Goal: Information Seeking & Learning: Learn about a topic

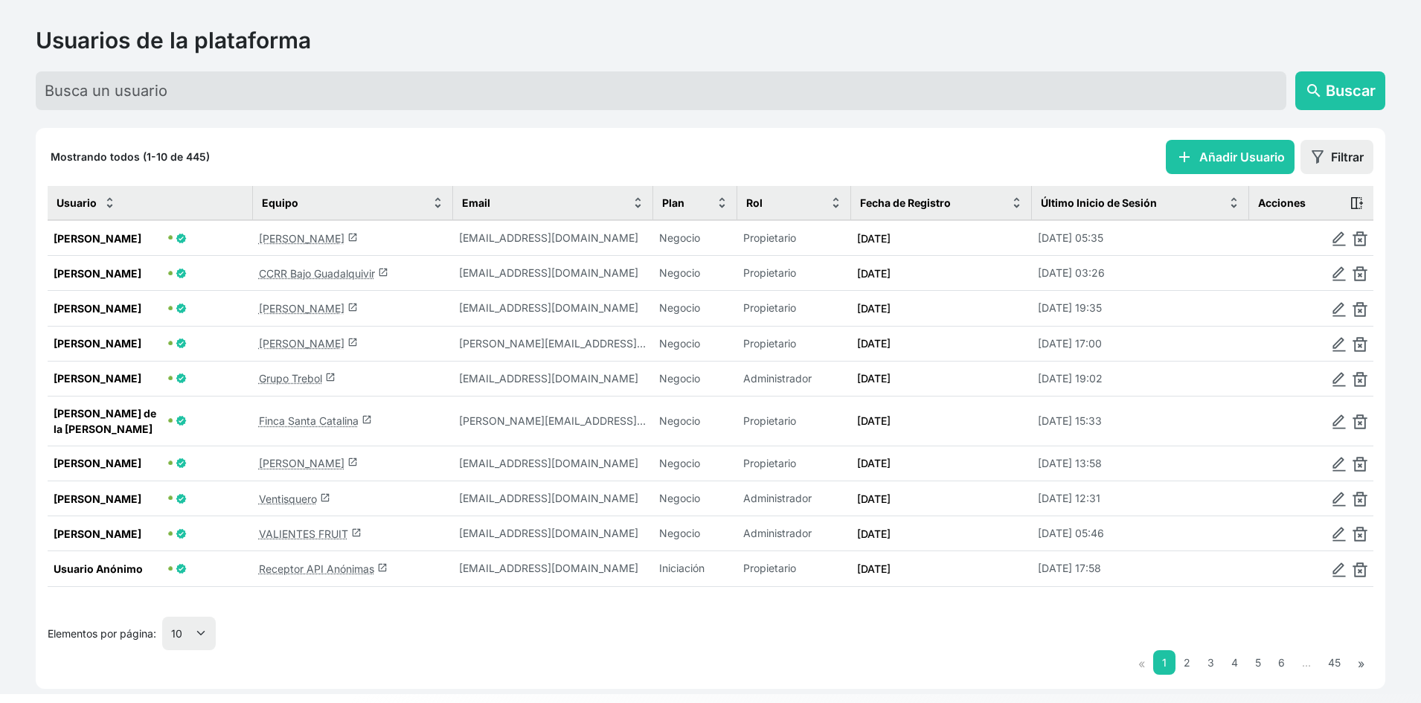
scroll to position [72, 0]
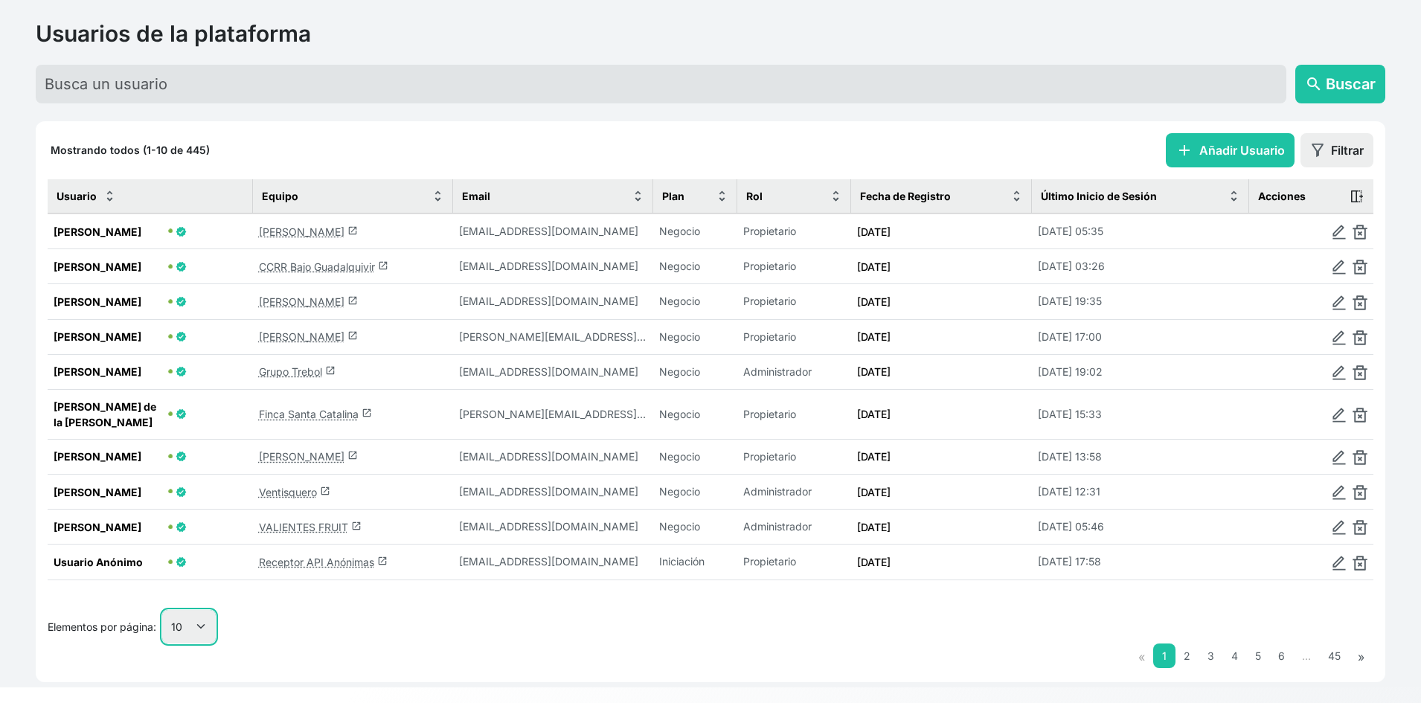
click at [198, 610] on select "10 25 50 100" at bounding box center [189, 626] width 54 height 33
select select "50"
click at [163, 644] on select "10 25 50 100" at bounding box center [189, 626] width 54 height 33
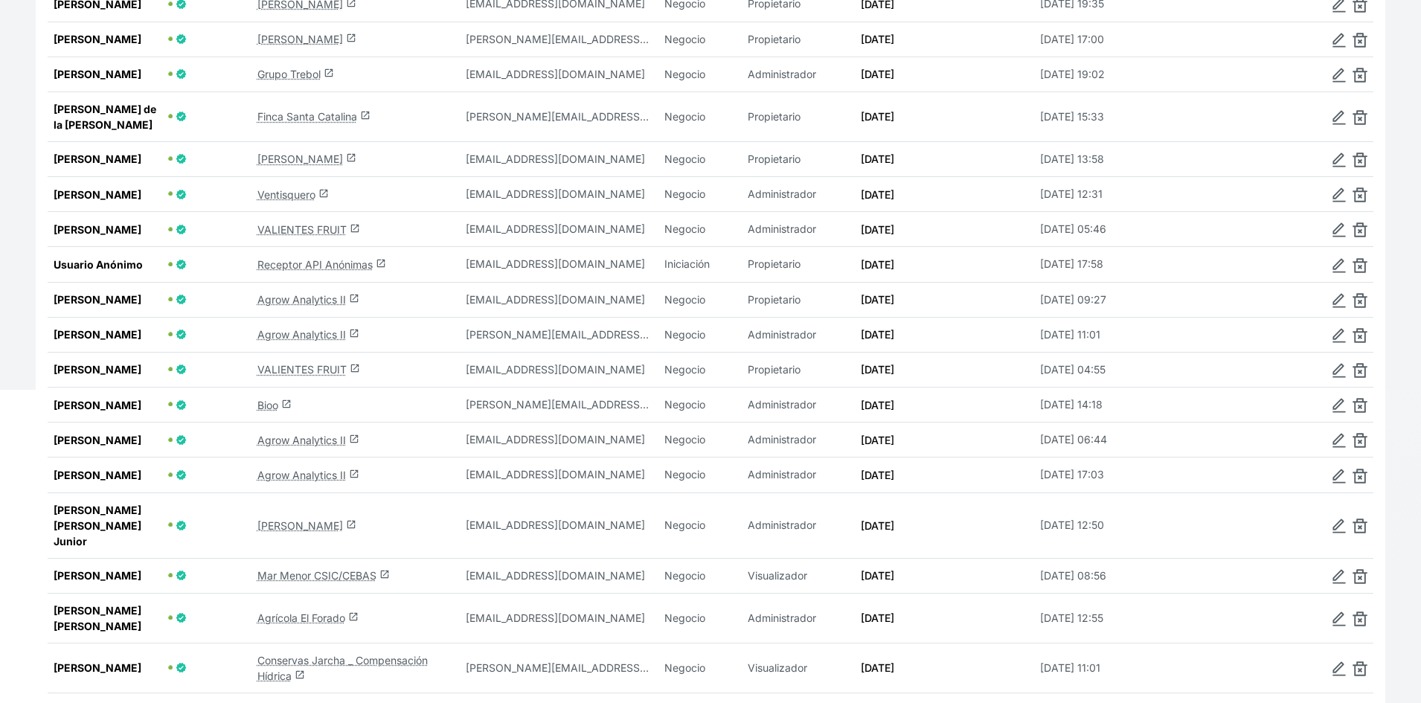
click at [260, 411] on link "Bioo launch" at bounding box center [274, 405] width 34 height 13
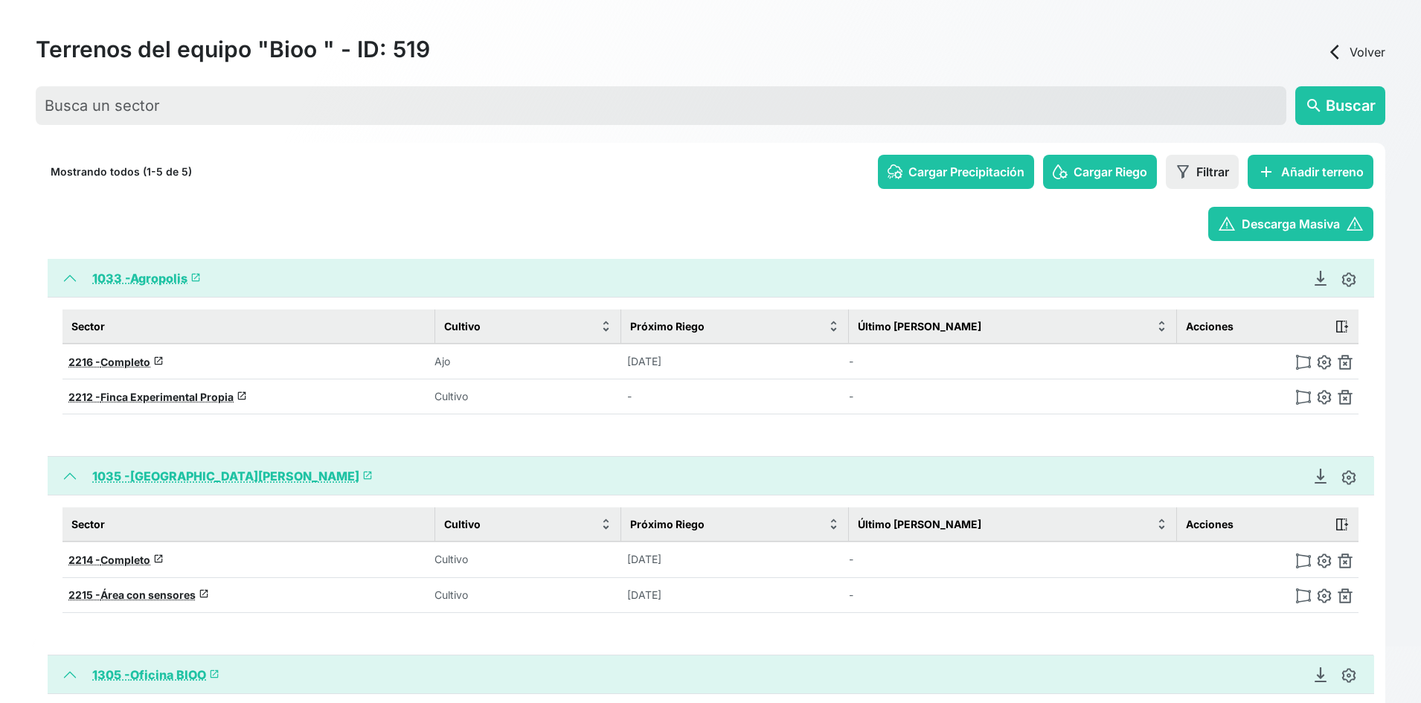
scroll to position [219, 0]
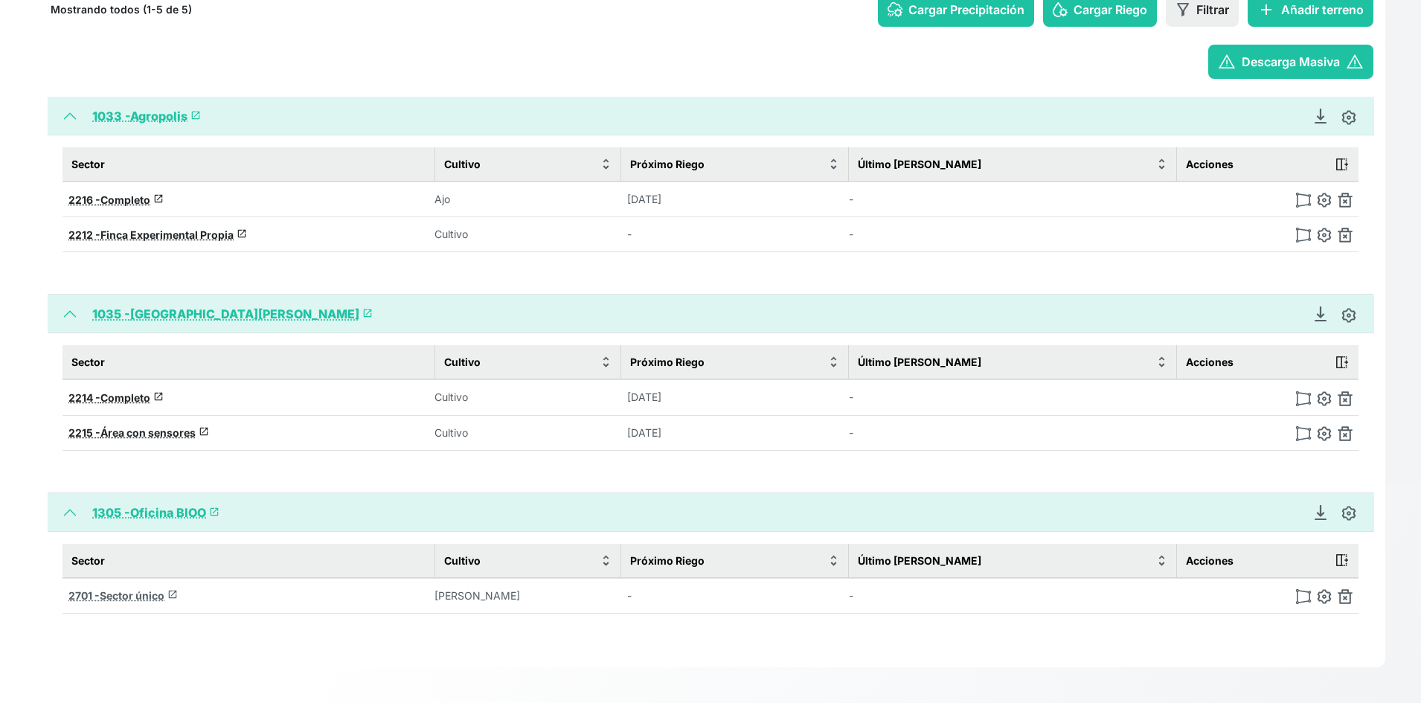
click at [126, 594] on span "Sector único" at bounding box center [132, 595] width 65 height 13
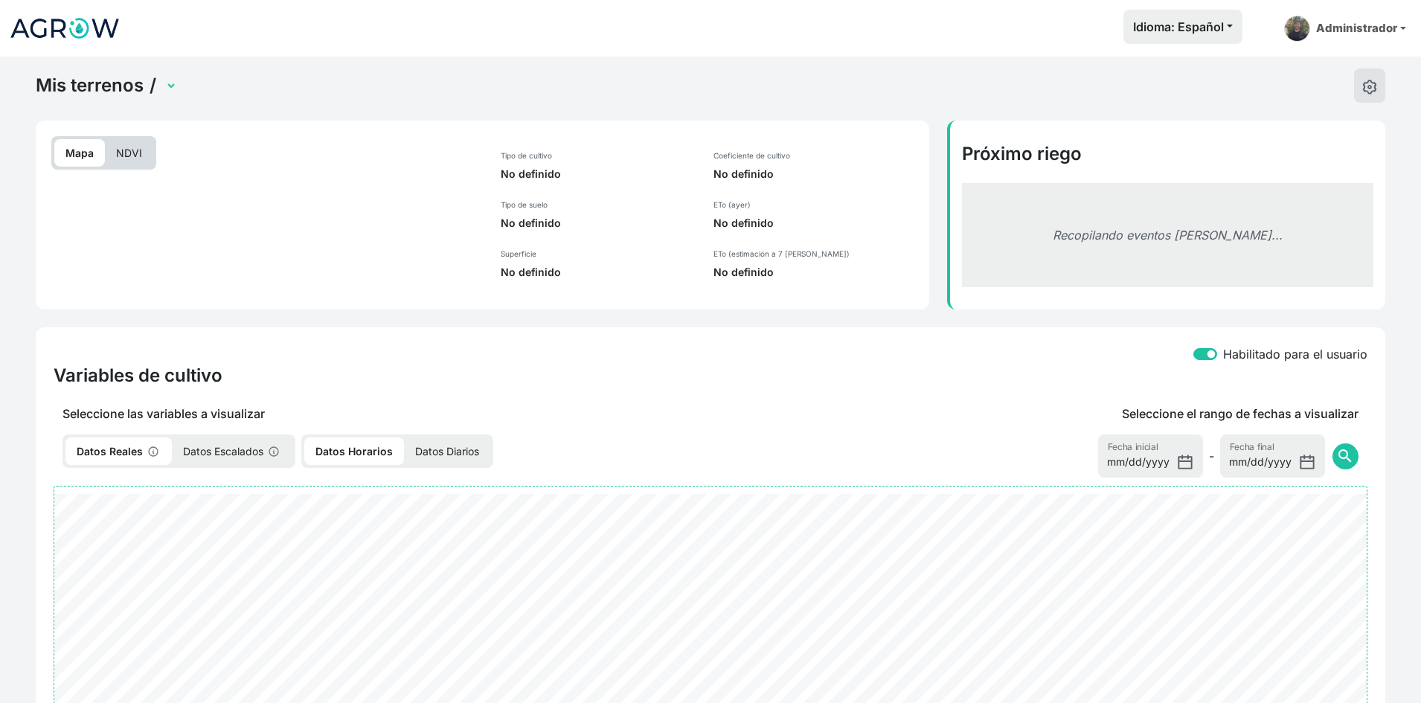
select select "2701"
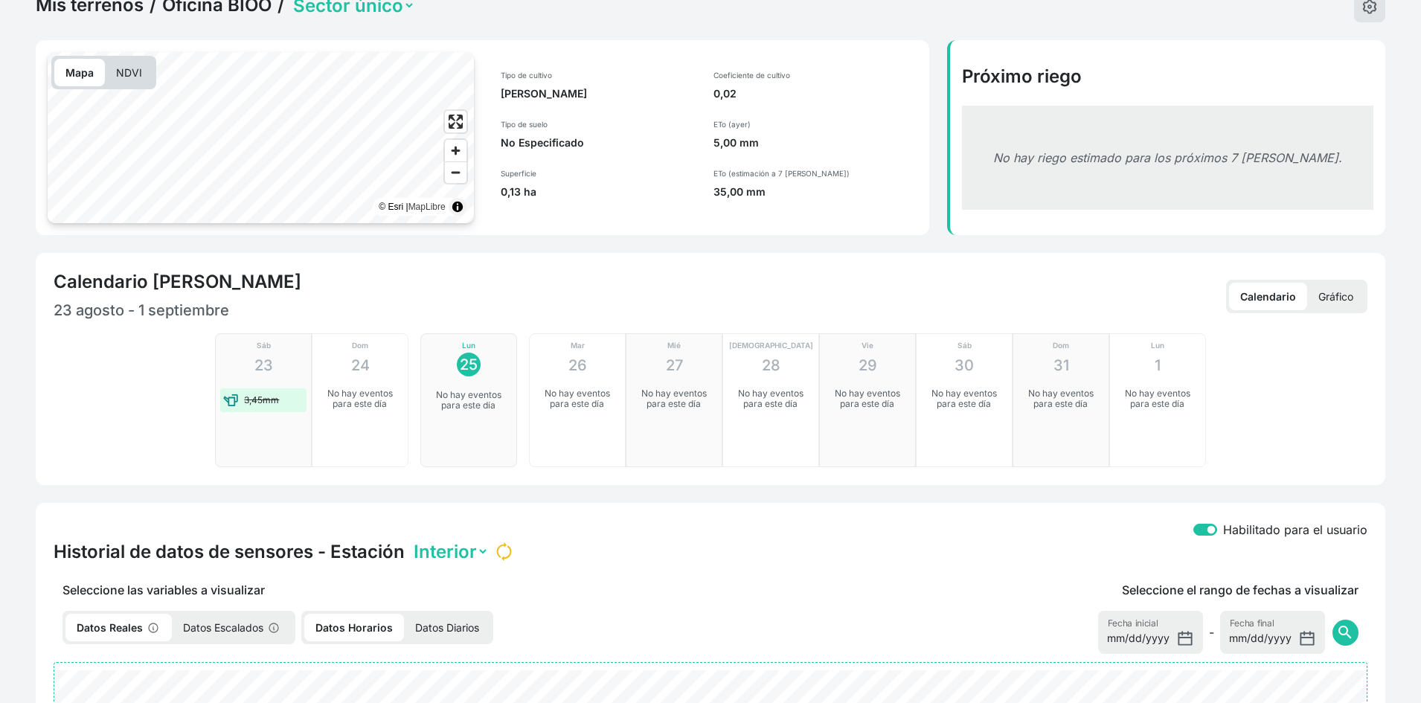
scroll to position [223, 0]
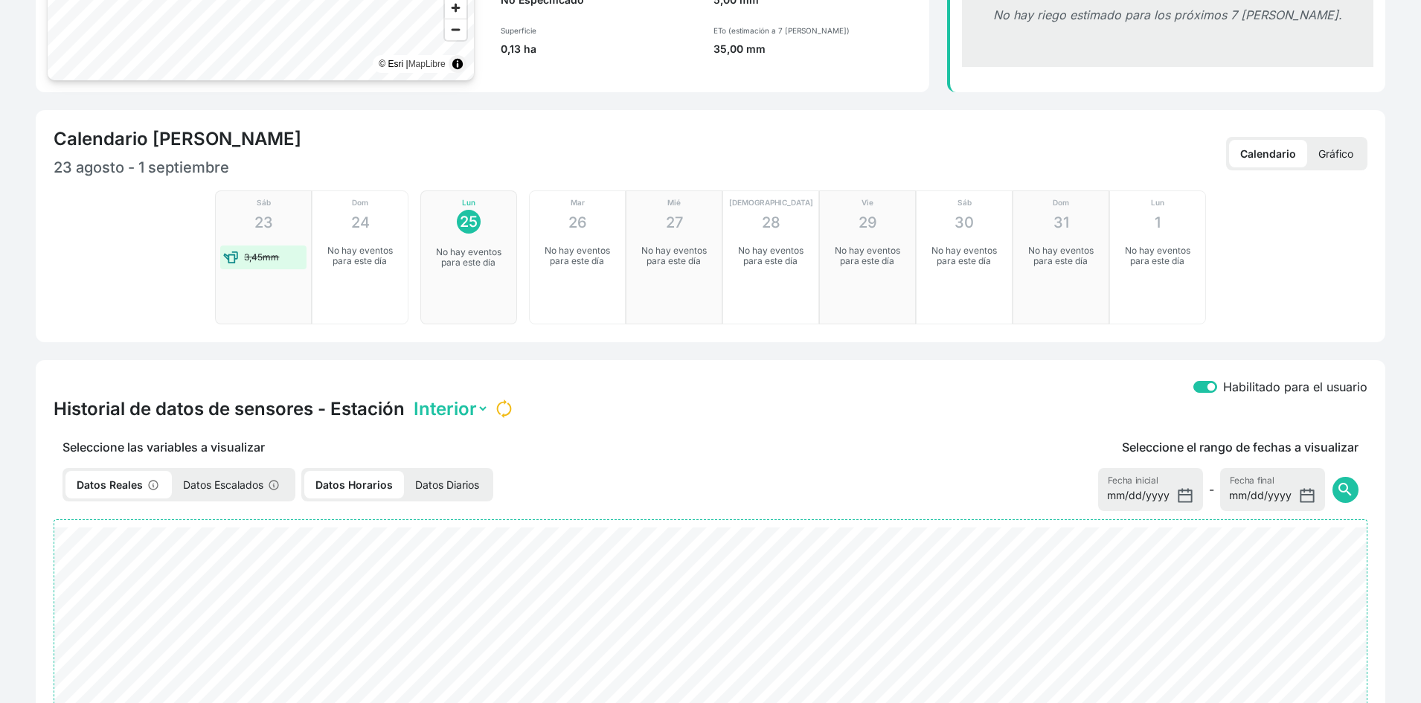
click at [1320, 163] on p "Gráfico" at bounding box center [1335, 154] width 57 height 28
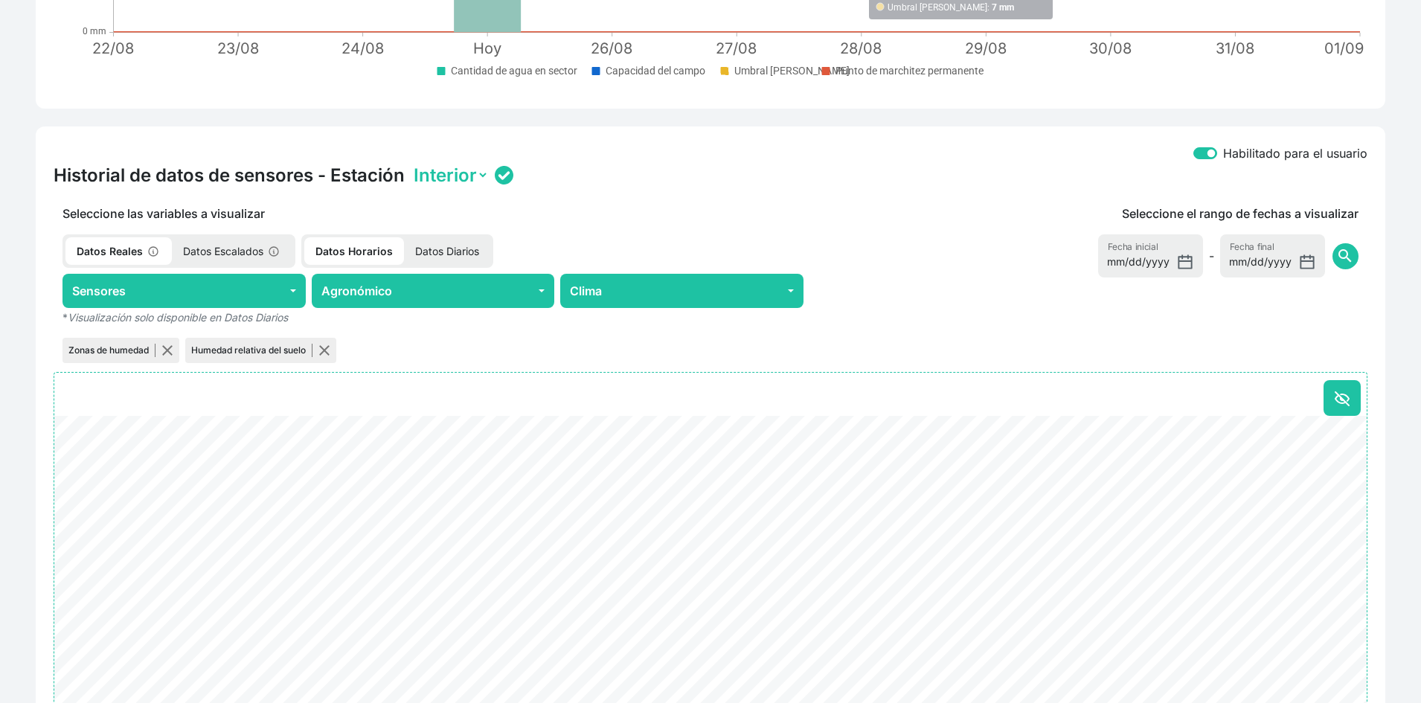
scroll to position [744, 0]
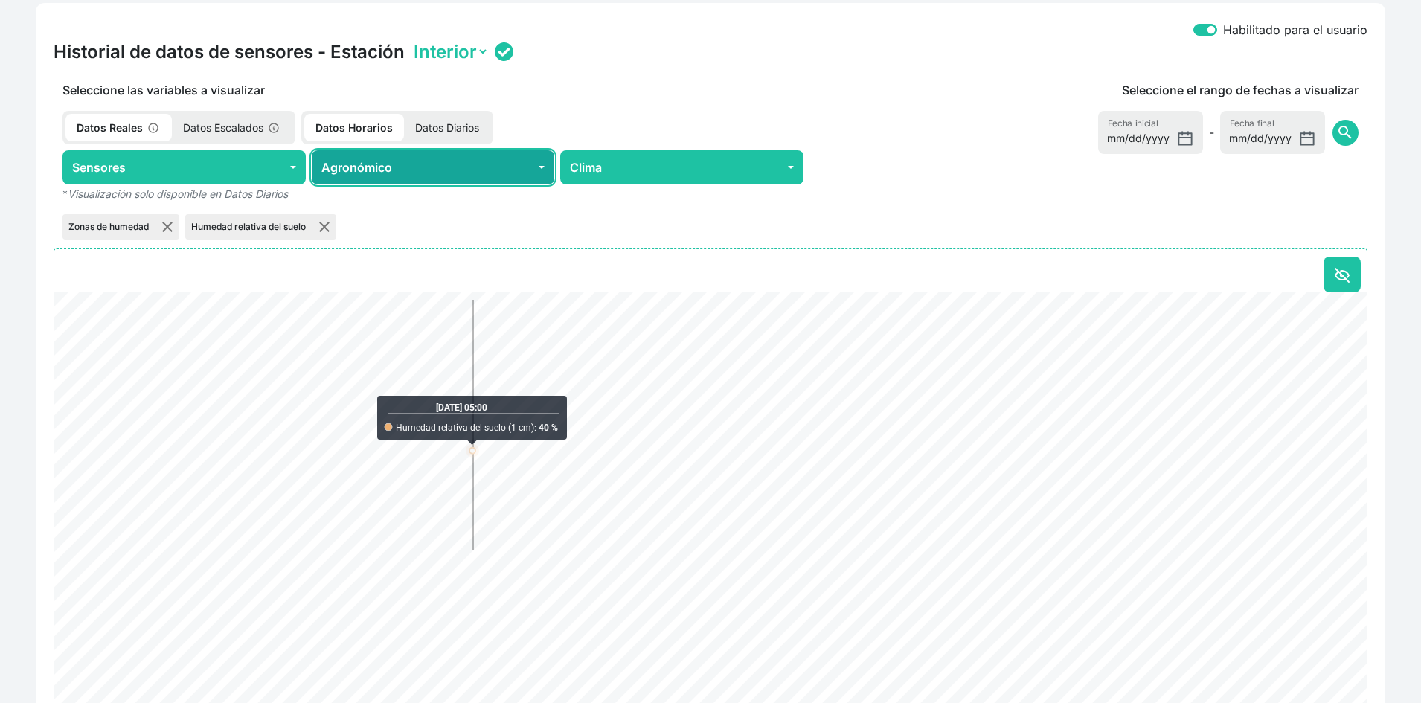
click at [477, 170] on button "Agronómico" at bounding box center [433, 167] width 243 height 34
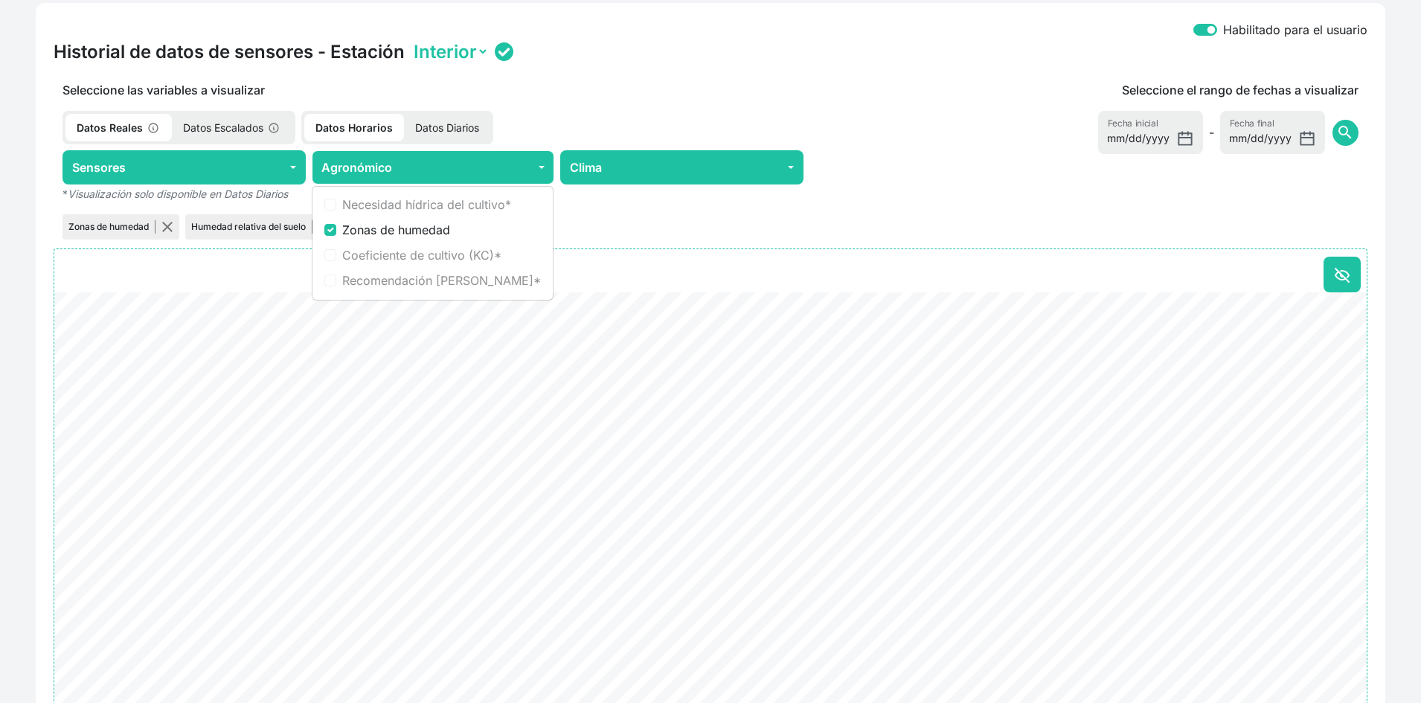
click at [465, 123] on p "Datos Diarios" at bounding box center [447, 128] width 86 height 28
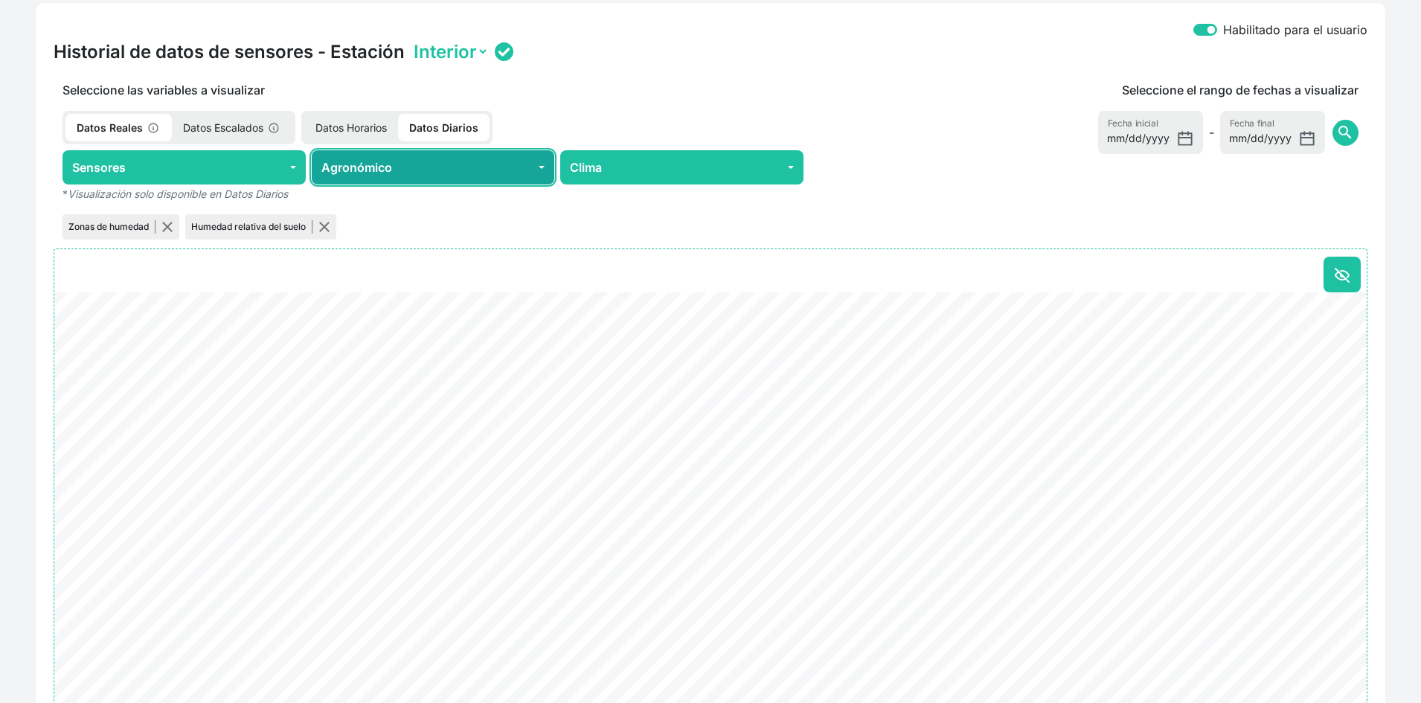
click at [482, 162] on button "Agronómico" at bounding box center [433, 167] width 243 height 34
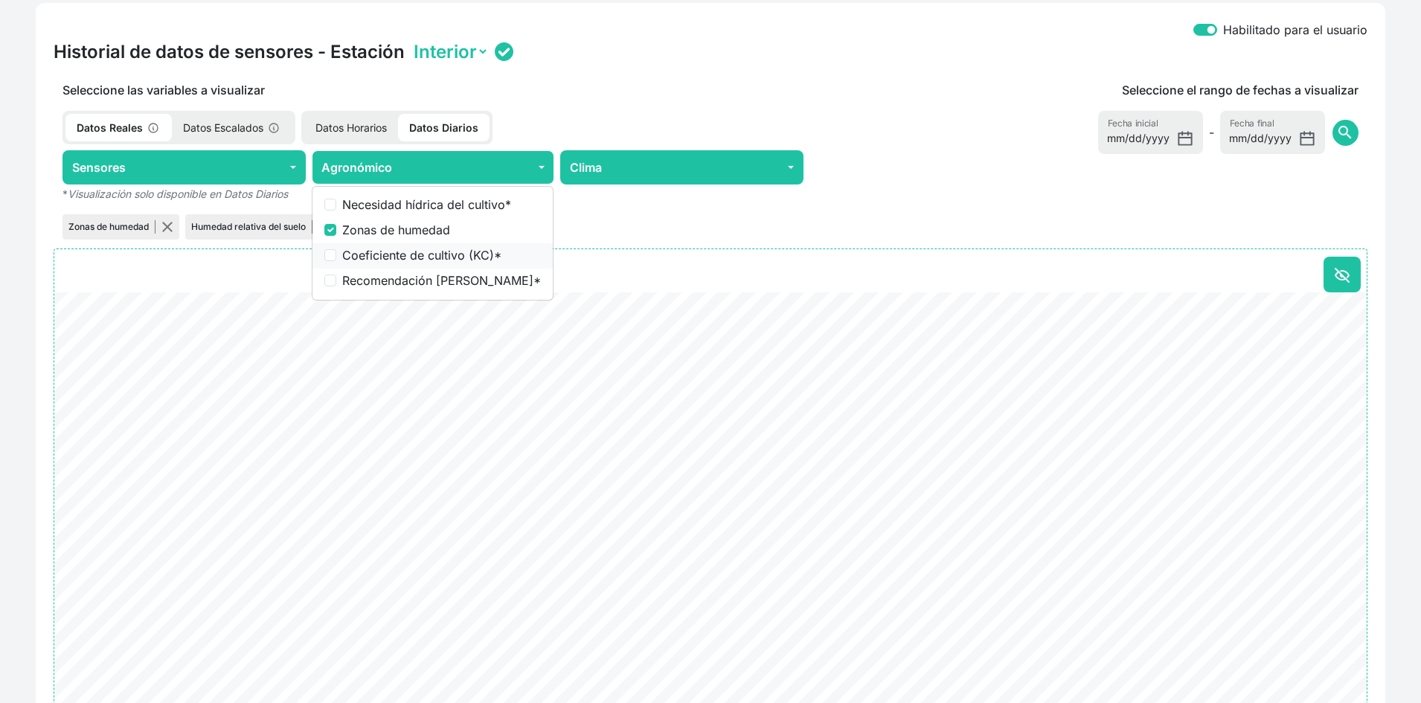
click at [432, 254] on label "Coeficiente de cultivo (KC) *" at bounding box center [441, 255] width 199 height 18
click at [336, 254] on input "Coeficiente de cultivo (KC) *" at bounding box center [330, 255] width 12 height 12
checkbox input "true"
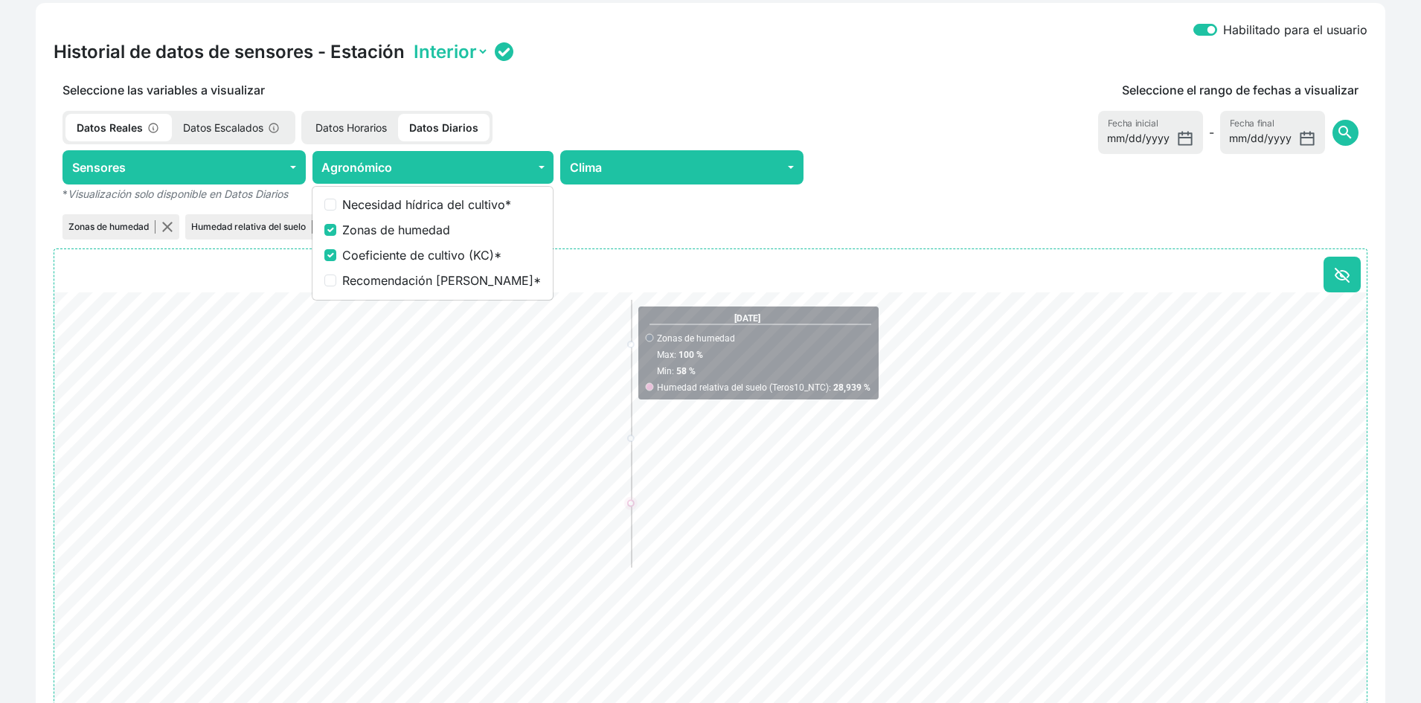
click at [651, 272] on div at bounding box center [707, 275] width 1307 height 36
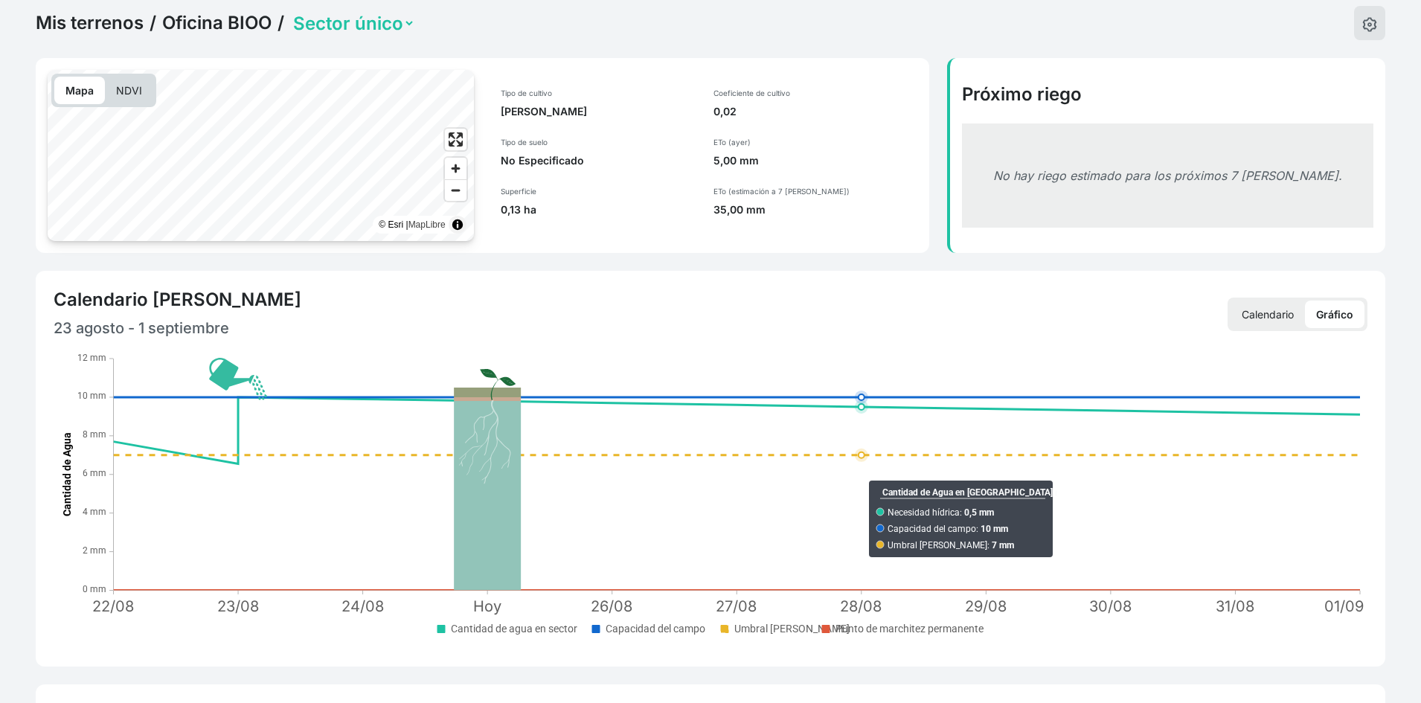
scroll to position [0, 0]
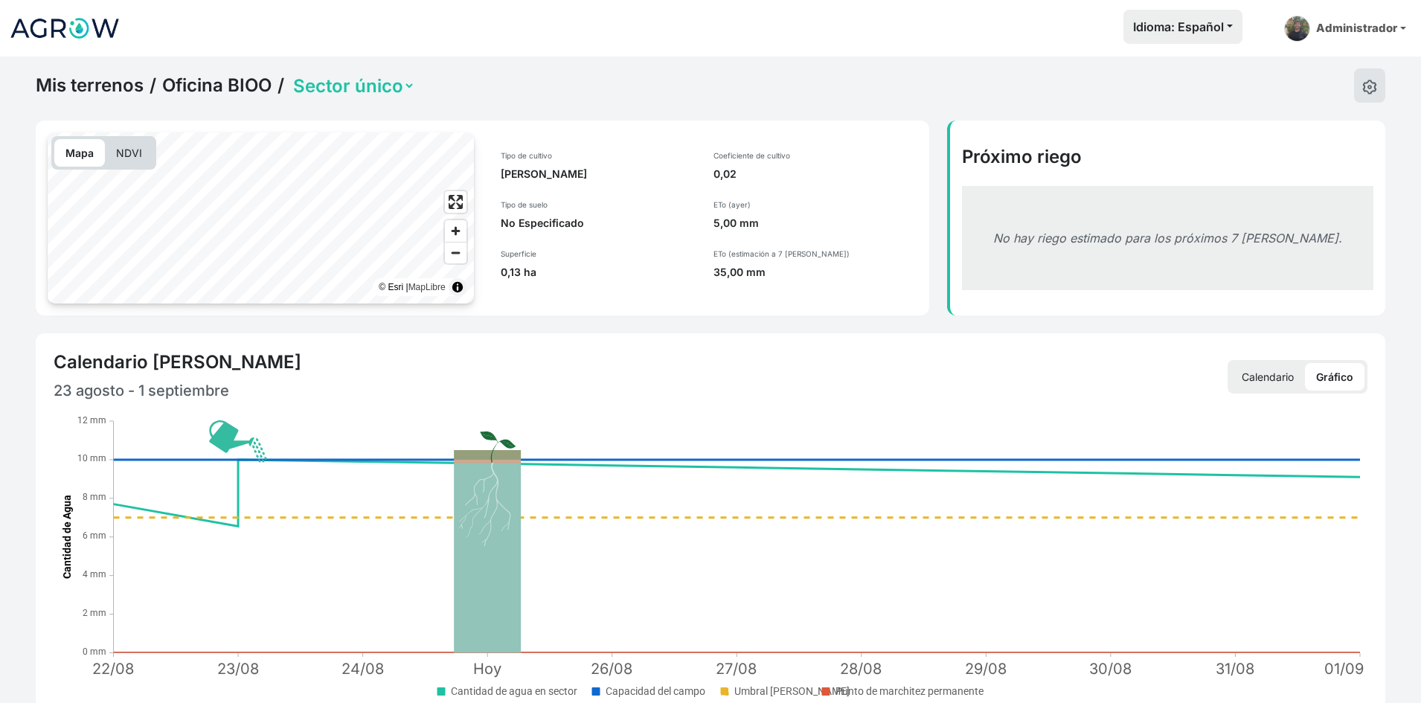
click at [93, 85] on link "Mis terrenos" at bounding box center [90, 85] width 108 height 22
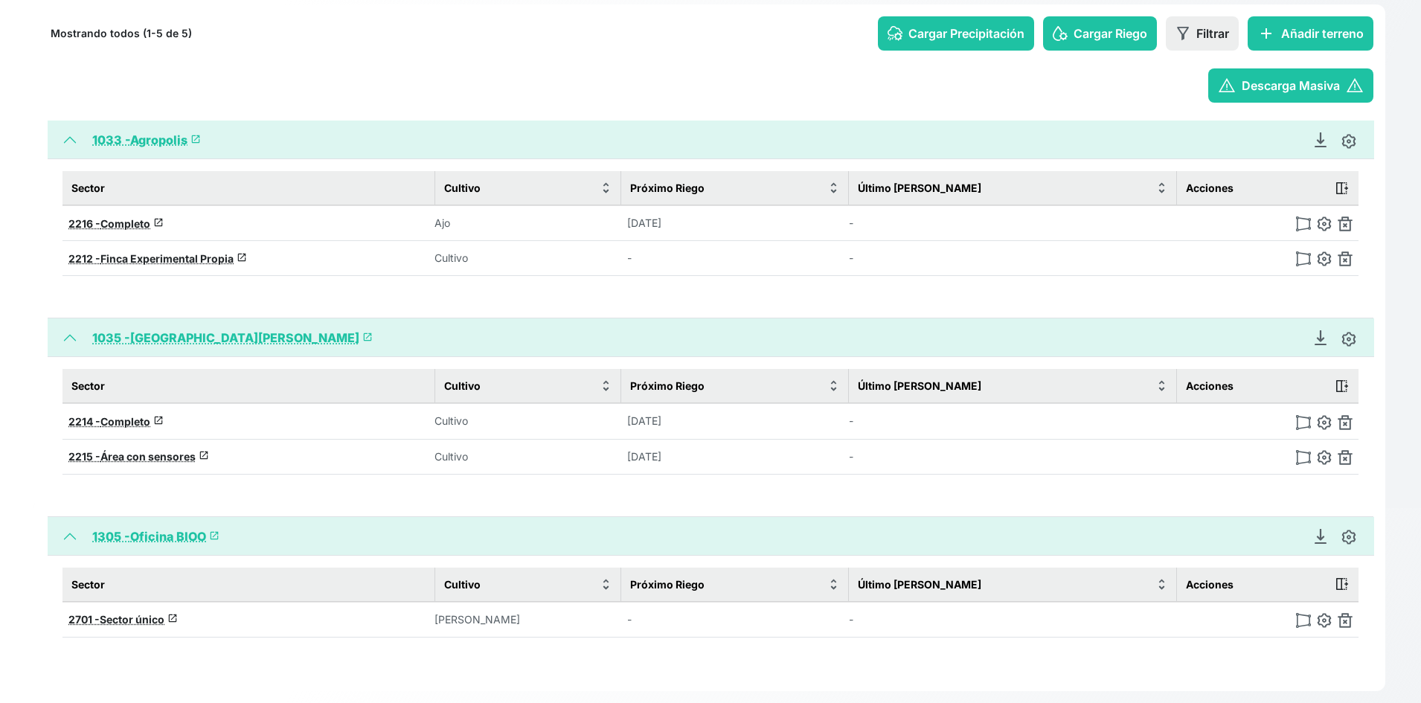
scroll to position [219, 0]
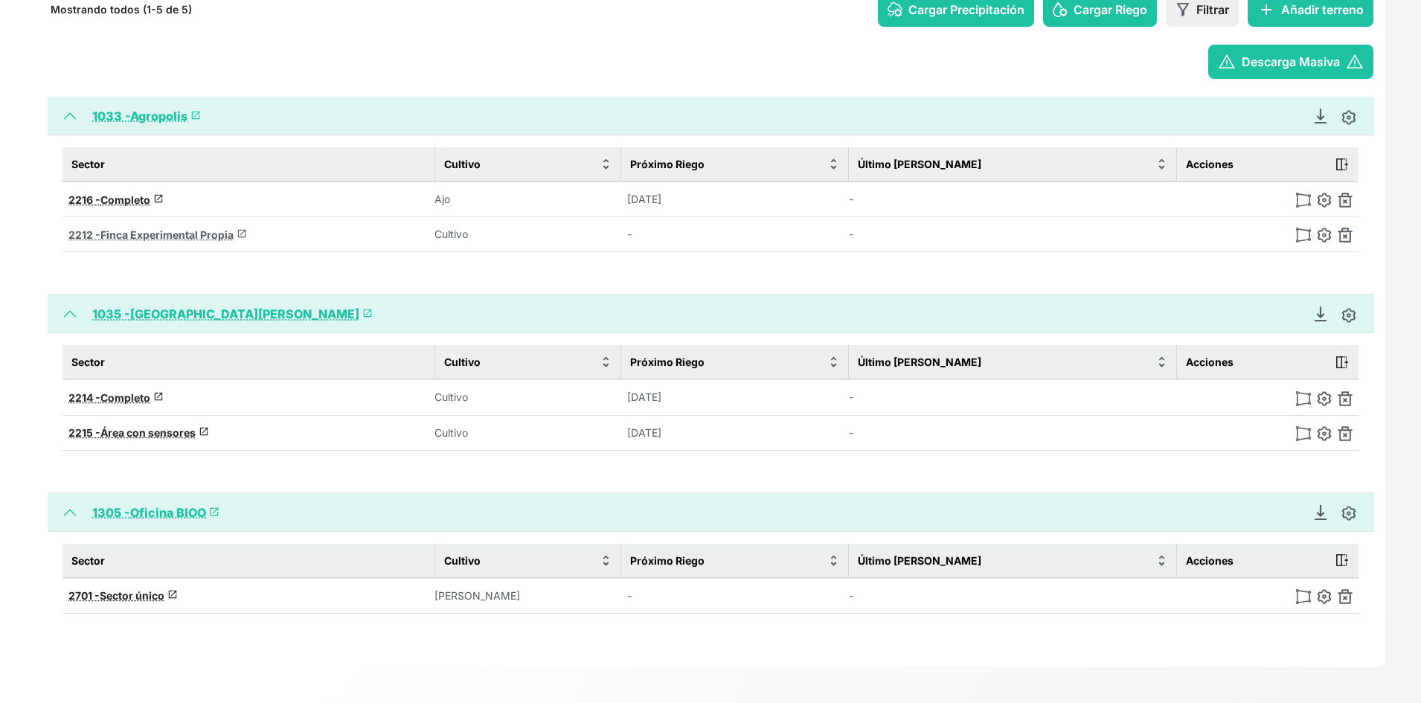
click at [156, 236] on span "Finca Experimental Propia" at bounding box center [166, 234] width 133 height 13
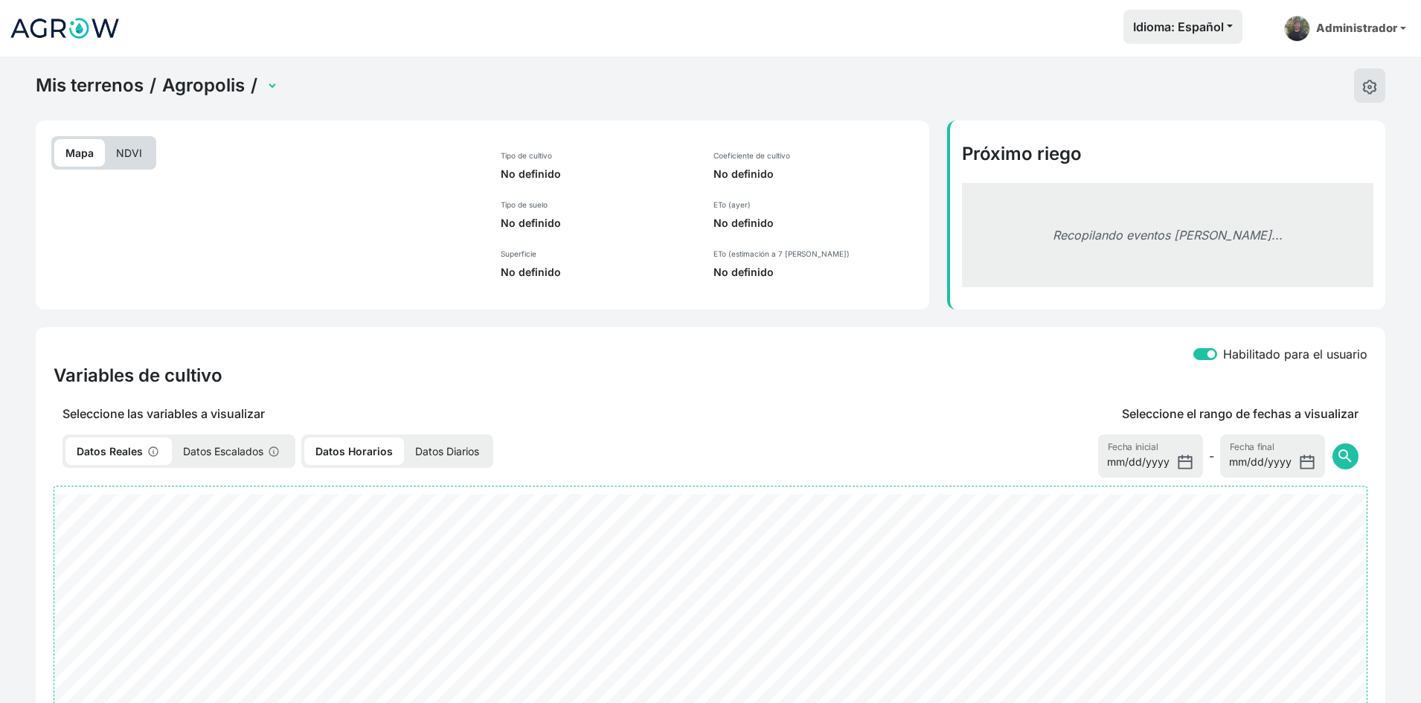
select select "2212"
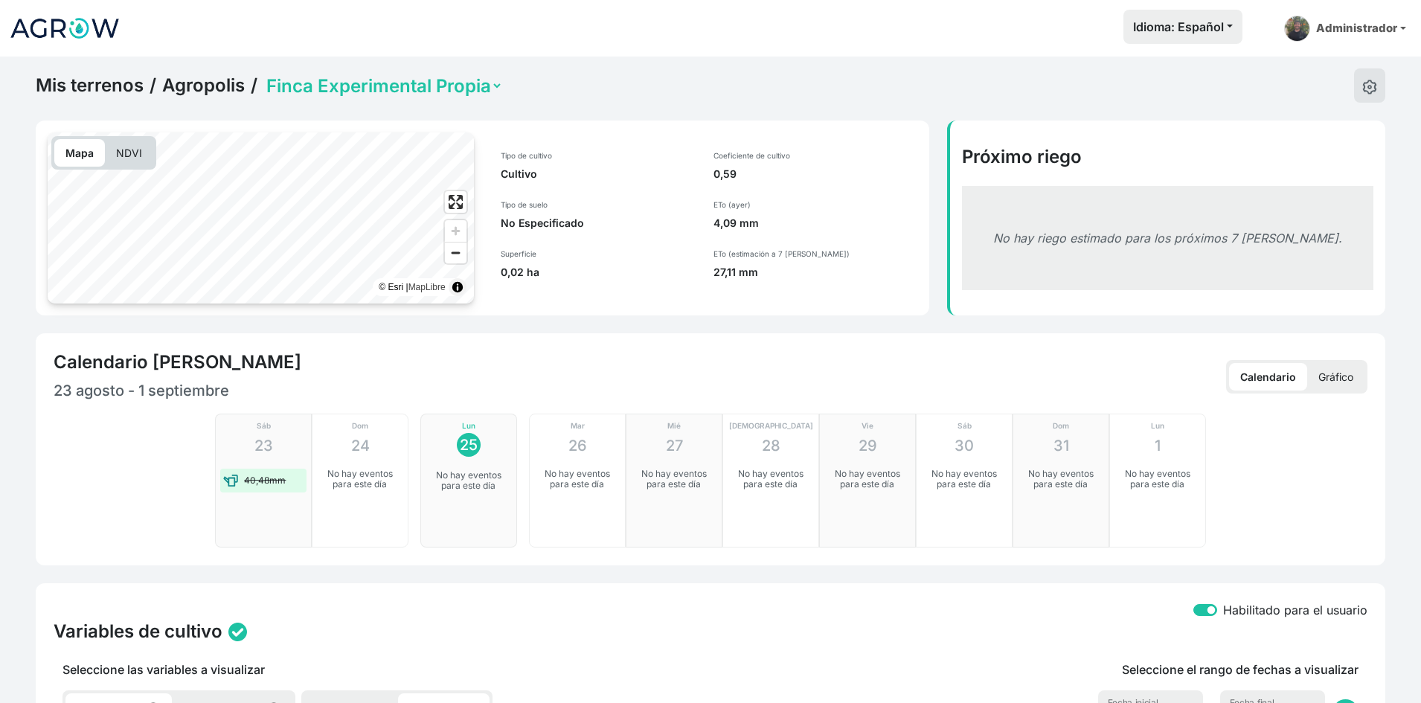
click at [350, 88] on select "Completo Finca Experimental Propia" at bounding box center [383, 85] width 240 height 23
click at [335, 86] on select "Completo Finca Experimental Propia" at bounding box center [383, 85] width 240 height 23
click at [263, 74] on select "Completo Finca Experimental Propia" at bounding box center [383, 85] width 240 height 23
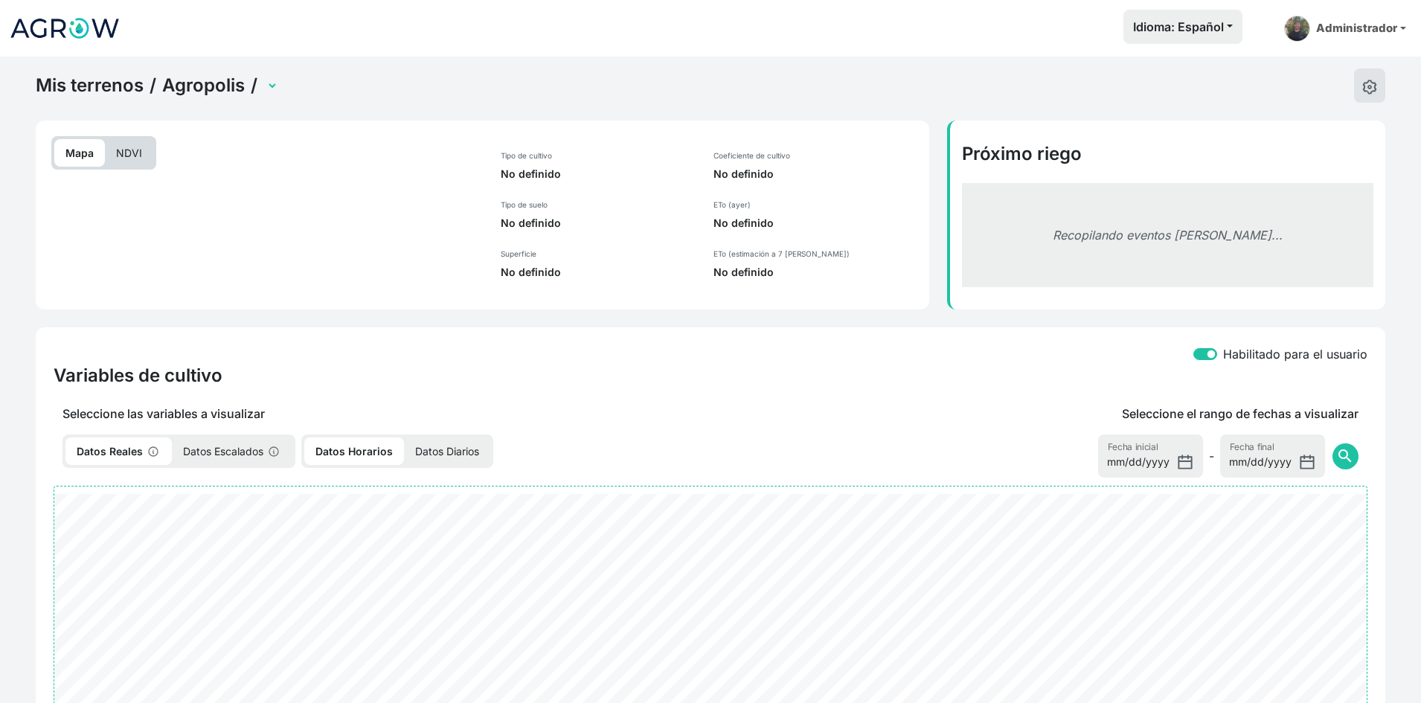
select select "2216"
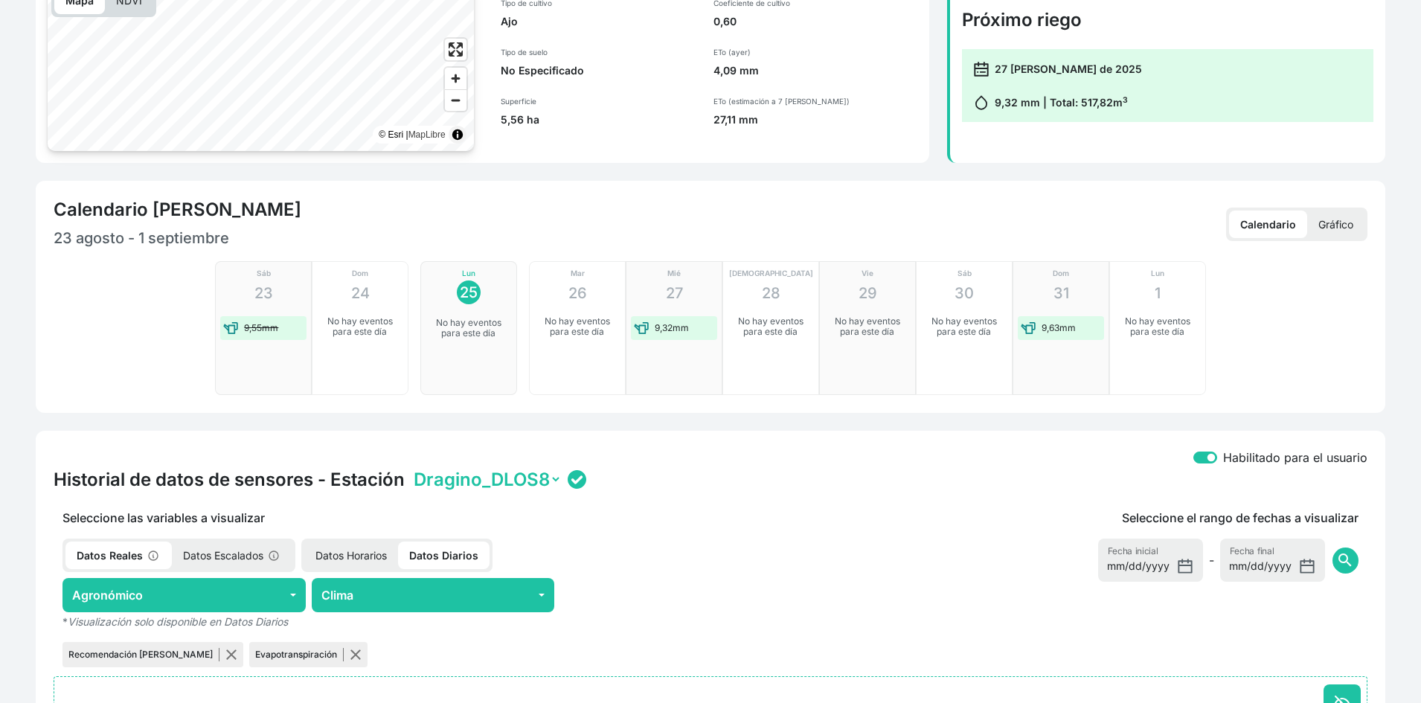
scroll to position [74, 0]
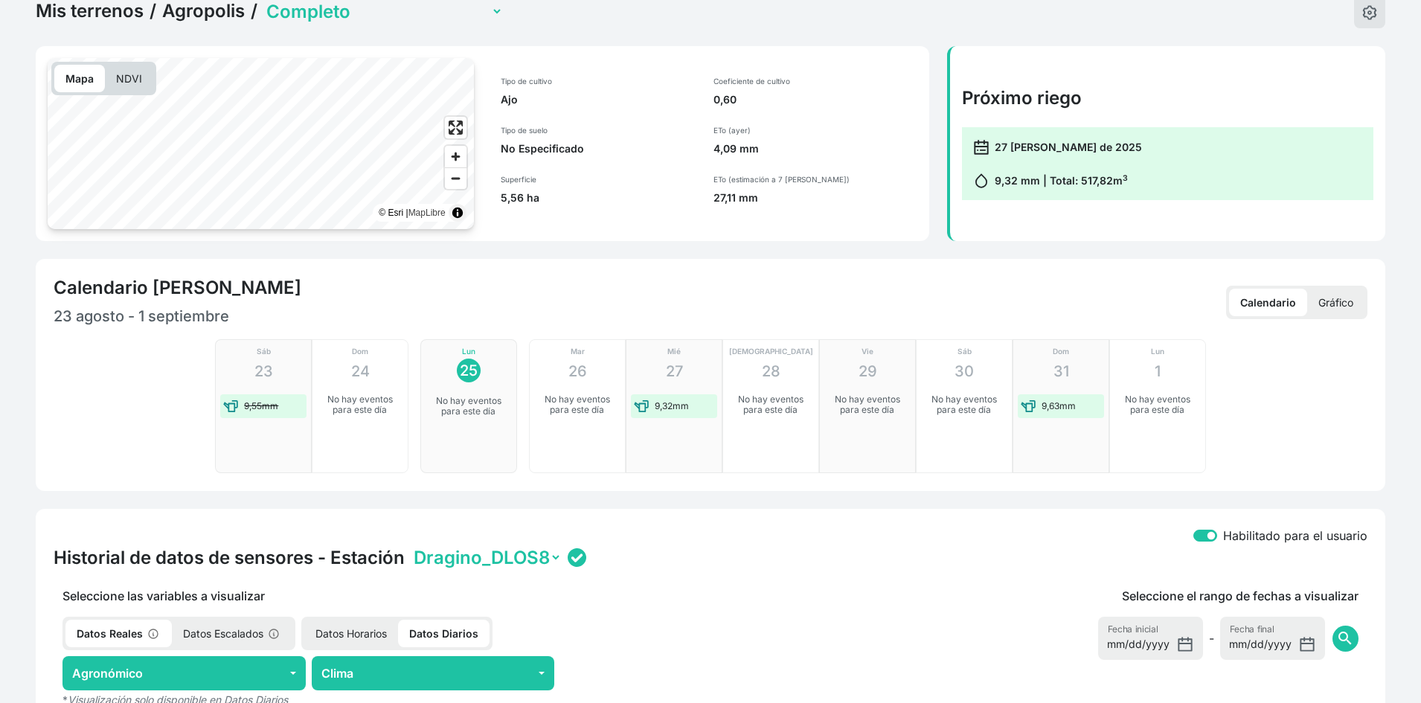
click at [219, 15] on link "Agropolis" at bounding box center [203, 11] width 83 height 22
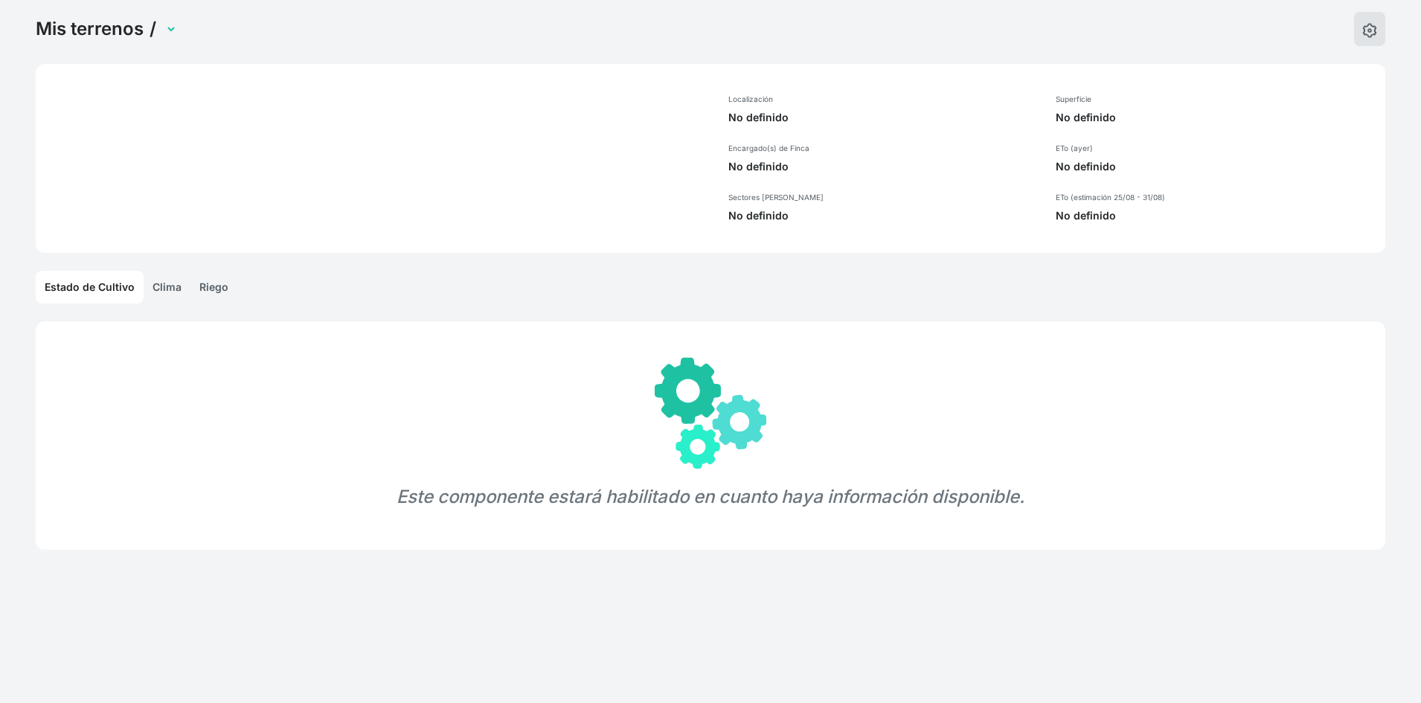
select select "1033"
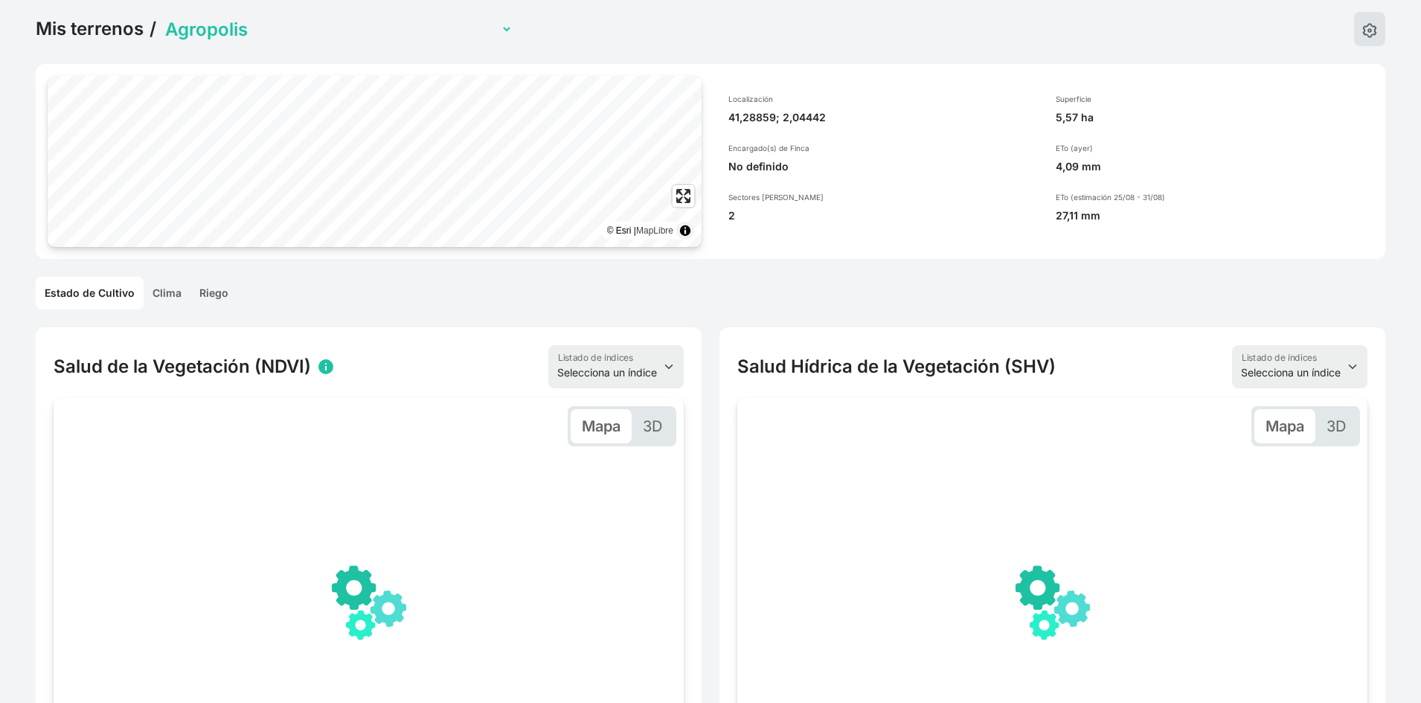
scroll to position [74, 0]
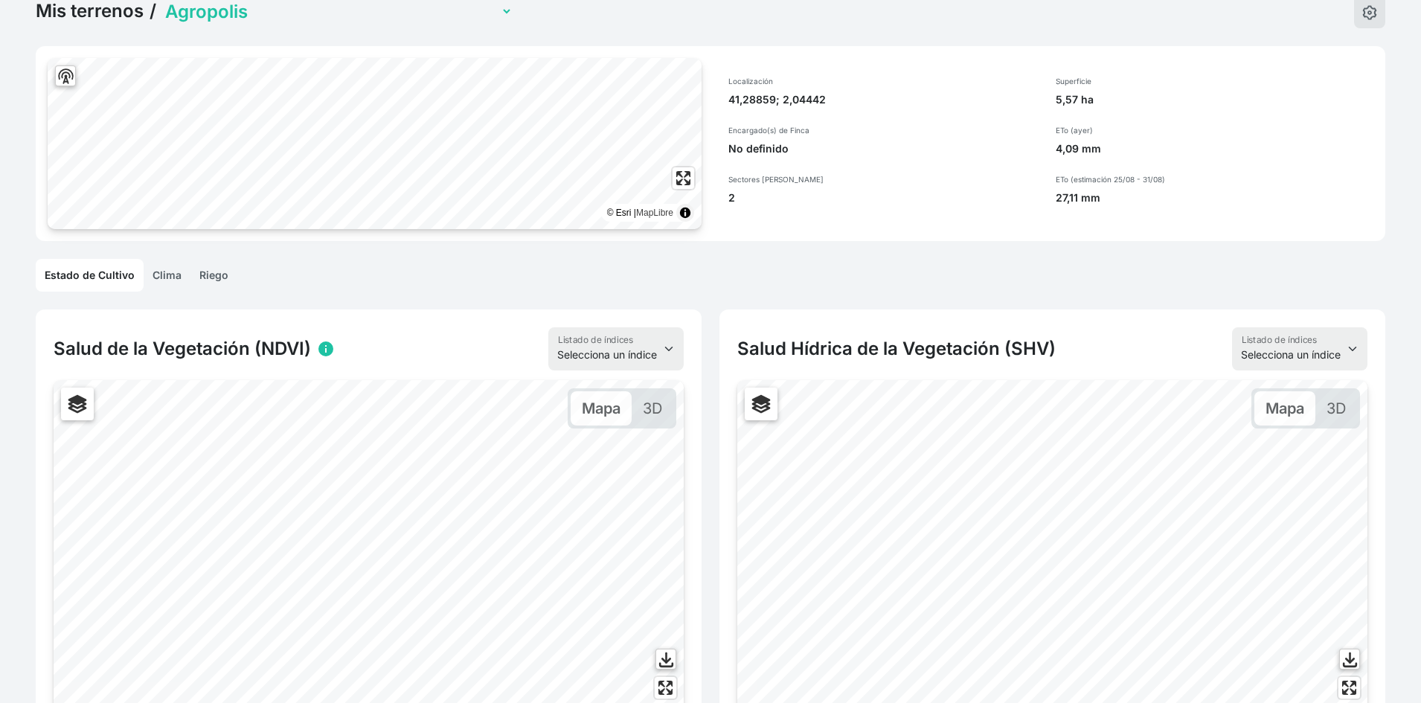
click at [376, 6] on div "Mis terrenos / [GEOGRAPHIC_DATA][PERSON_NAME] Oficina BIOO" at bounding box center [711, 11] width 1350 height 34
click at [296, 13] on select "Agropolis [GEOGRAPHIC_DATA][PERSON_NAME] Oficina BIOO" at bounding box center [337, 11] width 350 height 23
click at [162, 1] on select "Agropolis [GEOGRAPHIC_DATA][PERSON_NAME] Oficina BIOO" at bounding box center [337, 12] width 350 height 23
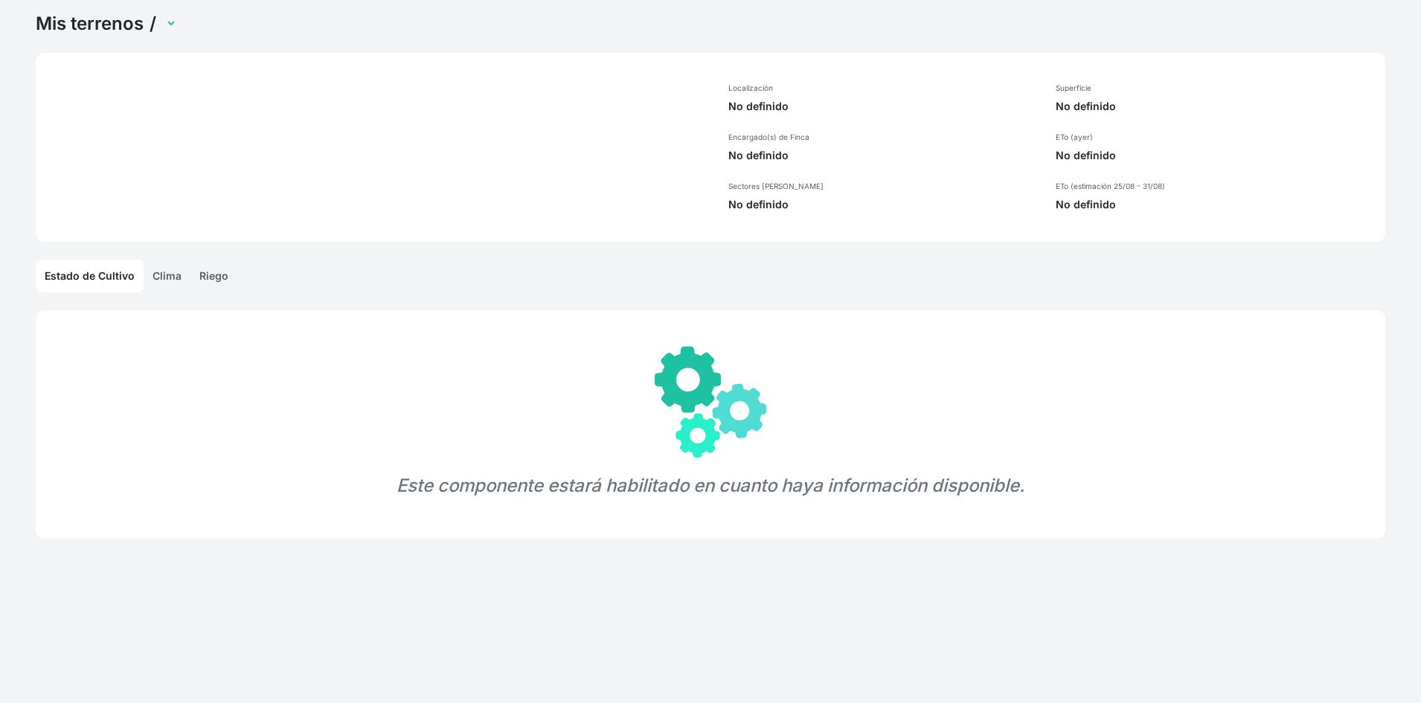
scroll to position [57, 0]
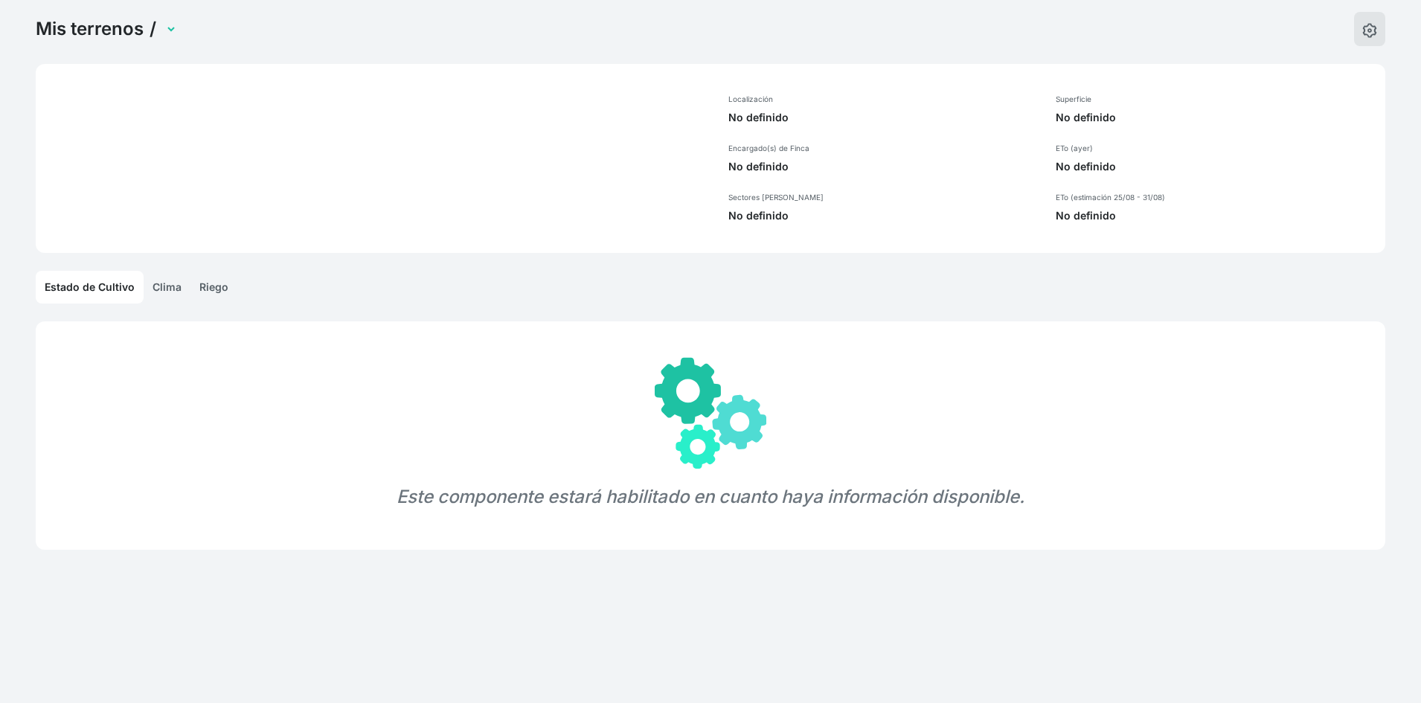
select select "1305"
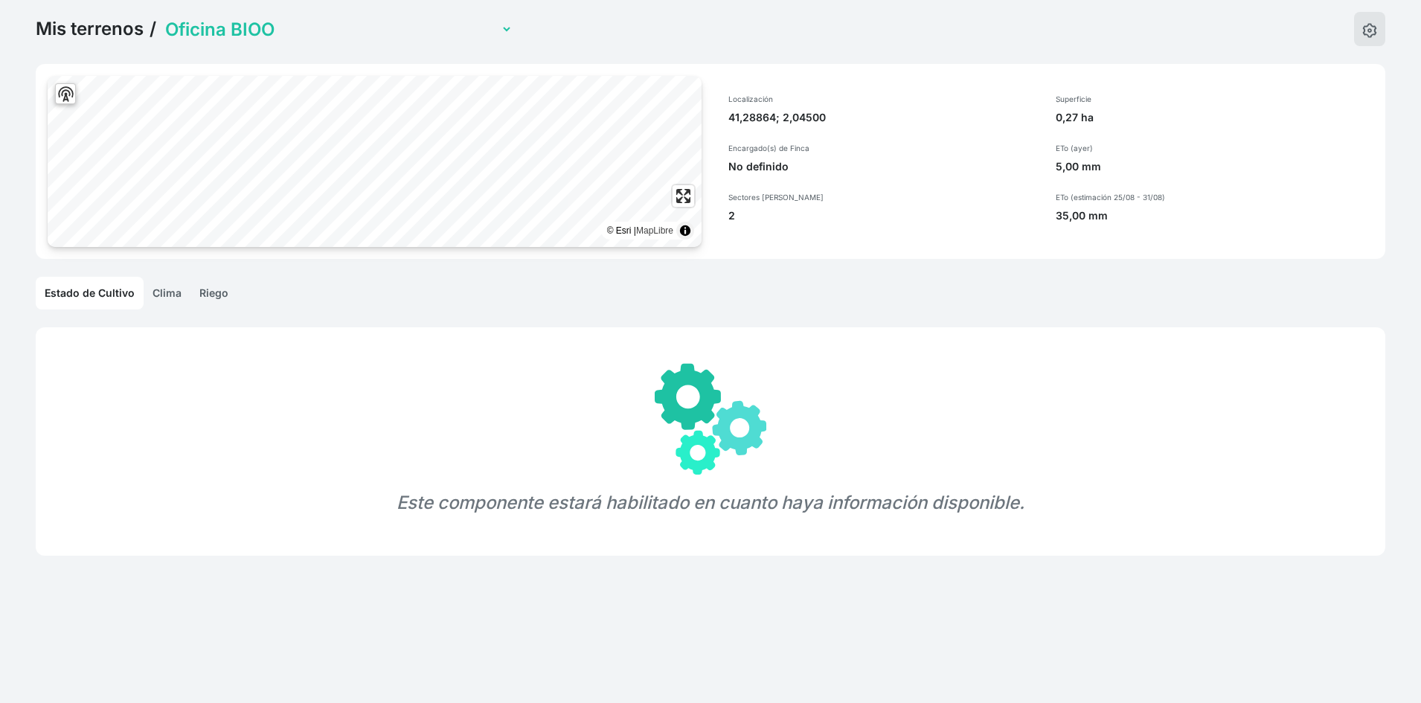
click at [216, 289] on link "Riego" at bounding box center [213, 293] width 47 height 33
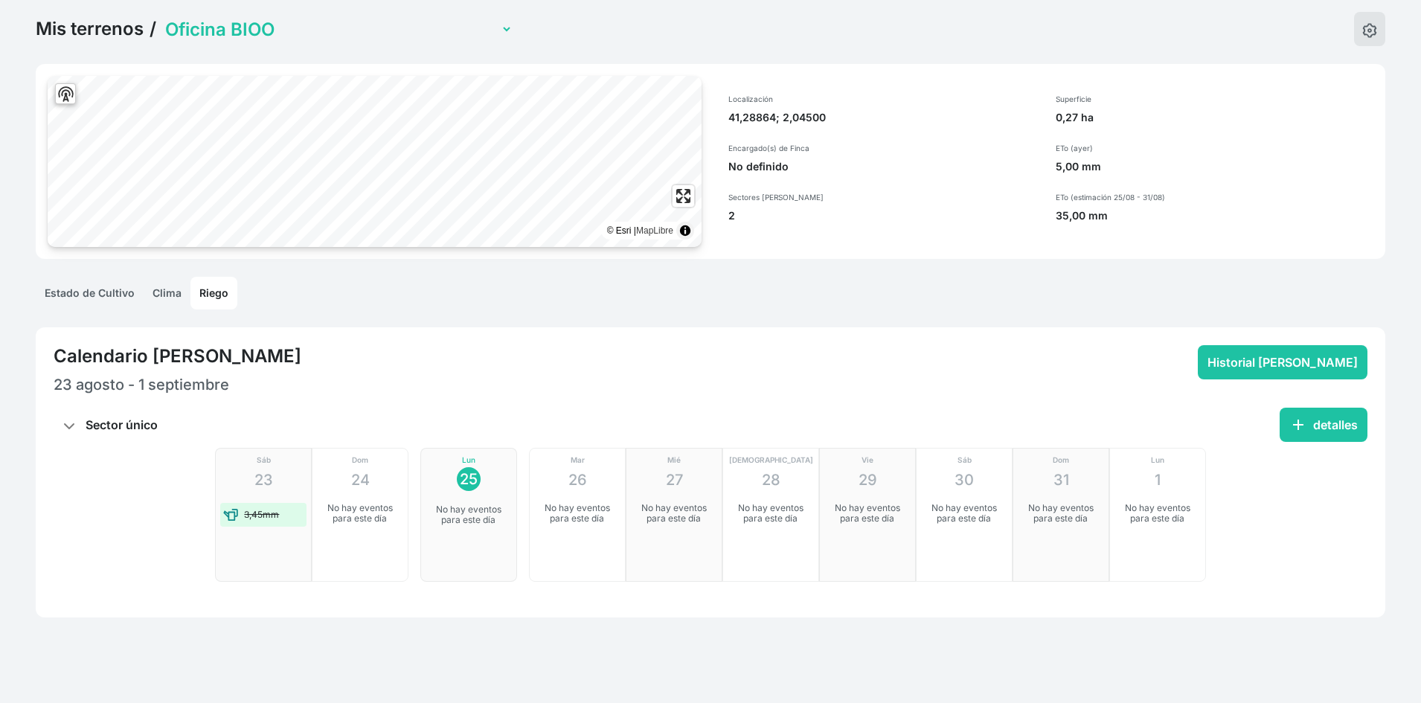
drag, startPoint x: 1211, startPoint y: 336, endPoint x: 1413, endPoint y: 369, distance: 204.4
click at [1413, 369] on div "Mis terrenos / Agropolis [GEOGRAPHIC_DATA][PERSON_NAME] Oficina BIOO © Esri | M…" at bounding box center [710, 351] width 1421 height 703
drag, startPoint x: 1235, startPoint y: 333, endPoint x: 1404, endPoint y: 385, distance: 176.8
click at [1404, 385] on div "Mis terrenos / Agropolis [GEOGRAPHIC_DATA][PERSON_NAME] Oficina BIOO © Esri | M…" at bounding box center [710, 351] width 1421 height 703
drag, startPoint x: 1223, startPoint y: 330, endPoint x: 1381, endPoint y: 380, distance: 166.1
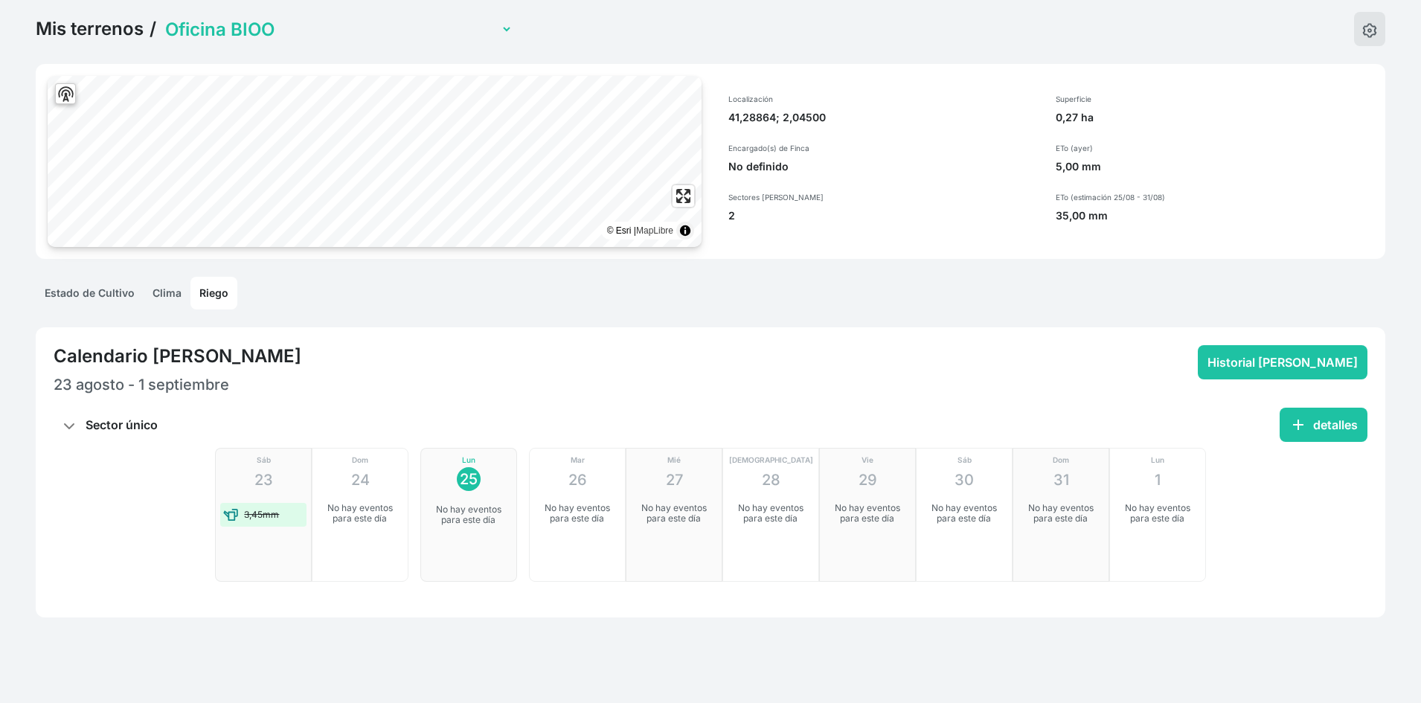
click at [1381, 380] on div "Calendario [PERSON_NAME] 23 [PERSON_NAME] - 1 septiembre Historial [PERSON_NAME…" at bounding box center [711, 472] width 1350 height 290
drag, startPoint x: 1217, startPoint y: 333, endPoint x: 1406, endPoint y: 389, distance: 196.4
click at [1406, 389] on div "Mis terrenos / Agropolis [GEOGRAPHIC_DATA][PERSON_NAME] Oficina BIOO © Esri | M…" at bounding box center [710, 351] width 1421 height 703
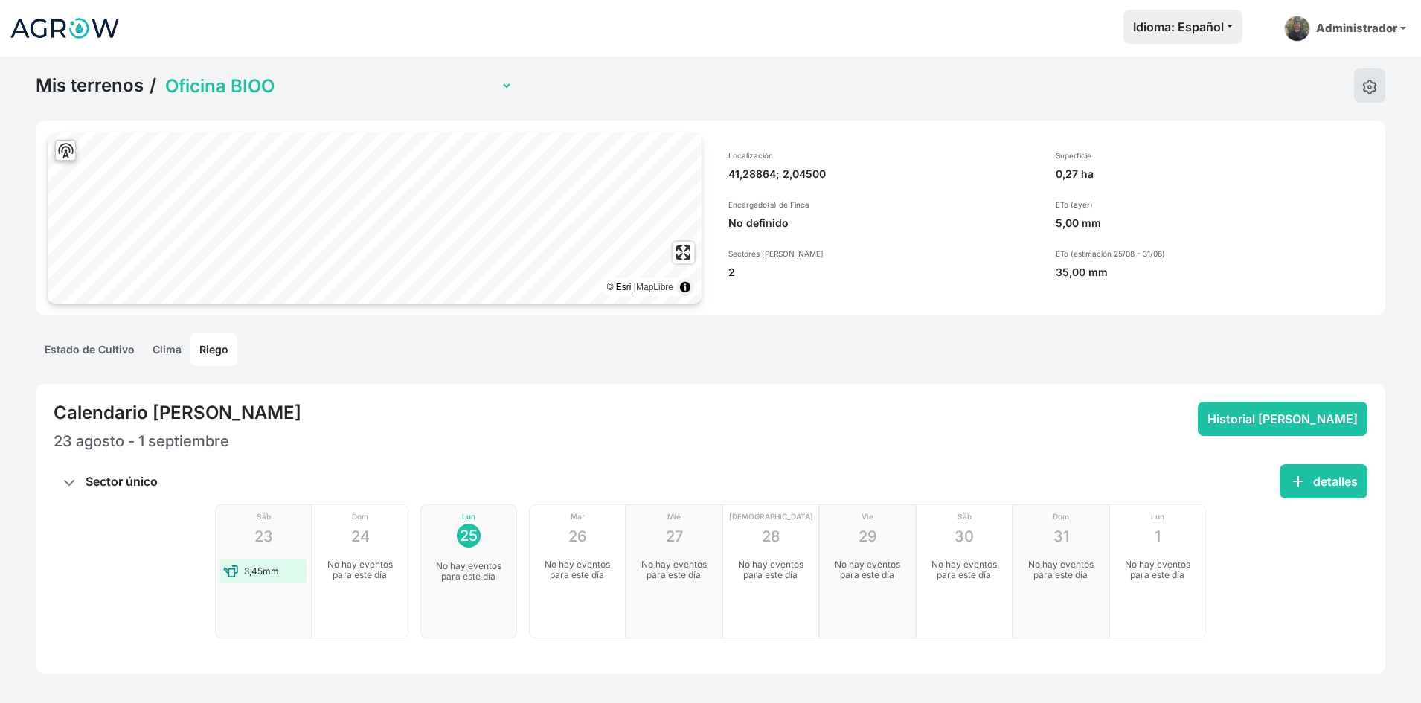
click at [371, 71] on div "Mis terrenos / [GEOGRAPHIC_DATA][PERSON_NAME] Oficina BIOO" at bounding box center [711, 85] width 1350 height 34
click at [289, 85] on select "Agropolis [GEOGRAPHIC_DATA][PERSON_NAME] Oficina BIOO" at bounding box center [337, 85] width 350 height 23
click at [162, 74] on select "Agropolis [GEOGRAPHIC_DATA][PERSON_NAME] Oficina BIOO" at bounding box center [337, 85] width 350 height 23
click at [1307, 481] on button "add detalles" at bounding box center [1324, 481] width 88 height 34
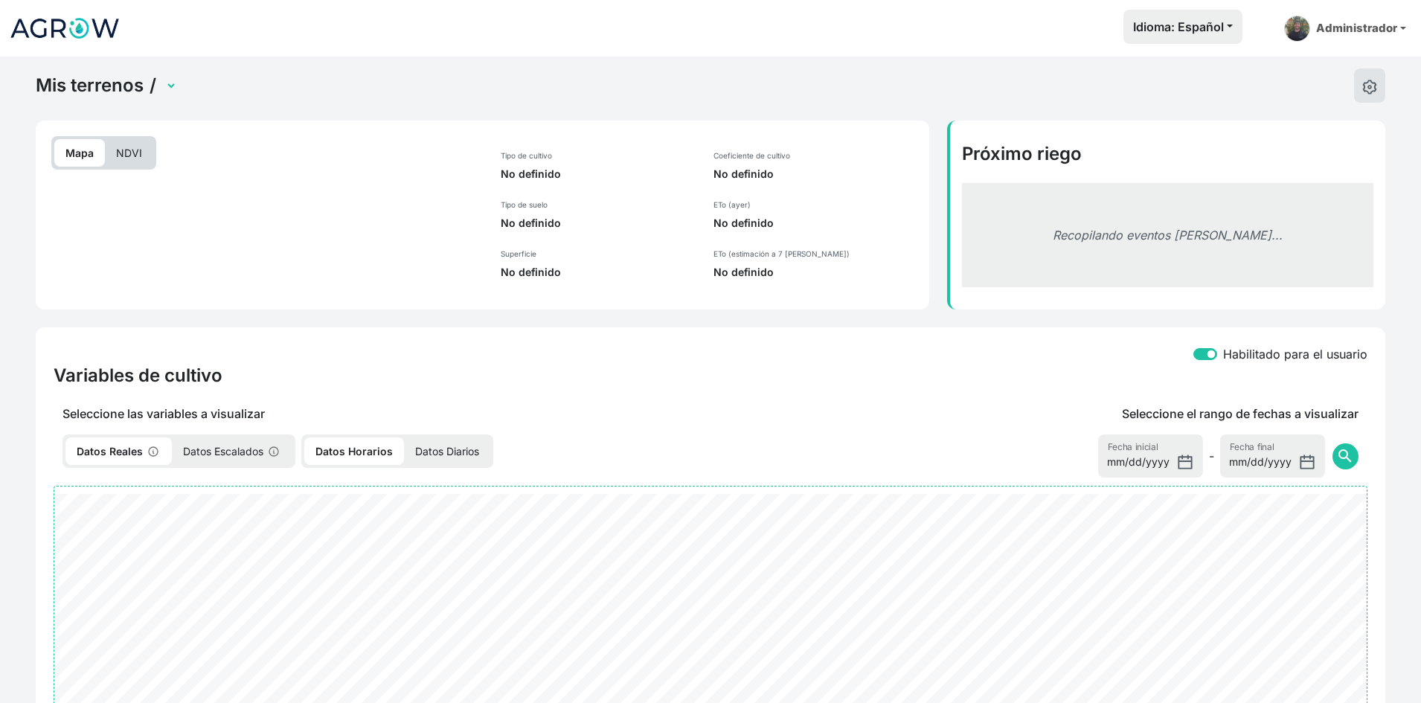
select select "2701"
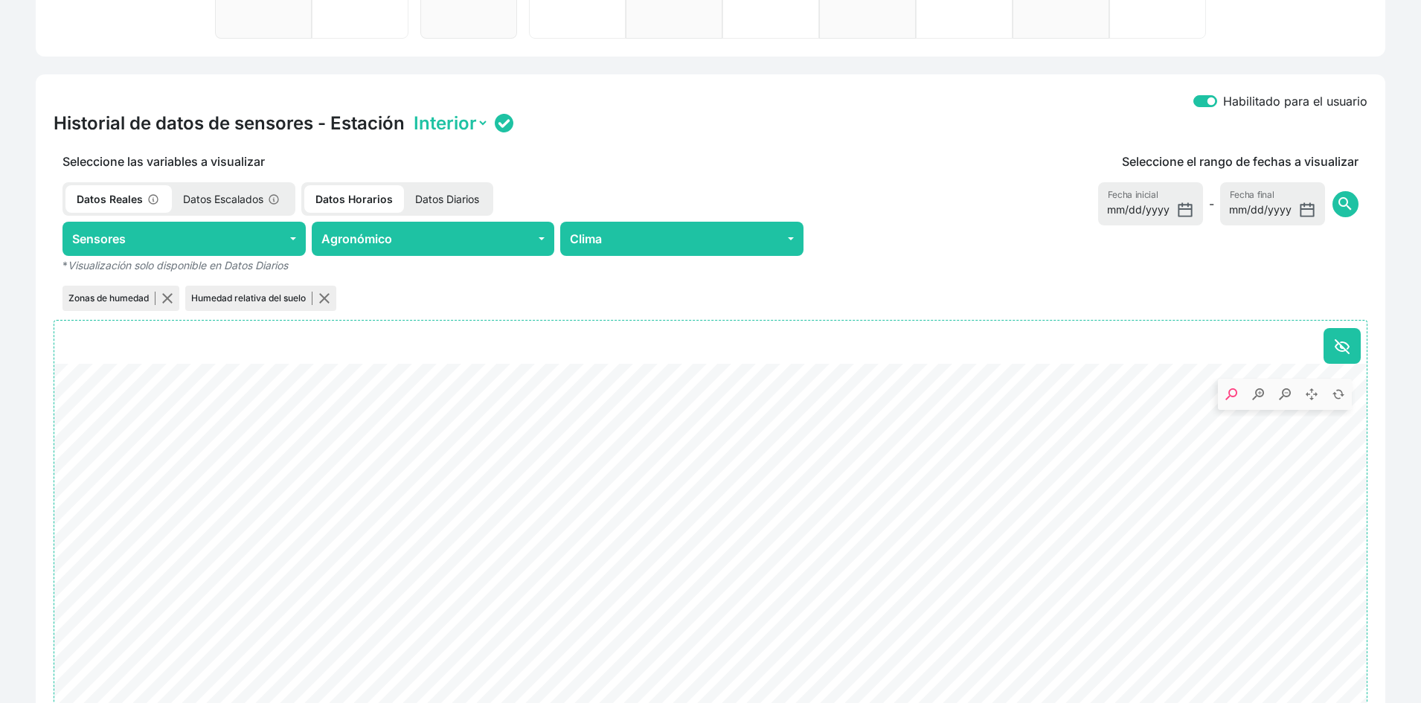
scroll to position [510, 0]
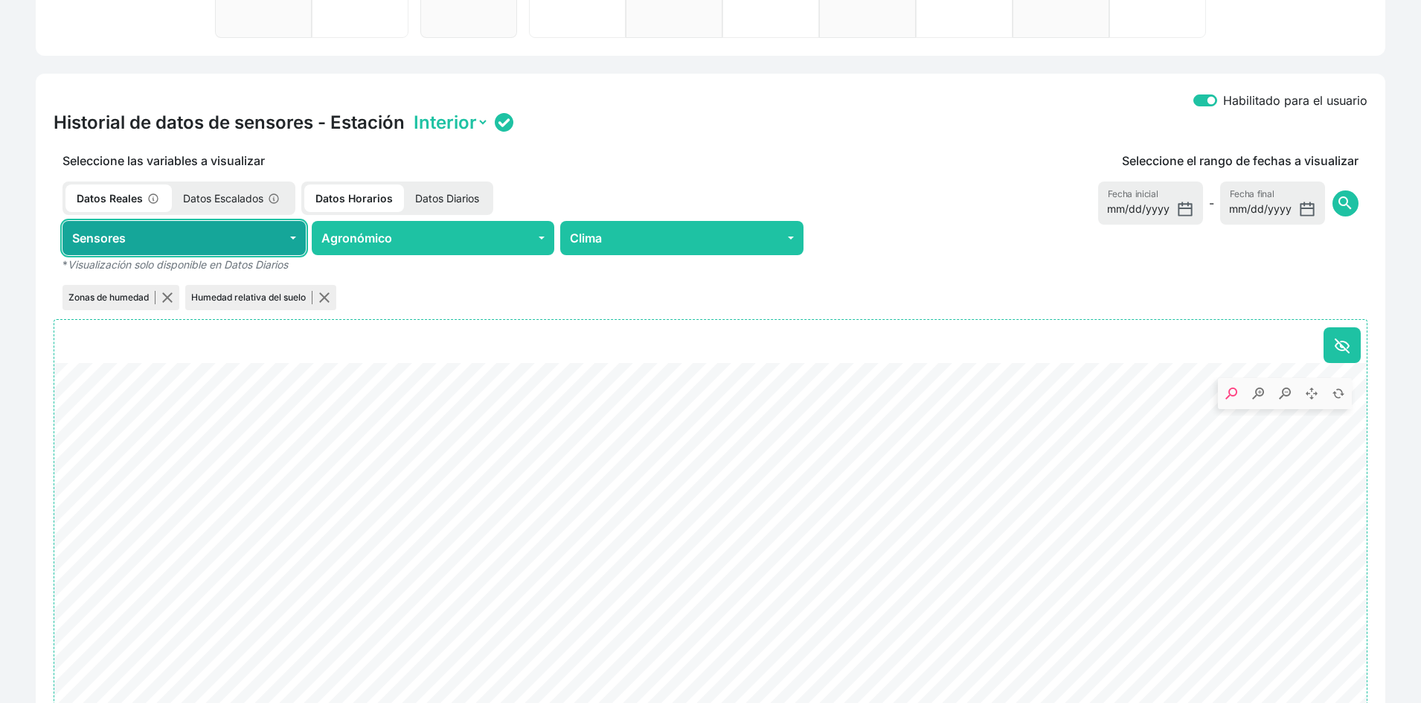
click at [266, 238] on button "Sensores" at bounding box center [184, 238] width 243 height 34
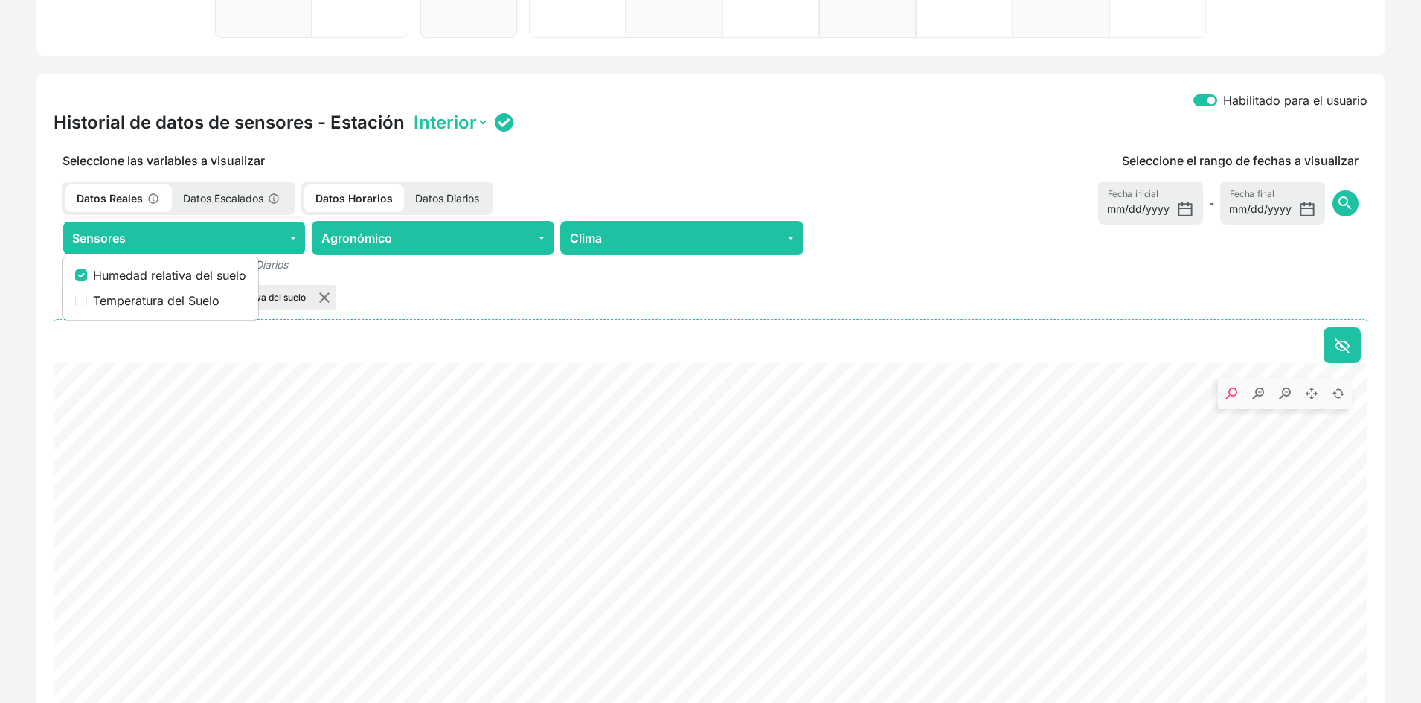
click at [228, 193] on p "Datos Escalados" at bounding box center [232, 199] width 121 height 28
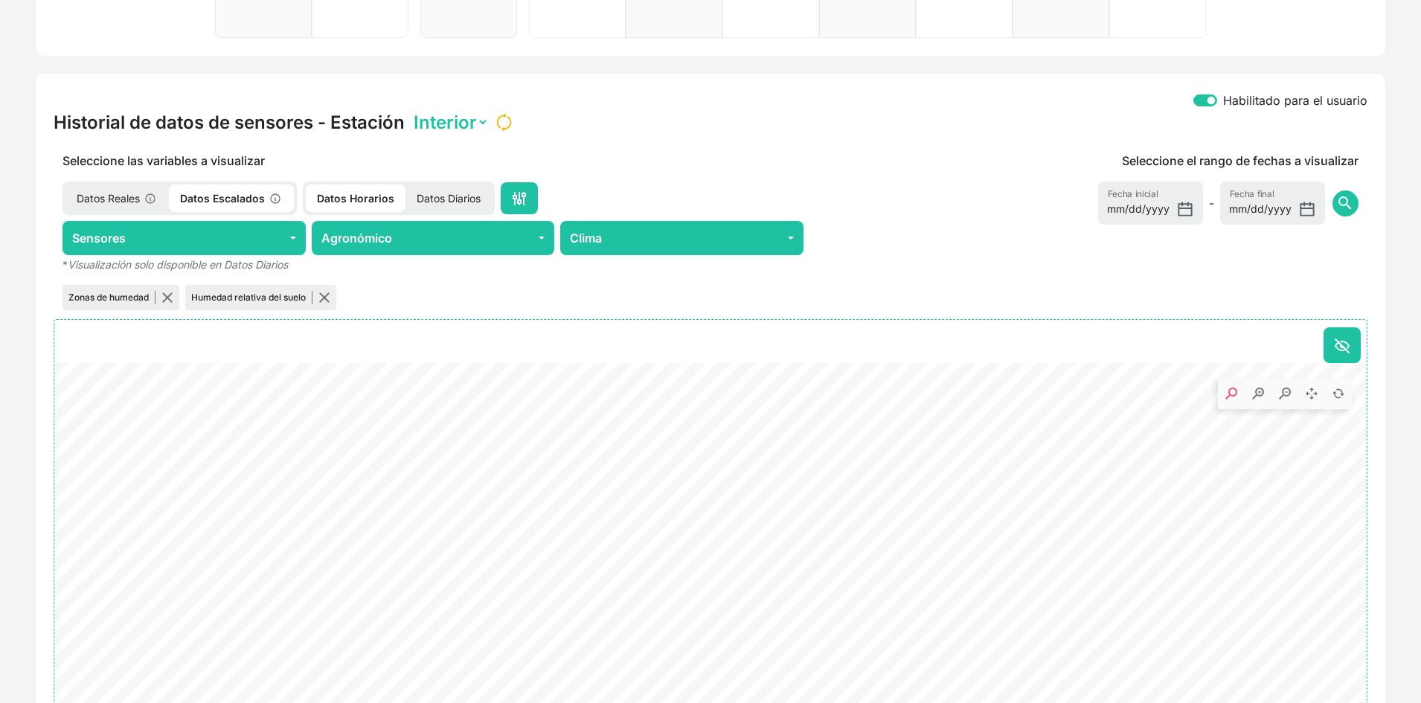
click at [430, 193] on p "Datos Diarios" at bounding box center [449, 199] width 86 height 28
click at [358, 191] on p "Datos Horarios" at bounding box center [353, 199] width 94 height 28
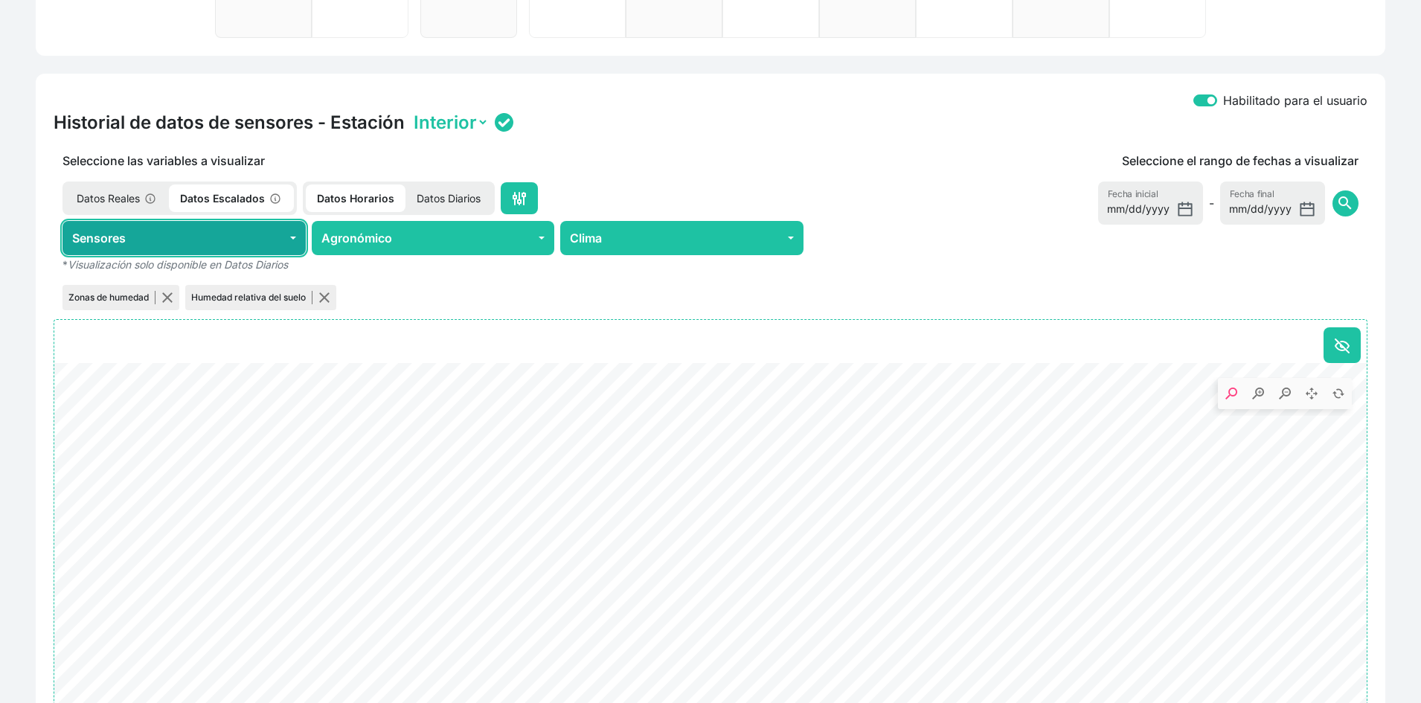
click at [250, 254] on button "Sensores" at bounding box center [184, 238] width 243 height 34
click at [248, 242] on button "Sensores" at bounding box center [184, 238] width 243 height 34
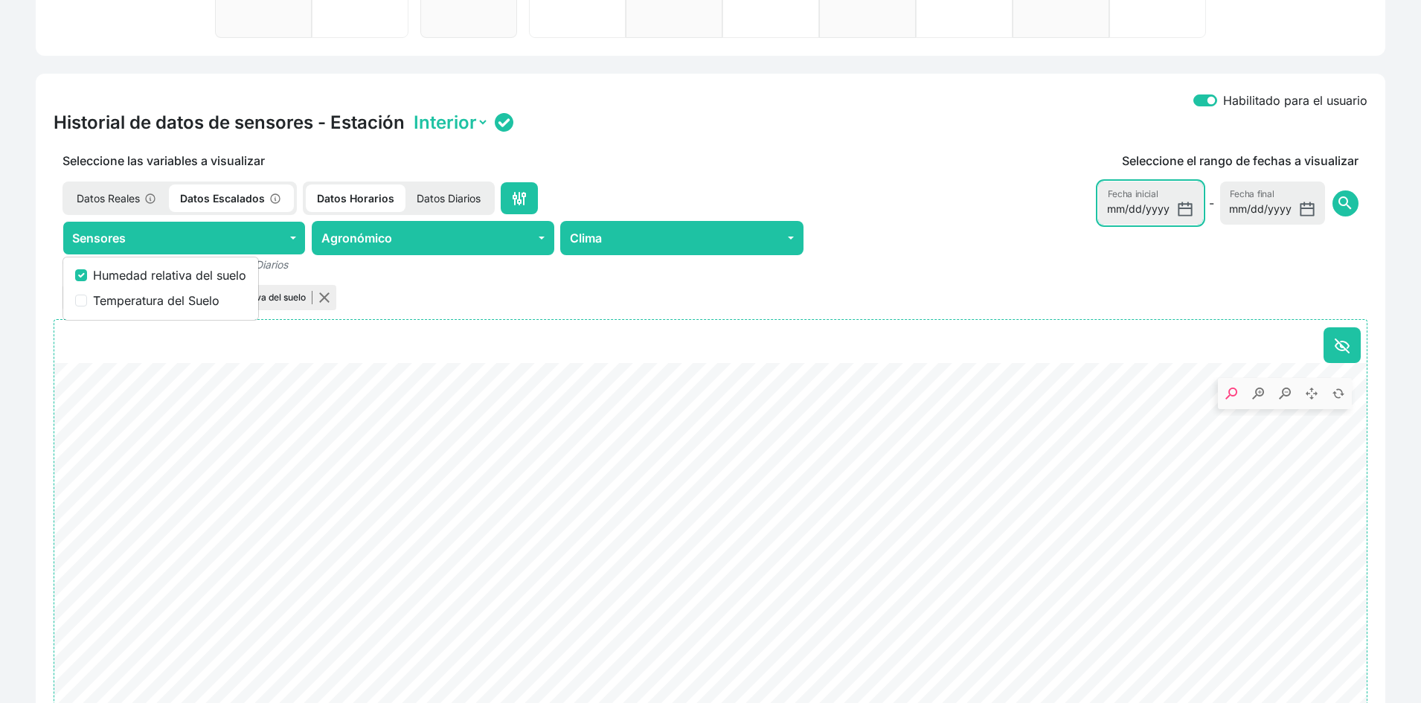
click at [1203, 206] on input "[DATE]" at bounding box center [1150, 203] width 105 height 43
click at [1194, 210] on input "[DATE]" at bounding box center [1150, 203] width 105 height 43
drag, startPoint x: 1185, startPoint y: 208, endPoint x: 1180, endPoint y: 226, distance: 19.1
click at [1183, 208] on input "[DATE]" at bounding box center [1150, 203] width 105 height 43
click at [1188, 210] on input "[DATE]" at bounding box center [1150, 203] width 105 height 43
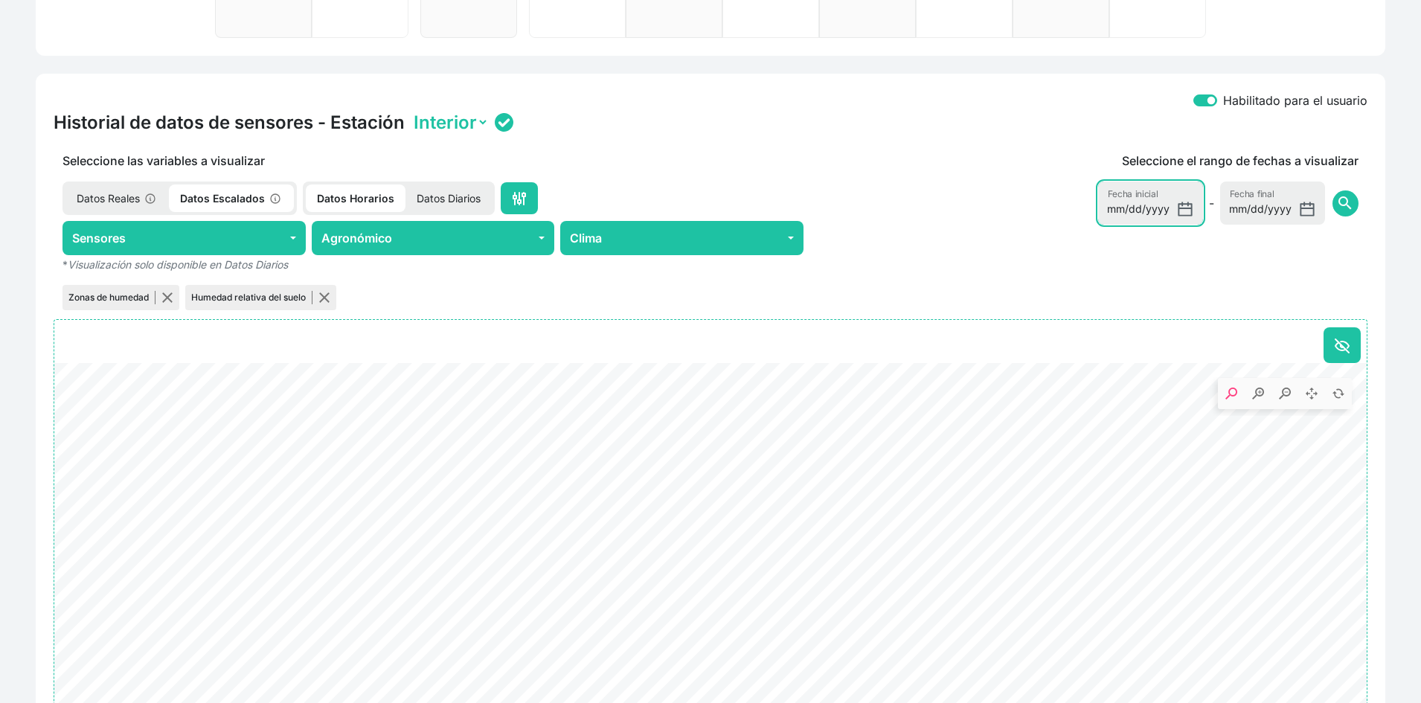
type input "[DATE]"
click at [1300, 204] on input "[DATE]" at bounding box center [1272, 203] width 105 height 43
type input "[DATE]"
click at [1349, 197] on span "search" at bounding box center [1345, 203] width 18 height 18
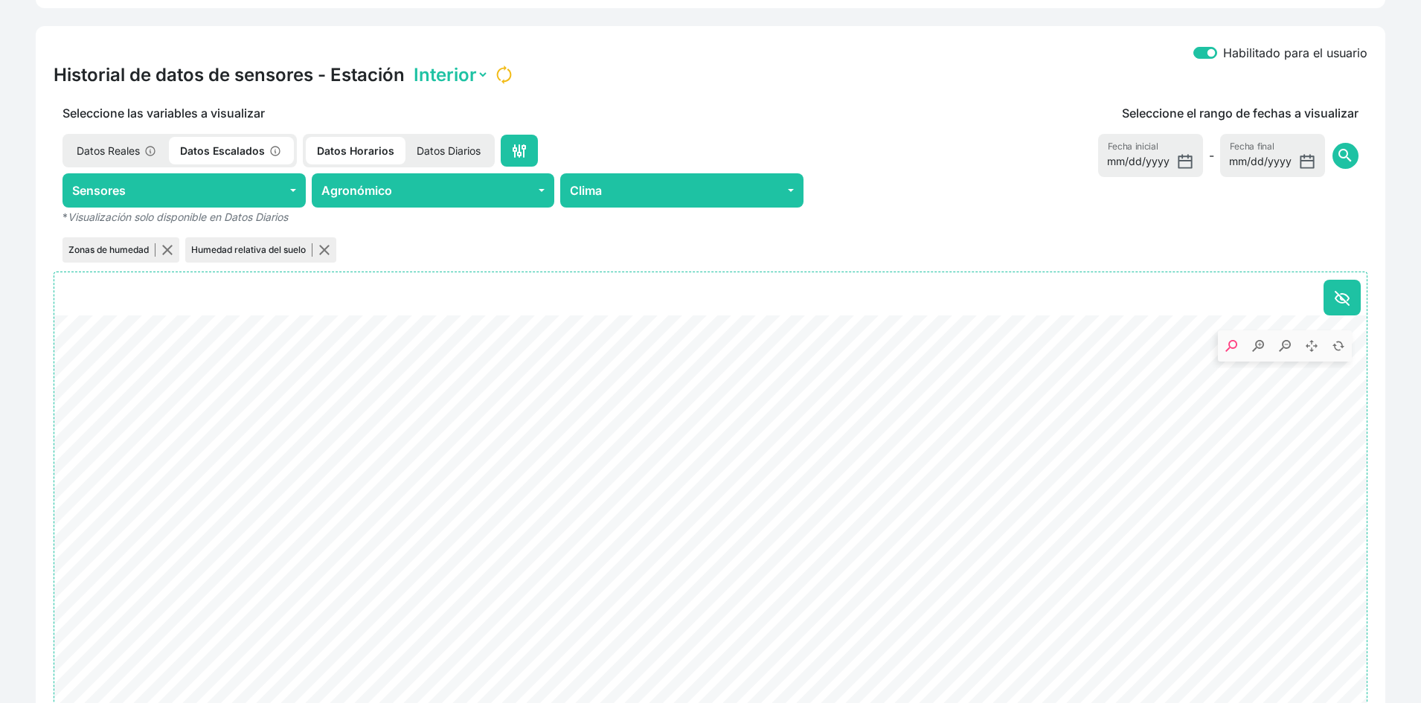
scroll to position [584, 0]
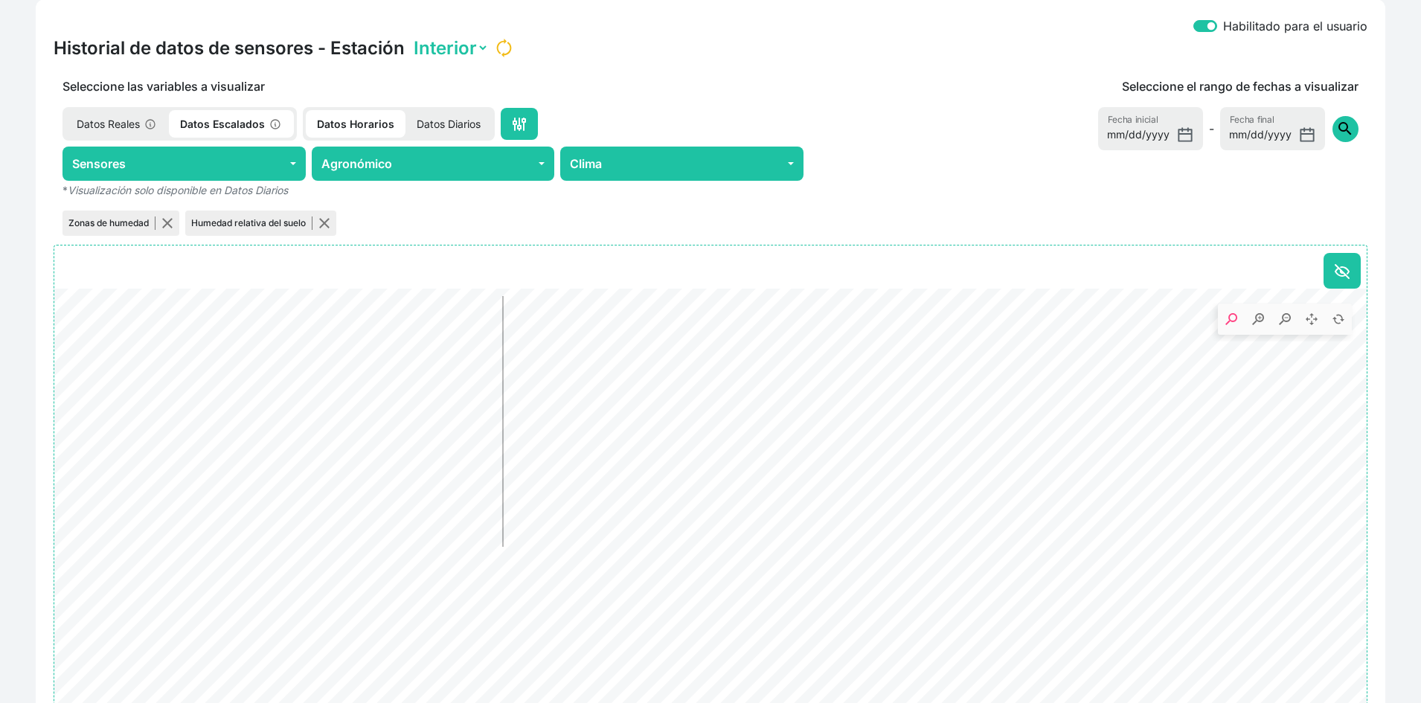
click at [1348, 127] on span "search" at bounding box center [1345, 129] width 18 height 18
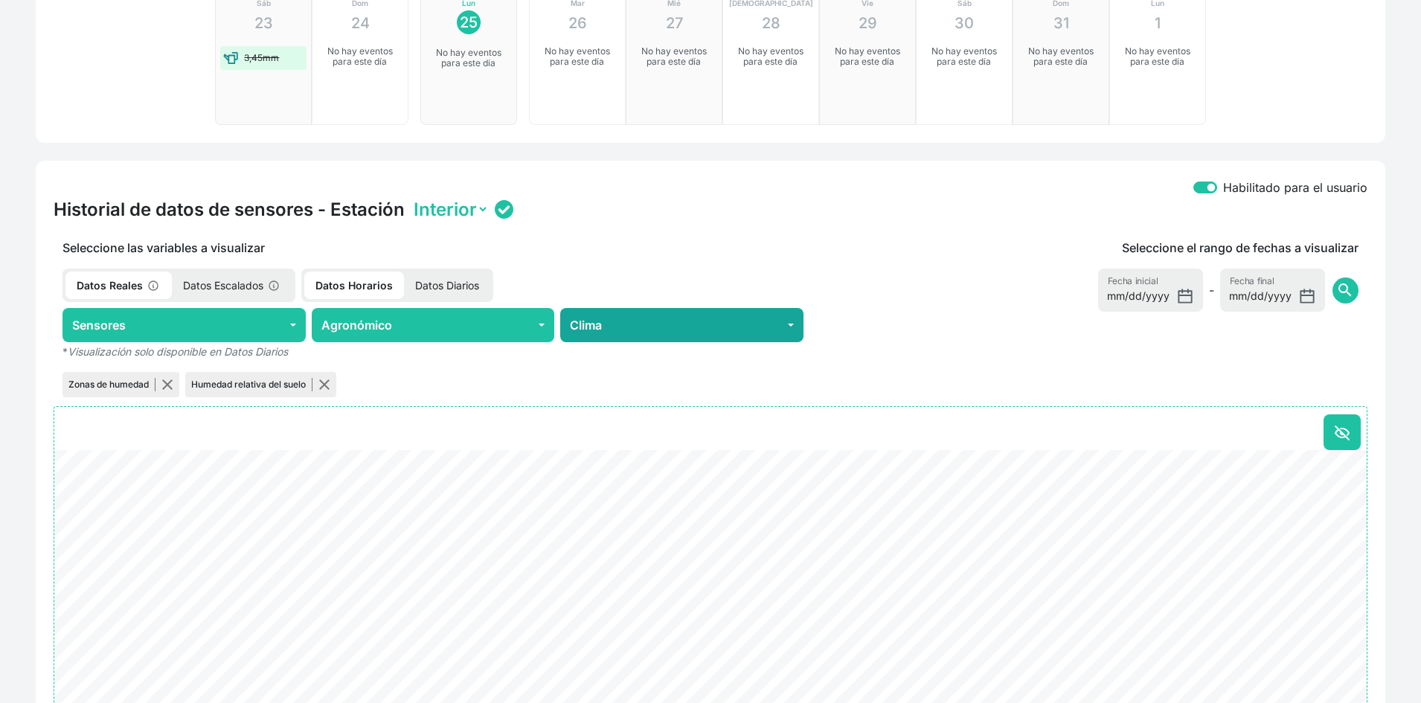
scroll to position [521, 0]
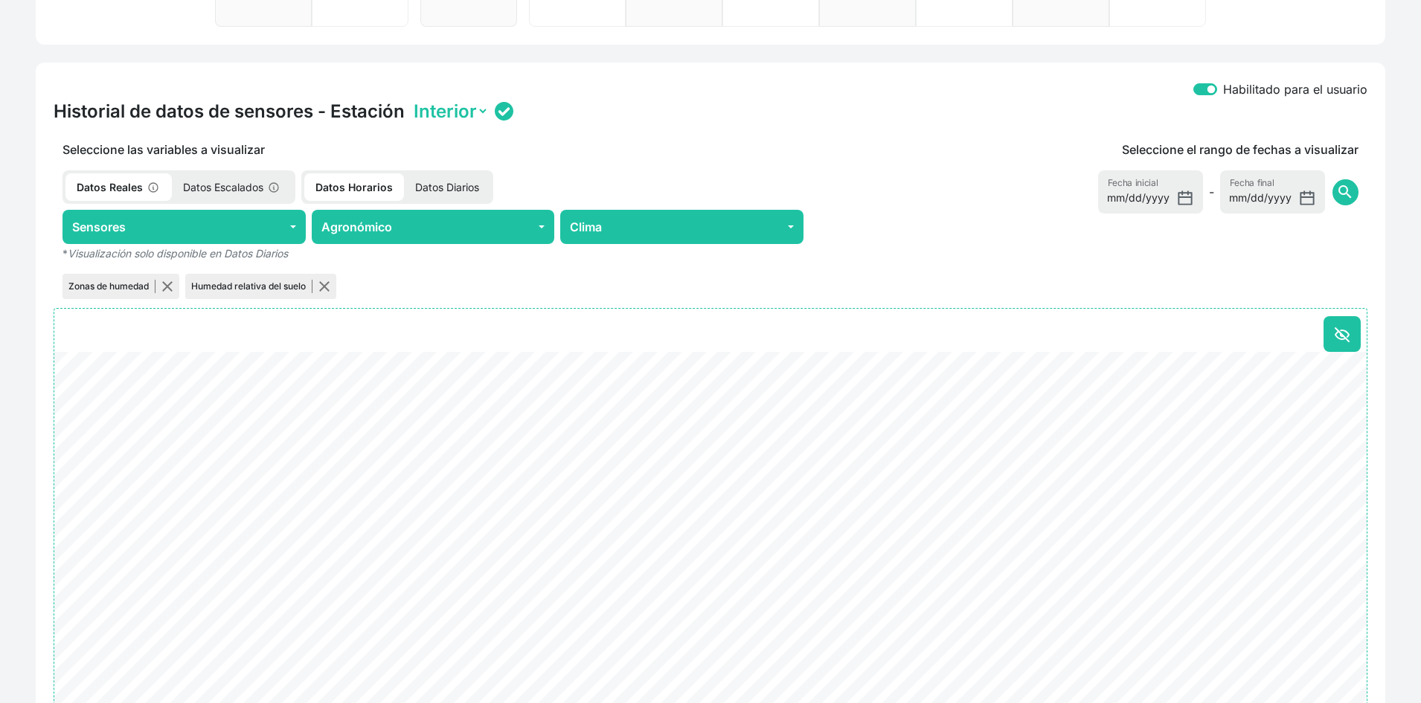
click at [465, 183] on p "Datos Diarios" at bounding box center [447, 187] width 86 height 28
click at [459, 232] on button "Agronómico" at bounding box center [433, 227] width 243 height 34
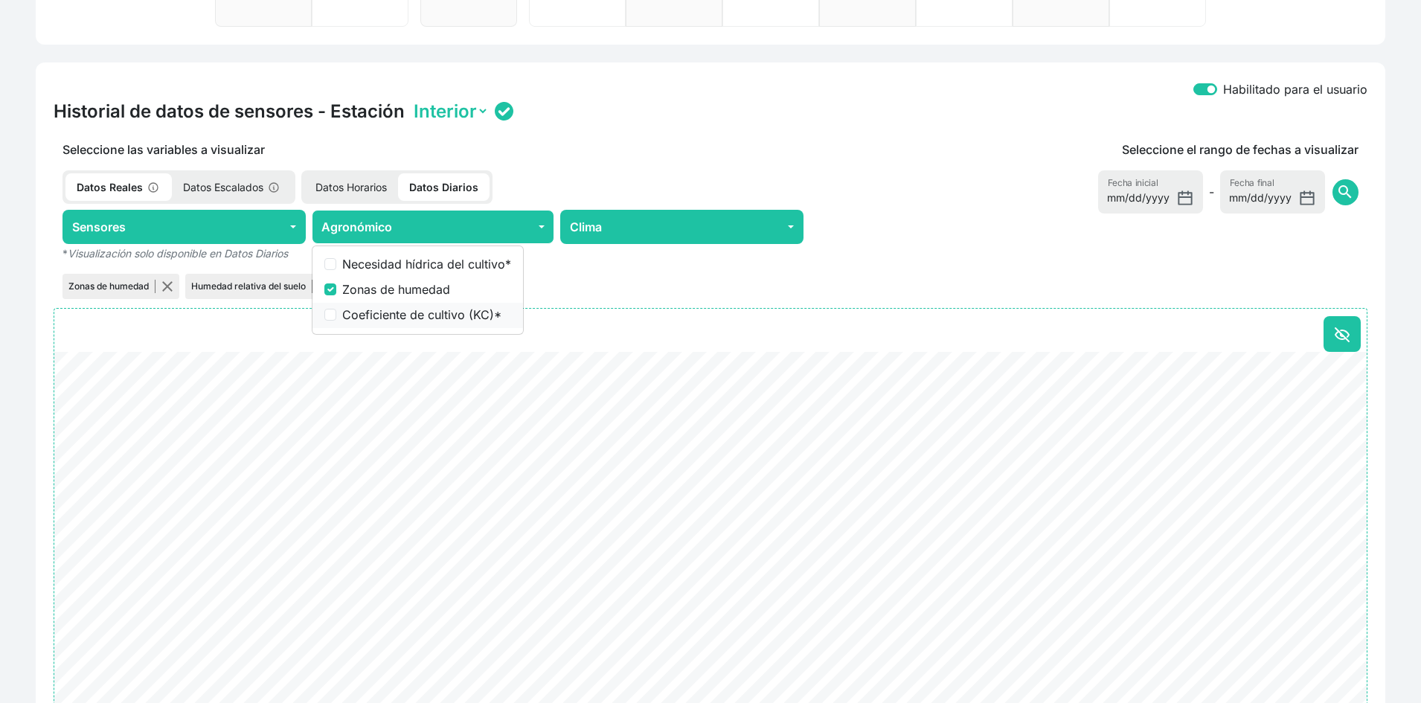
click at [469, 314] on label "Coeficiente de cultivo (KC) *" at bounding box center [426, 315] width 169 height 18
click at [336, 314] on input "Coeficiente de cultivo (KC) *" at bounding box center [330, 315] width 12 height 12
checkbox input "true"
click at [405, 286] on label "Zonas de humedad" at bounding box center [426, 290] width 169 height 18
click at [336, 286] on input "Zonas de humedad" at bounding box center [330, 290] width 12 height 12
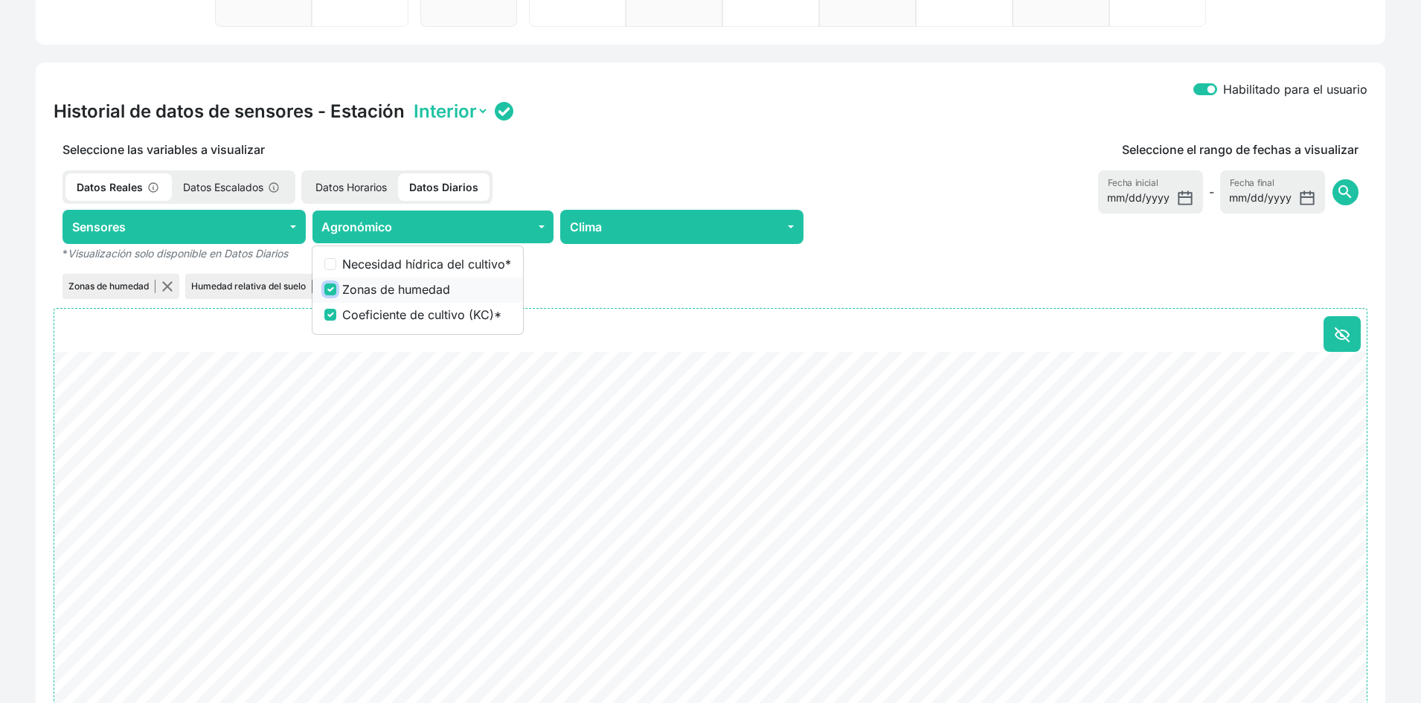
checkbox input "false"
click at [619, 281] on div "Humedad relativa del suelo Coeficiente de cultivo (KC)" at bounding box center [433, 286] width 759 height 31
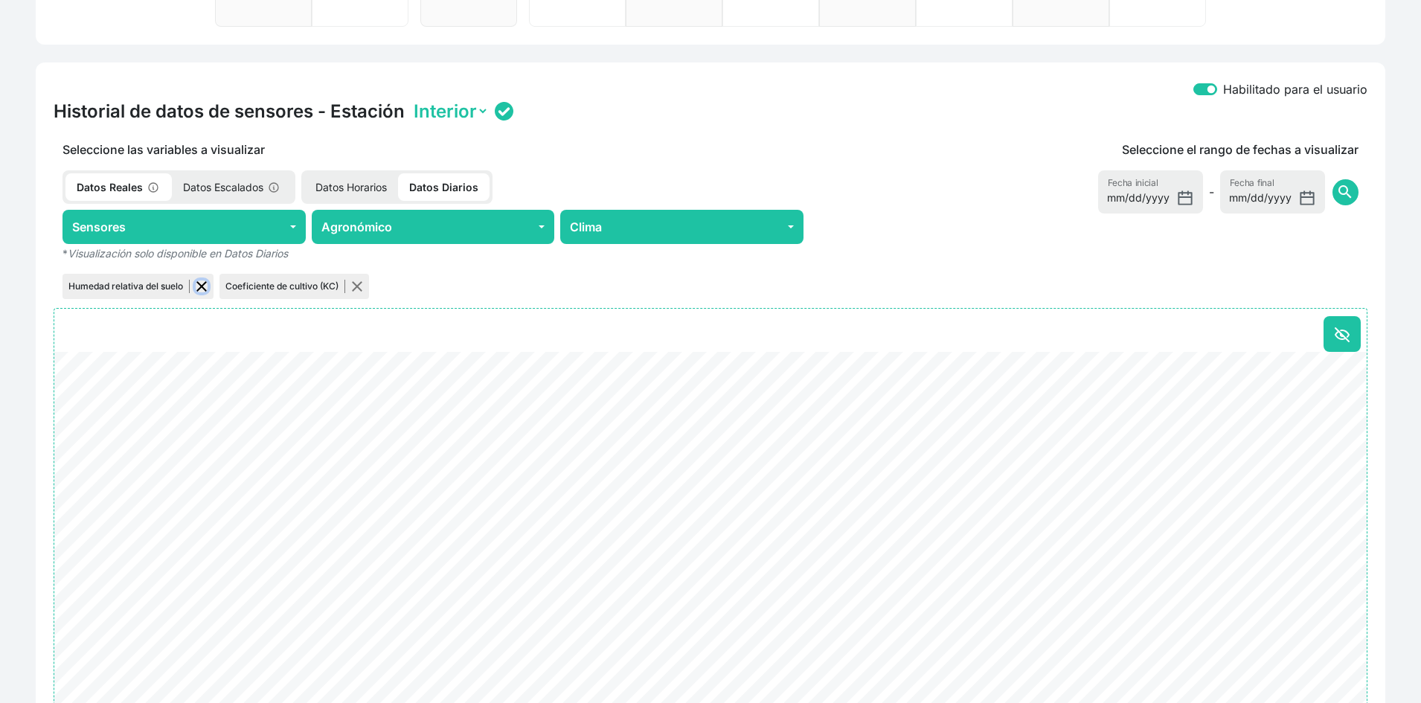
click at [201, 289] on button "button" at bounding box center [202, 287] width 12 height 12
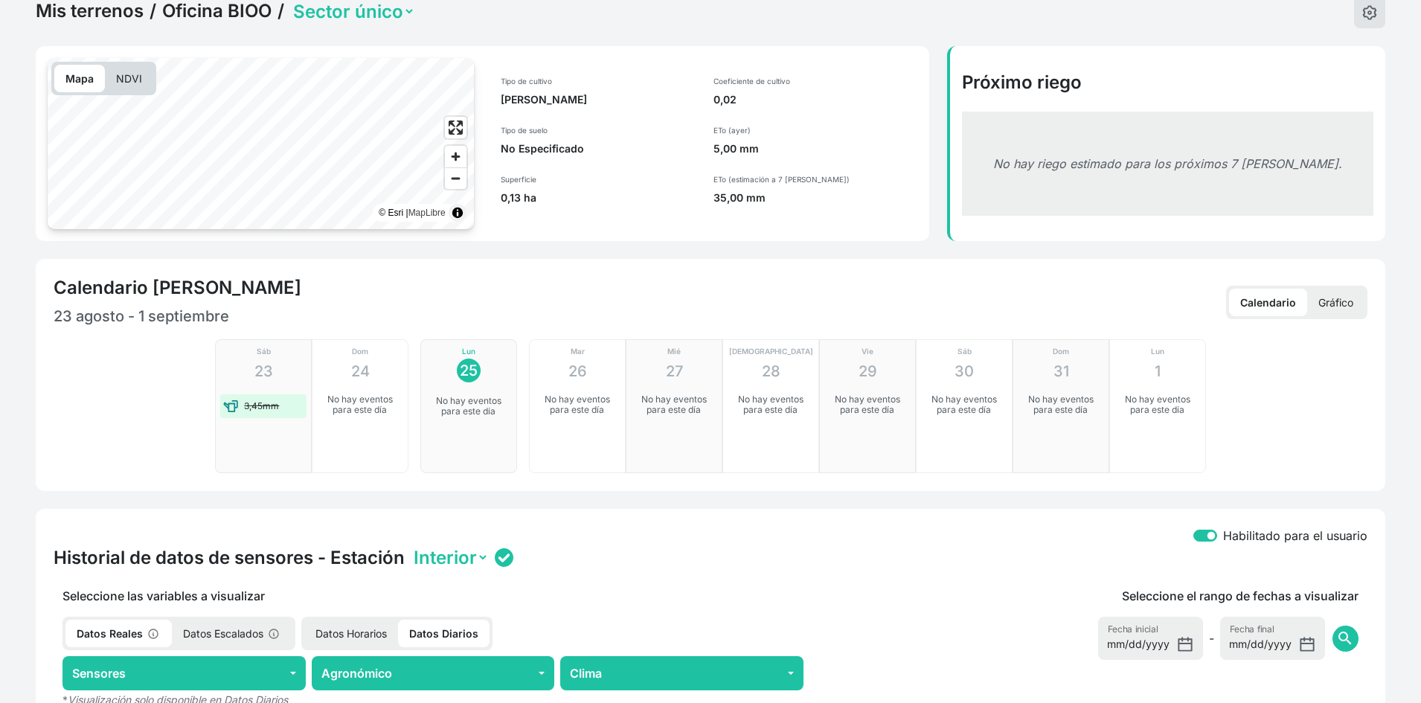
scroll to position [0, 0]
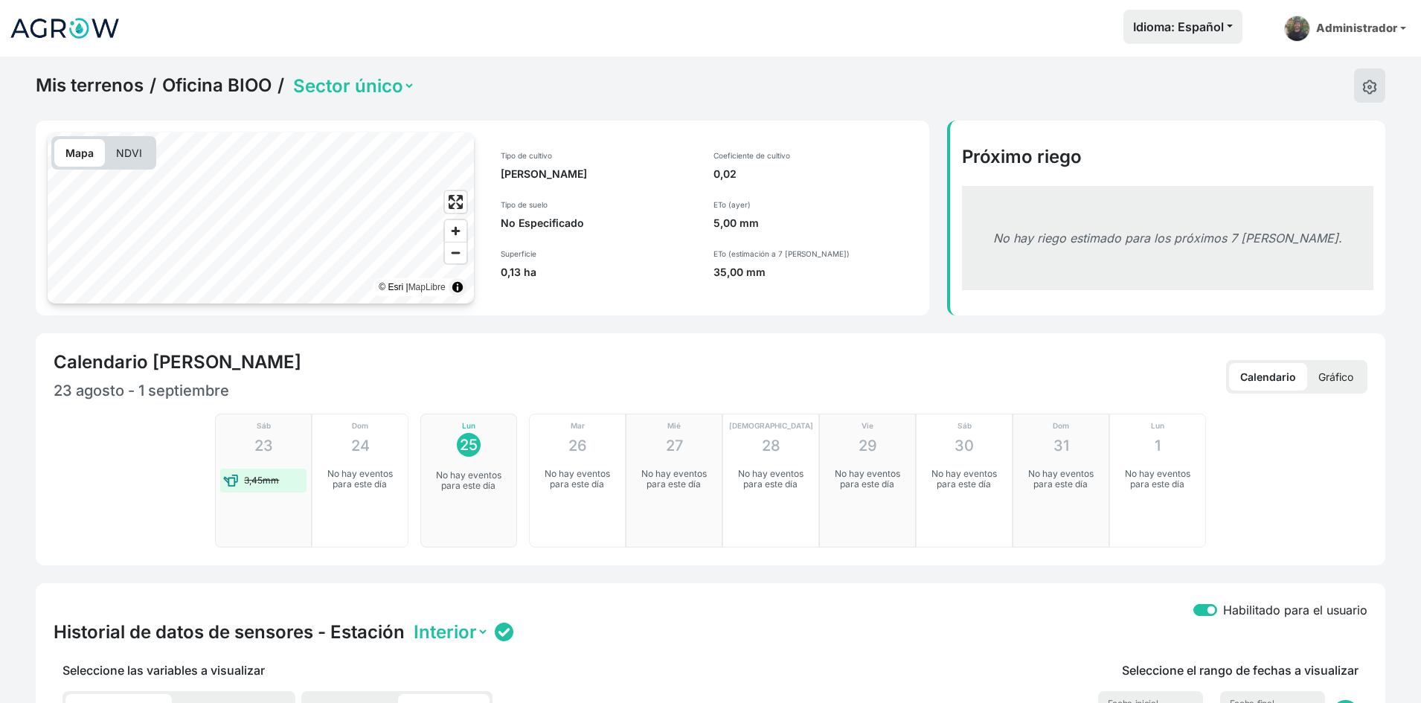
click at [398, 83] on select "Sector único" at bounding box center [352, 85] width 125 height 23
click at [456, 86] on div "Mis terrenos / Oficina BIOO / Sector único" at bounding box center [711, 85] width 1350 height 34
click at [106, 89] on link "Mis terrenos" at bounding box center [90, 85] width 108 height 22
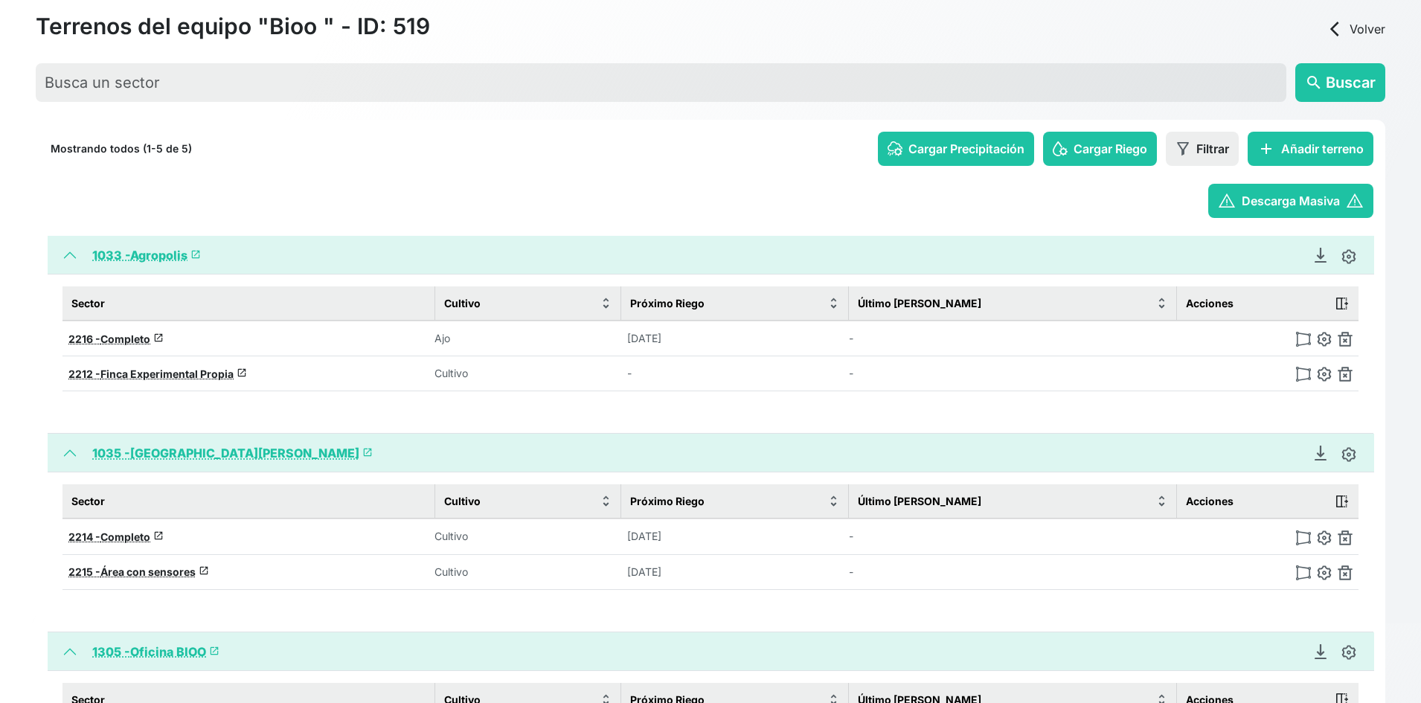
scroll to position [219, 0]
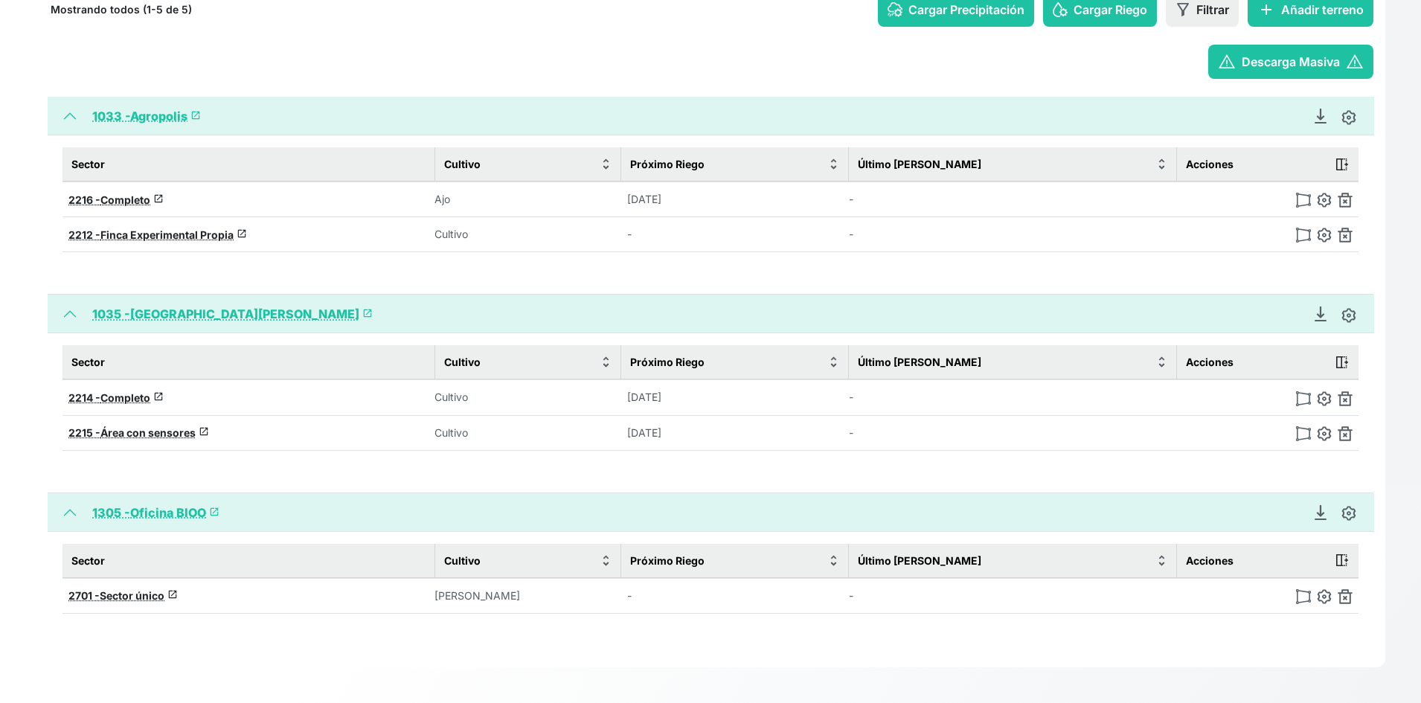
click at [589, 629] on div "Sector Cultivo Próximo Riego Último Riego Cargado Acciones 2701 - Sector único …" at bounding box center [711, 594] width 1326 height 124
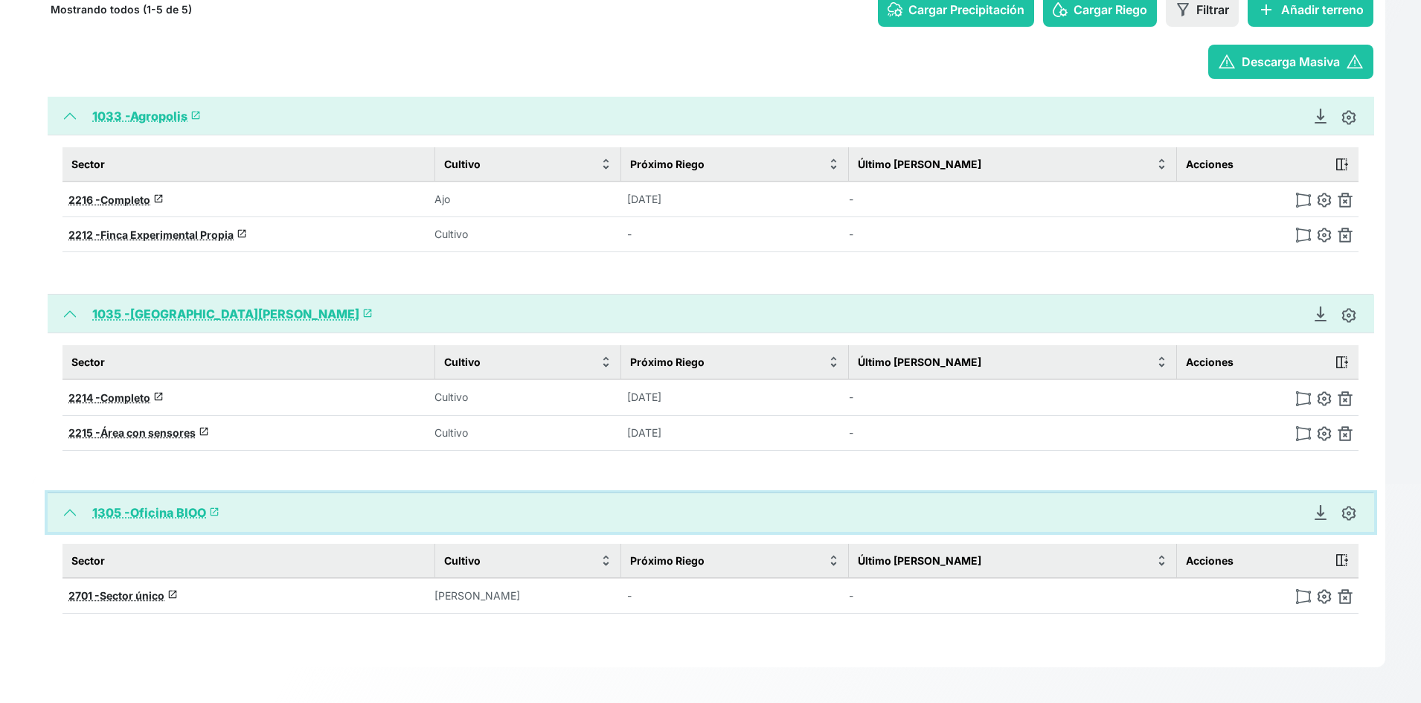
click at [67, 509] on button "1305 - Oficina BIOO launch" at bounding box center [711, 512] width 1327 height 39
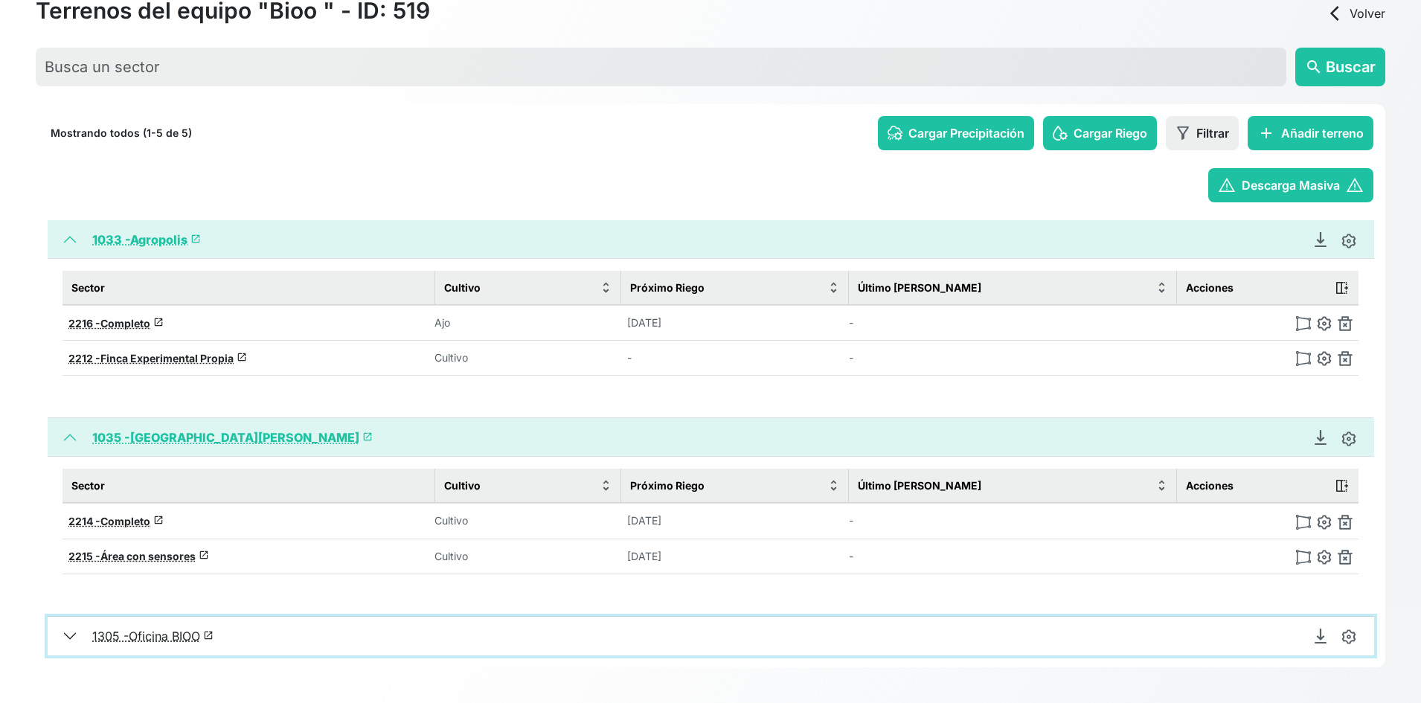
scroll to position [95, 0]
click at [69, 639] on button "1305 - Oficina BIOO launch" at bounding box center [711, 636] width 1327 height 39
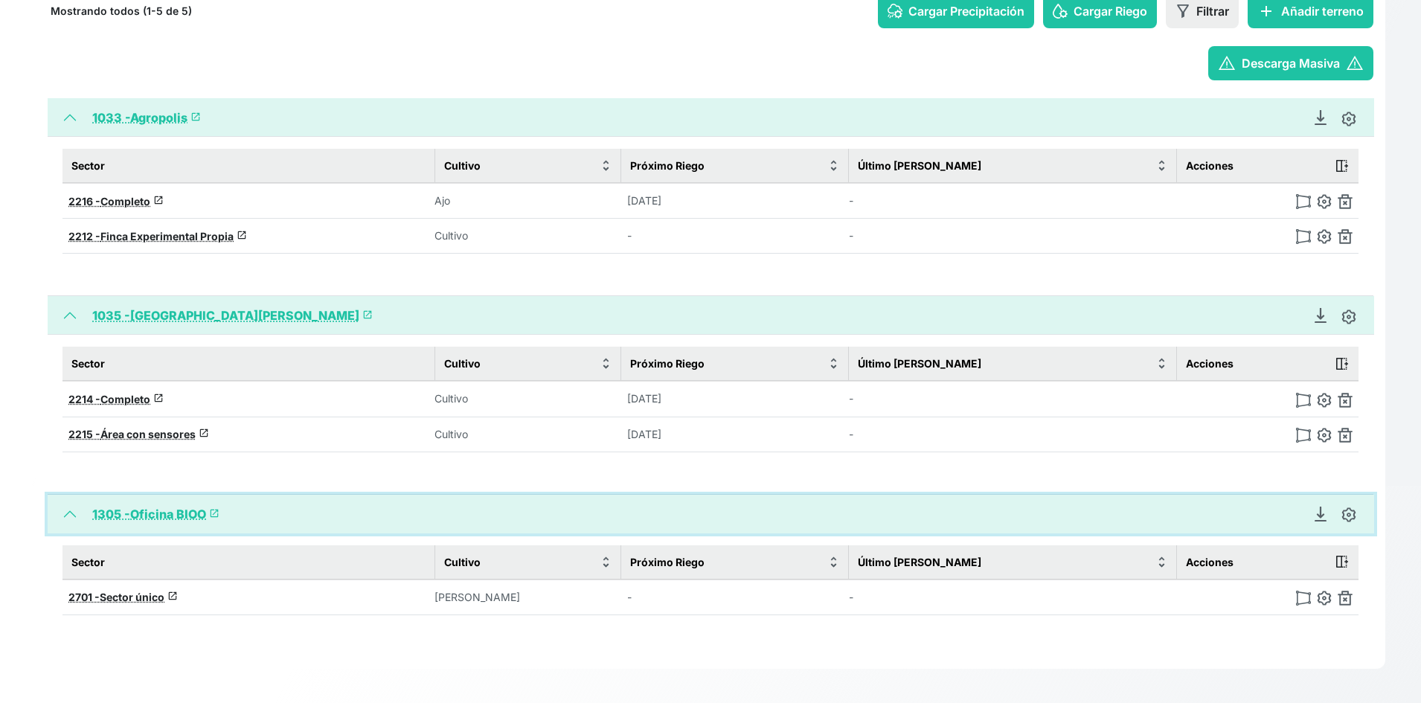
scroll to position [219, 0]
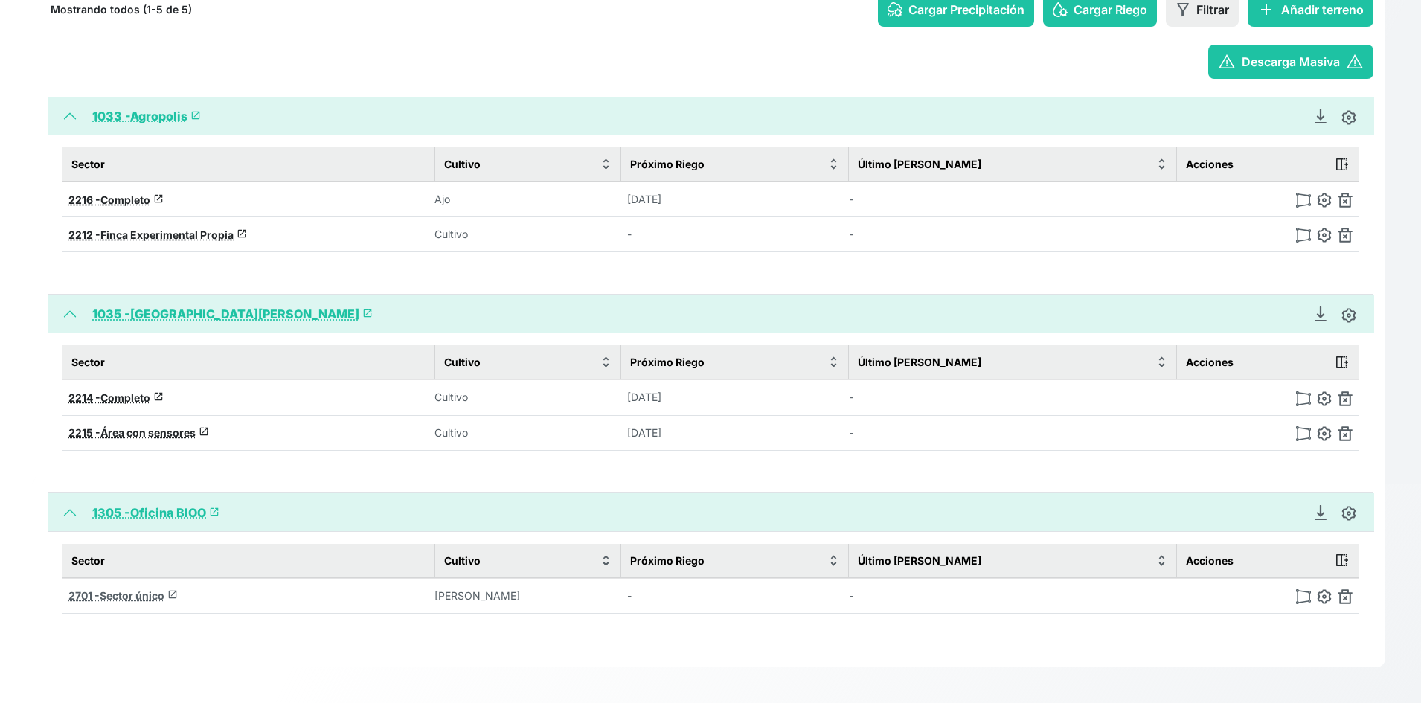
click at [150, 601] on span "Sector único" at bounding box center [132, 595] width 65 height 13
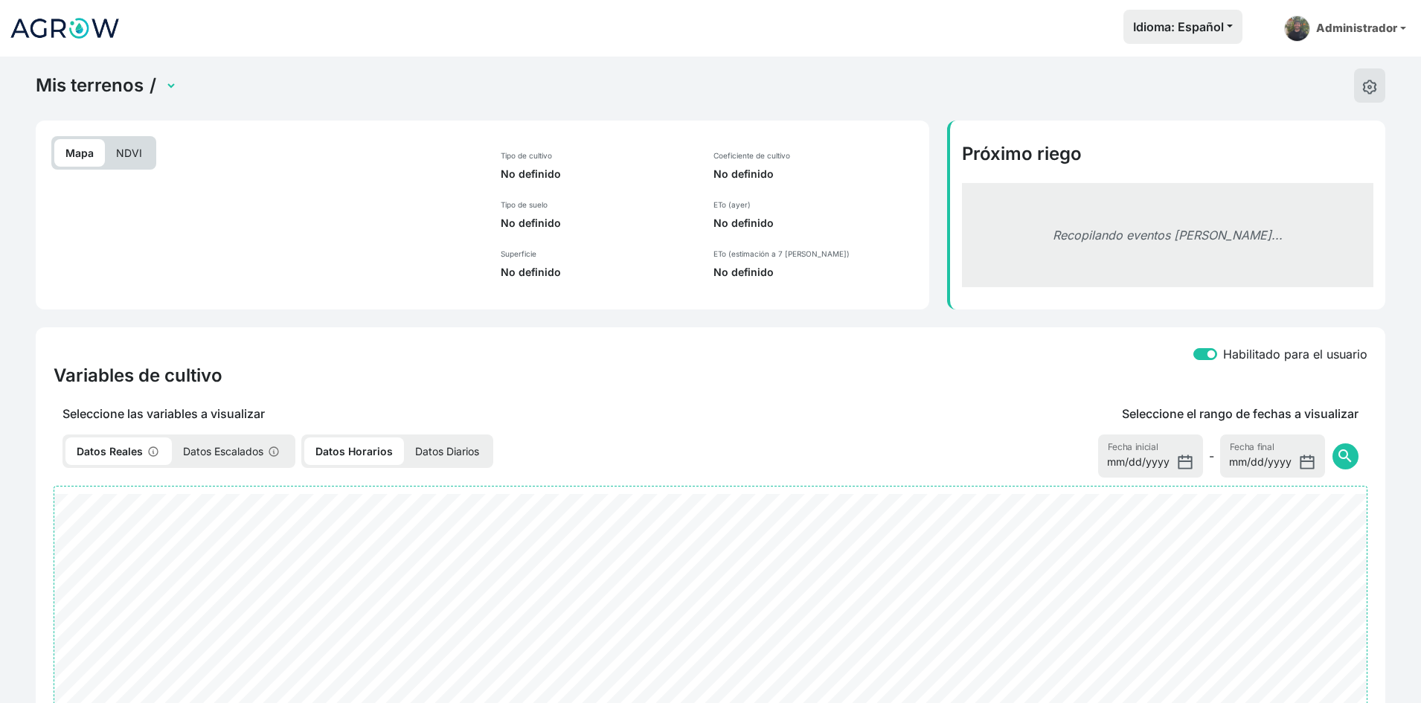
select select "2701"
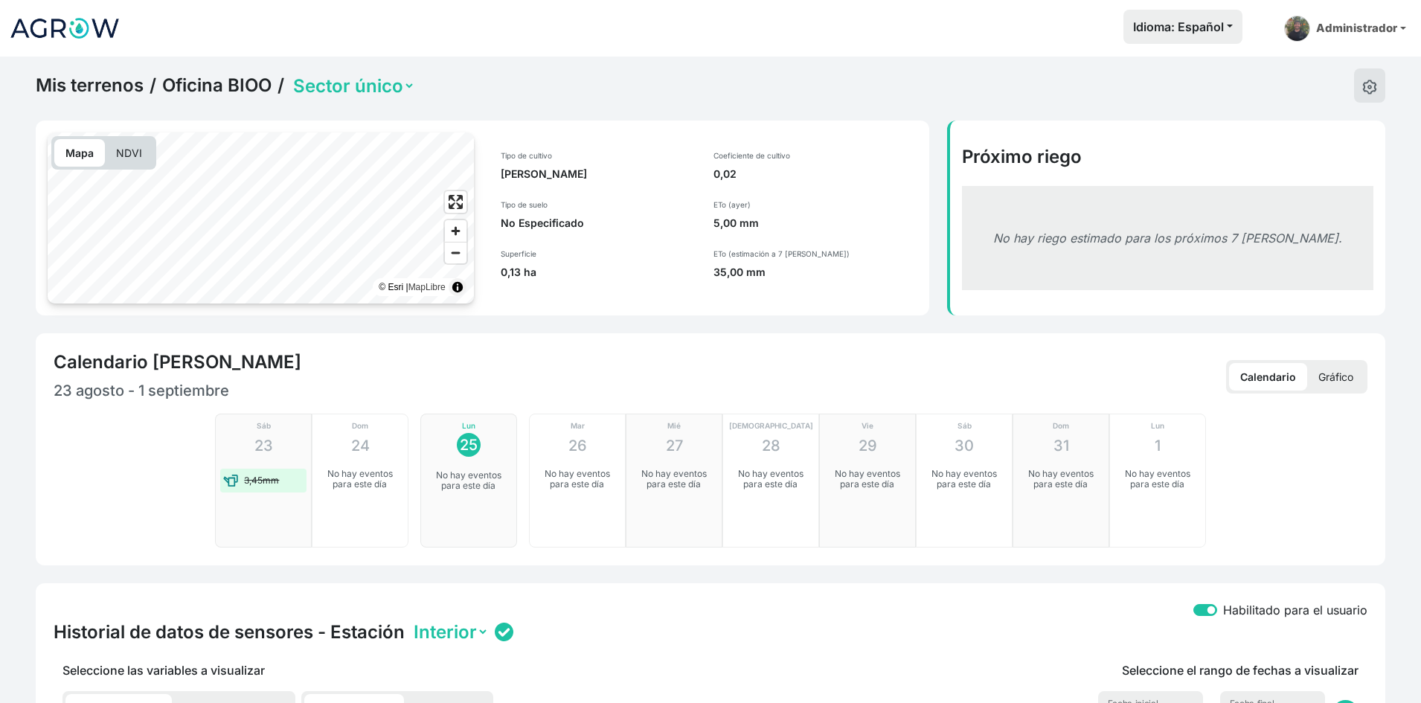
drag, startPoint x: 713, startPoint y: 269, endPoint x: 775, endPoint y: 270, distance: 61.8
click at [775, 270] on p "35,00 mm" at bounding box center [816, 272] width 204 height 15
click at [772, 268] on p "35,00 mm" at bounding box center [816, 272] width 204 height 15
drag, startPoint x: 709, startPoint y: 257, endPoint x: 816, endPoint y: 251, distance: 107.4
click at [816, 251] on div "Coeficiente de cultivo 0,02 ETo (ayer) 5,00 mm ETo (estimación a 7 [PERSON_NAME…" at bounding box center [816, 214] width 222 height 165
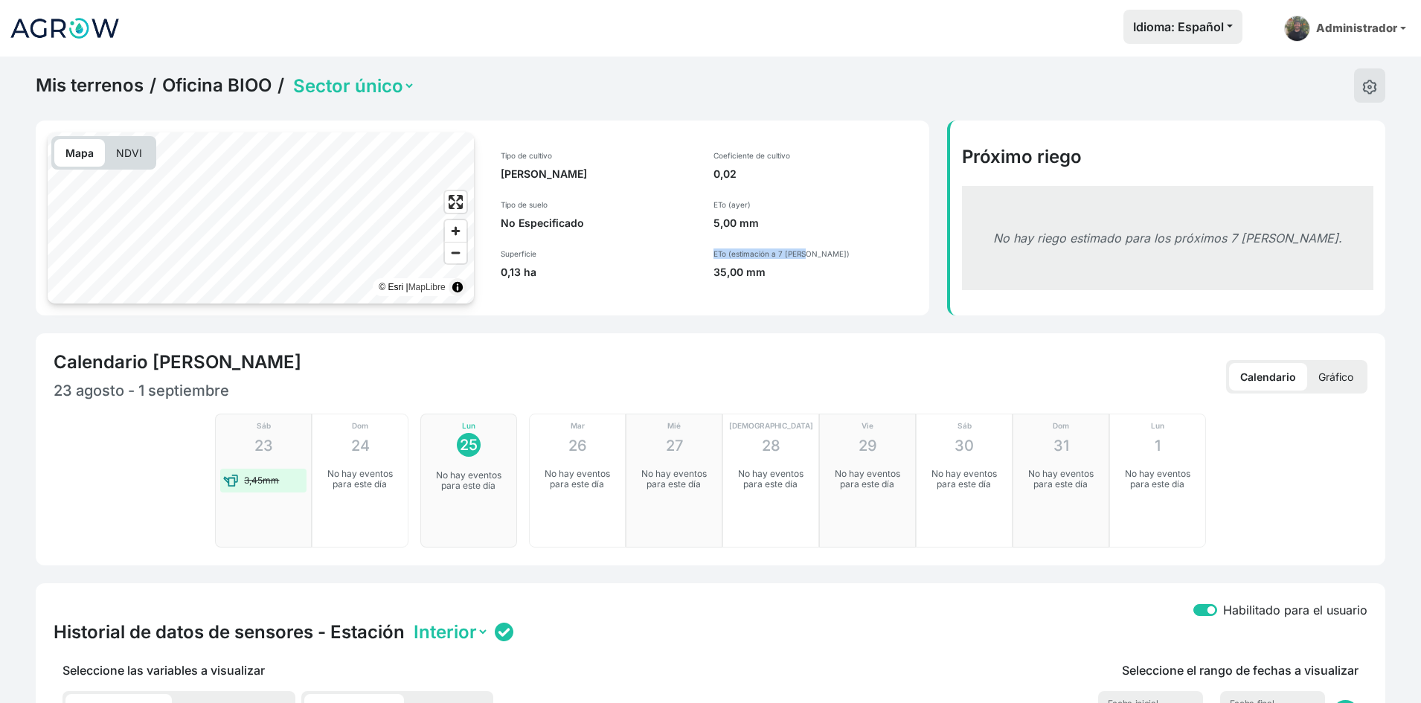
drag, startPoint x: 765, startPoint y: 220, endPoint x: 494, endPoint y: 157, distance: 278.1
click at [494, 157] on div "Tipo de cultivo [PERSON_NAME] Tipo de suelo No Especificado Superficie 0,13 ha …" at bounding box center [705, 214] width 444 height 165
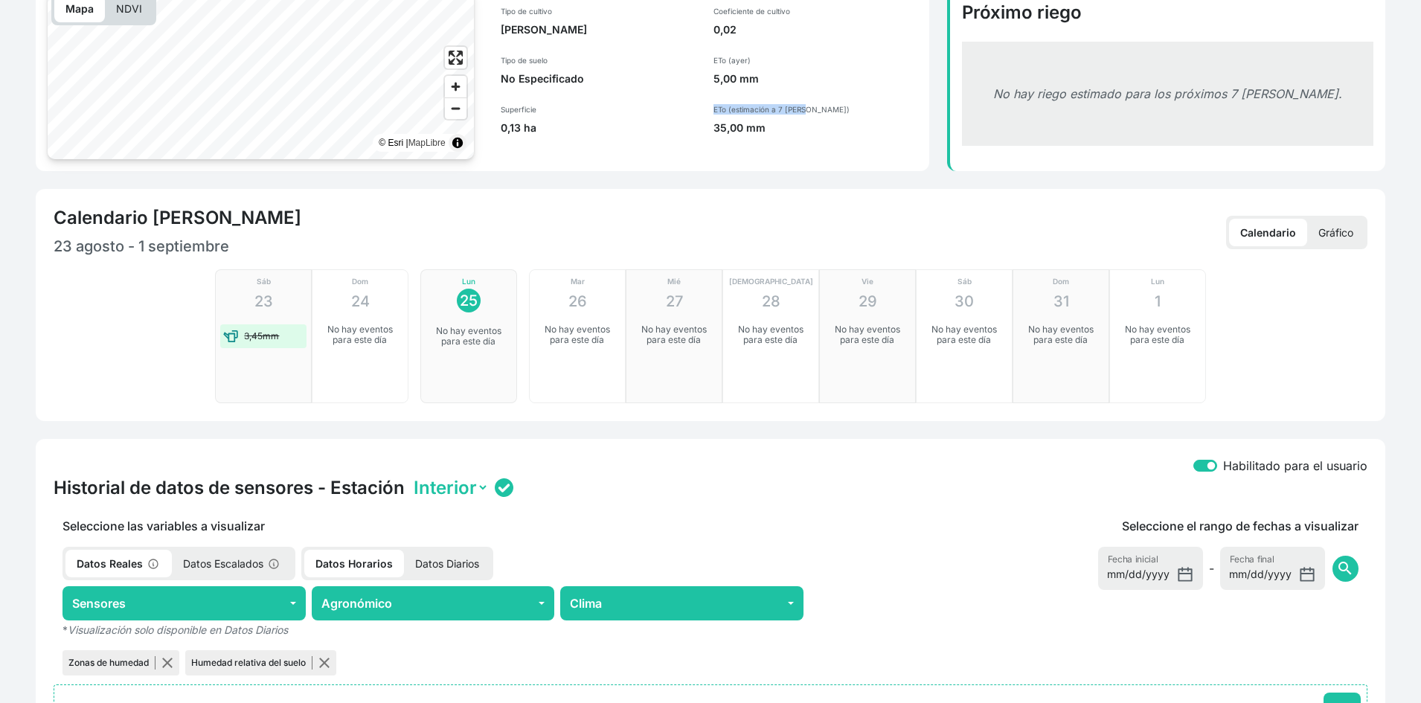
scroll to position [149, 0]
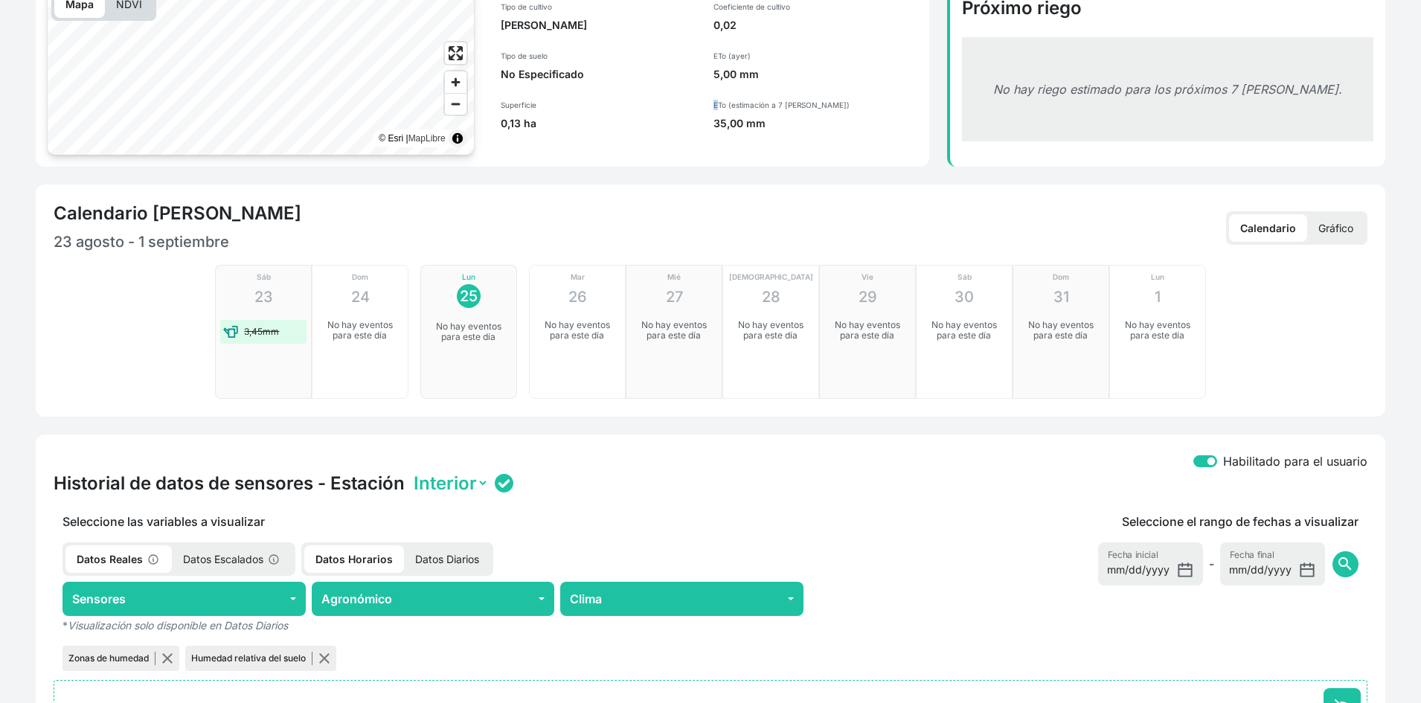
drag, startPoint x: 710, startPoint y: 99, endPoint x: 717, endPoint y: 103, distance: 8.7
click at [717, 103] on div "Coeficiente de cultivo 0,02 ETo (ayer) 5,00 mm ETo (estimación a 7 [PERSON_NAME…" at bounding box center [816, 66] width 222 height 165
drag, startPoint x: 773, startPoint y: 128, endPoint x: 712, endPoint y: 98, distance: 67.9
click at [712, 98] on div "Coeficiente de cultivo 0,02 ETo (ayer) 5,00 mm ETo (estimación a 7 [PERSON_NAME…" at bounding box center [816, 66] width 222 height 165
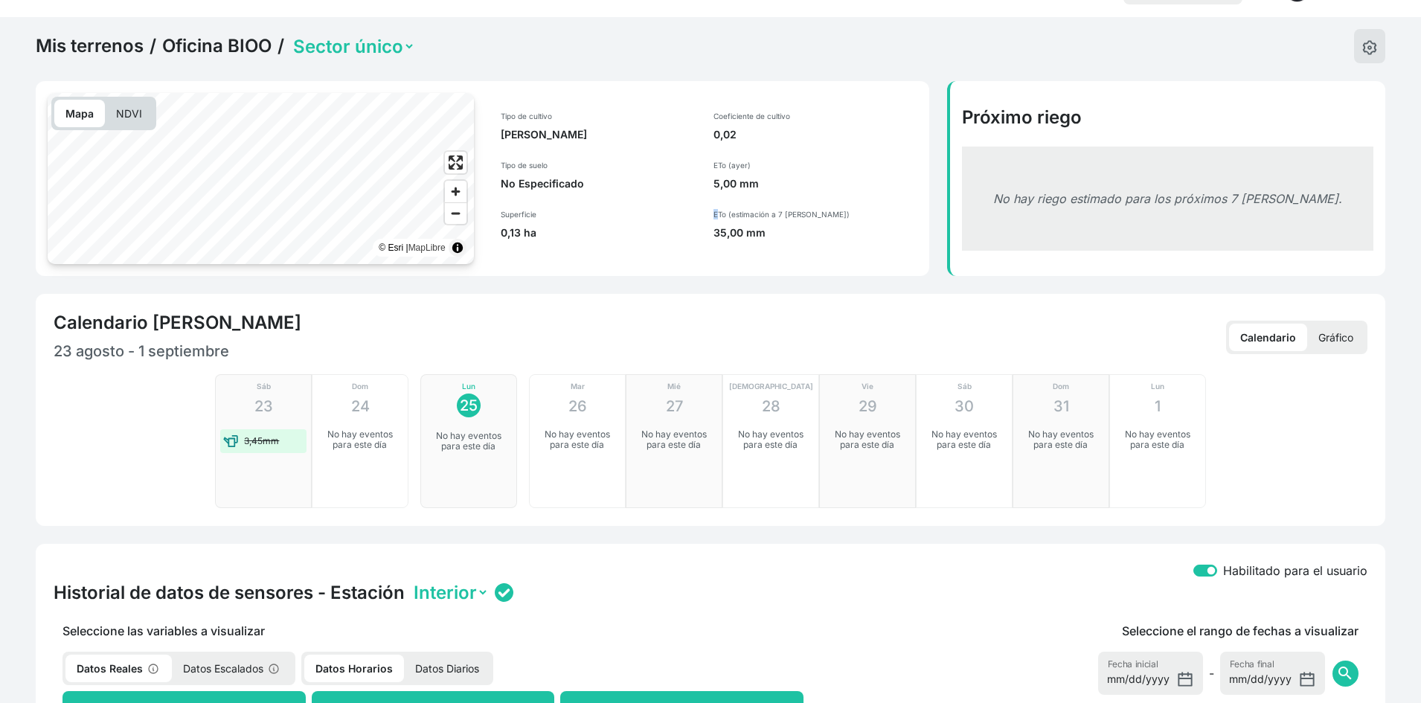
scroll to position [74, 0]
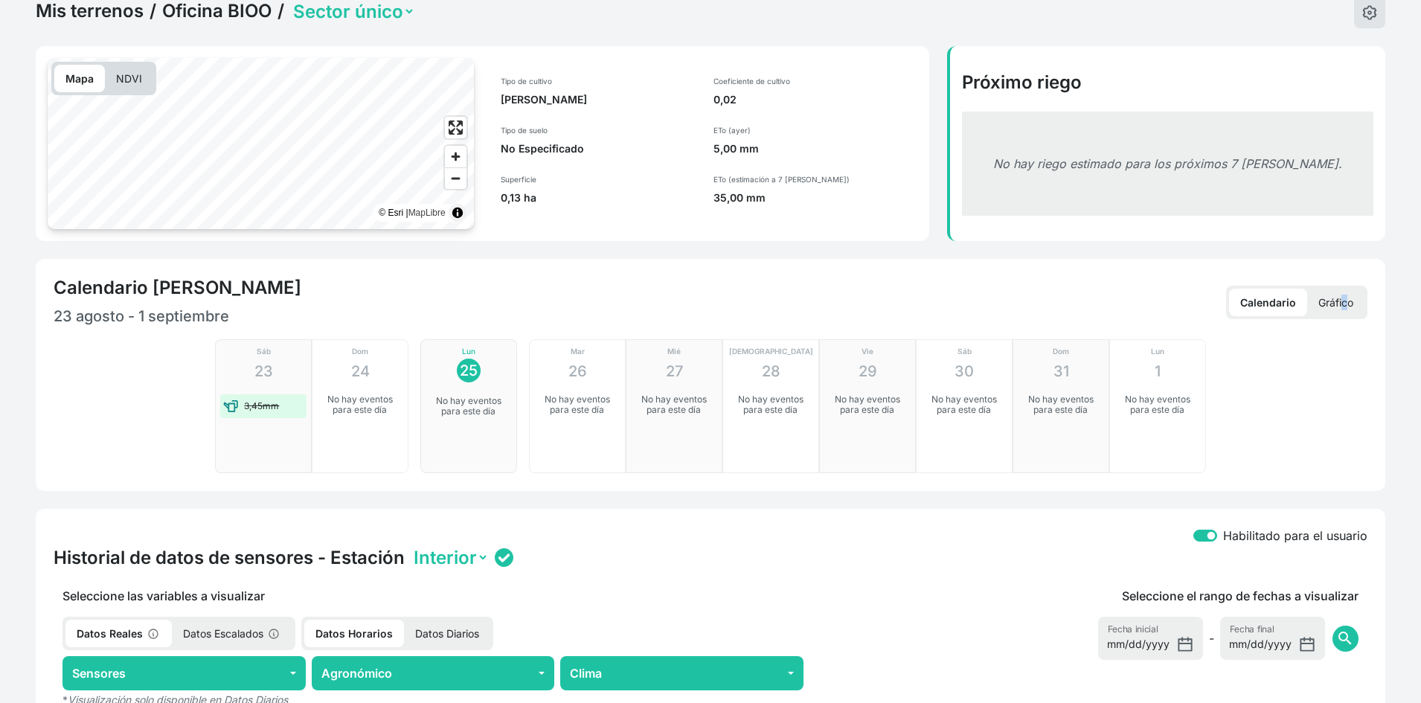
click at [1341, 311] on p "Gráfico" at bounding box center [1335, 303] width 57 height 28
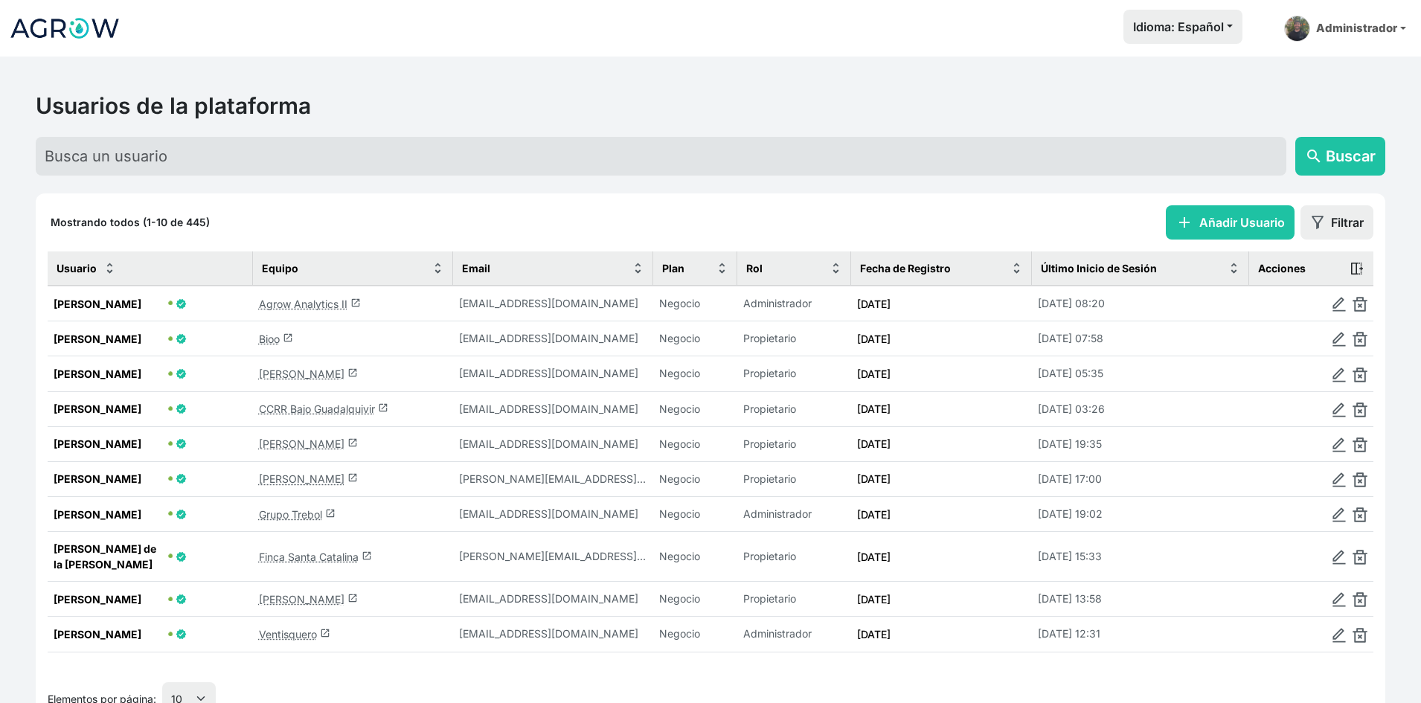
click at [274, 339] on link "Bioo launch" at bounding box center [276, 339] width 34 height 13
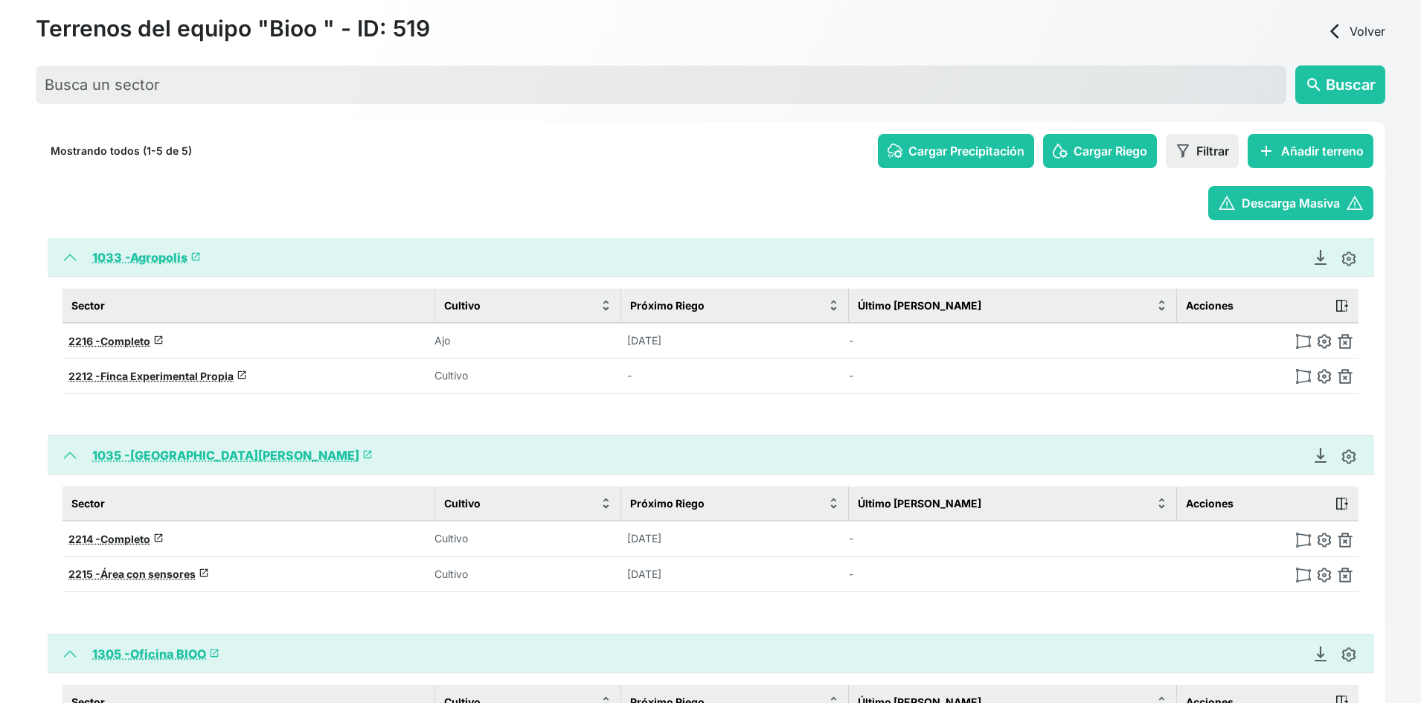
scroll to position [219, 0]
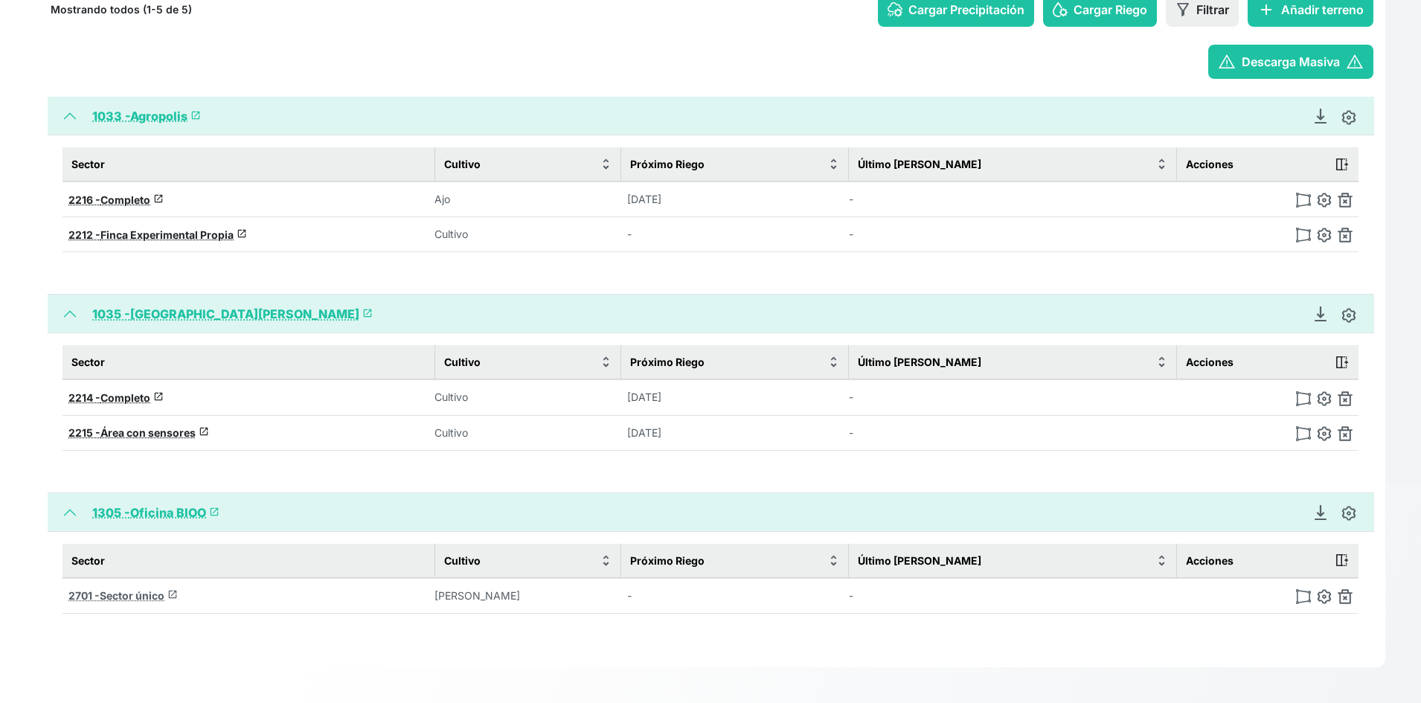
click at [150, 592] on span "Sector único" at bounding box center [132, 595] width 65 height 13
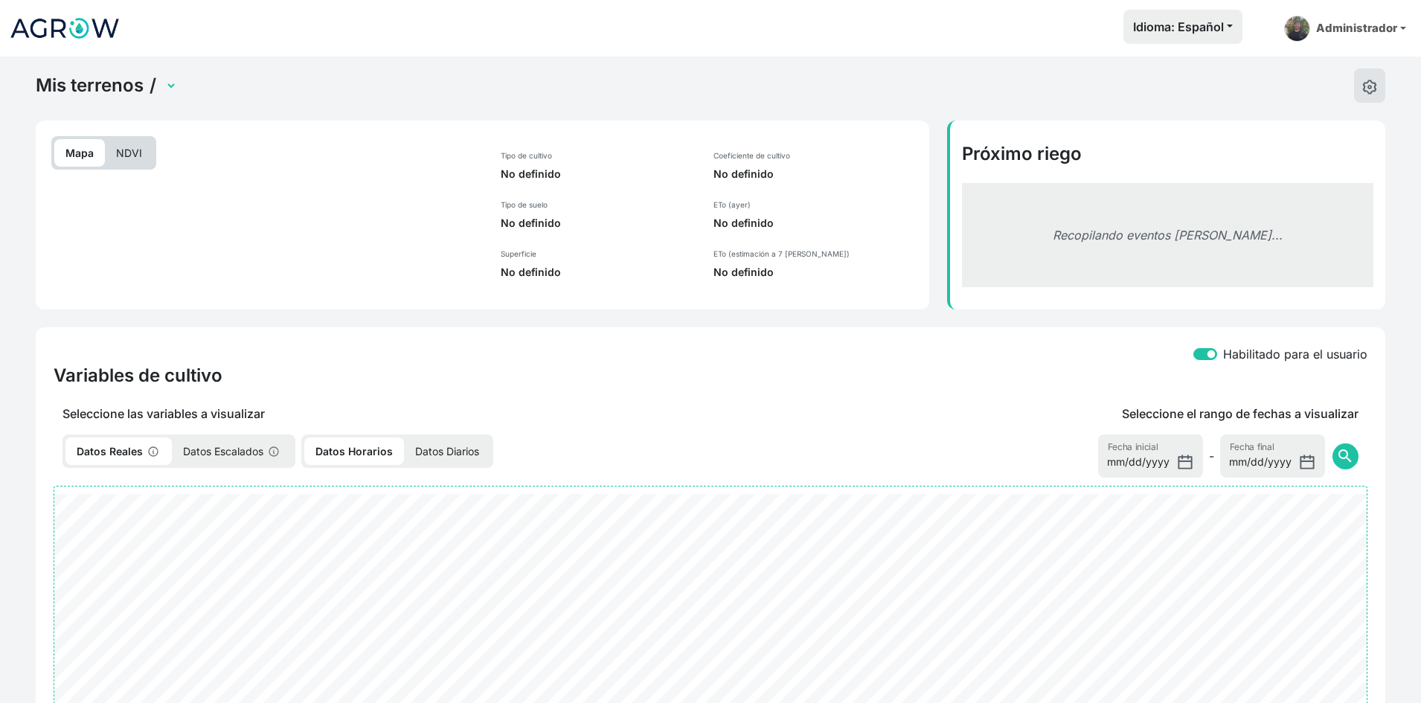
select select "2701"
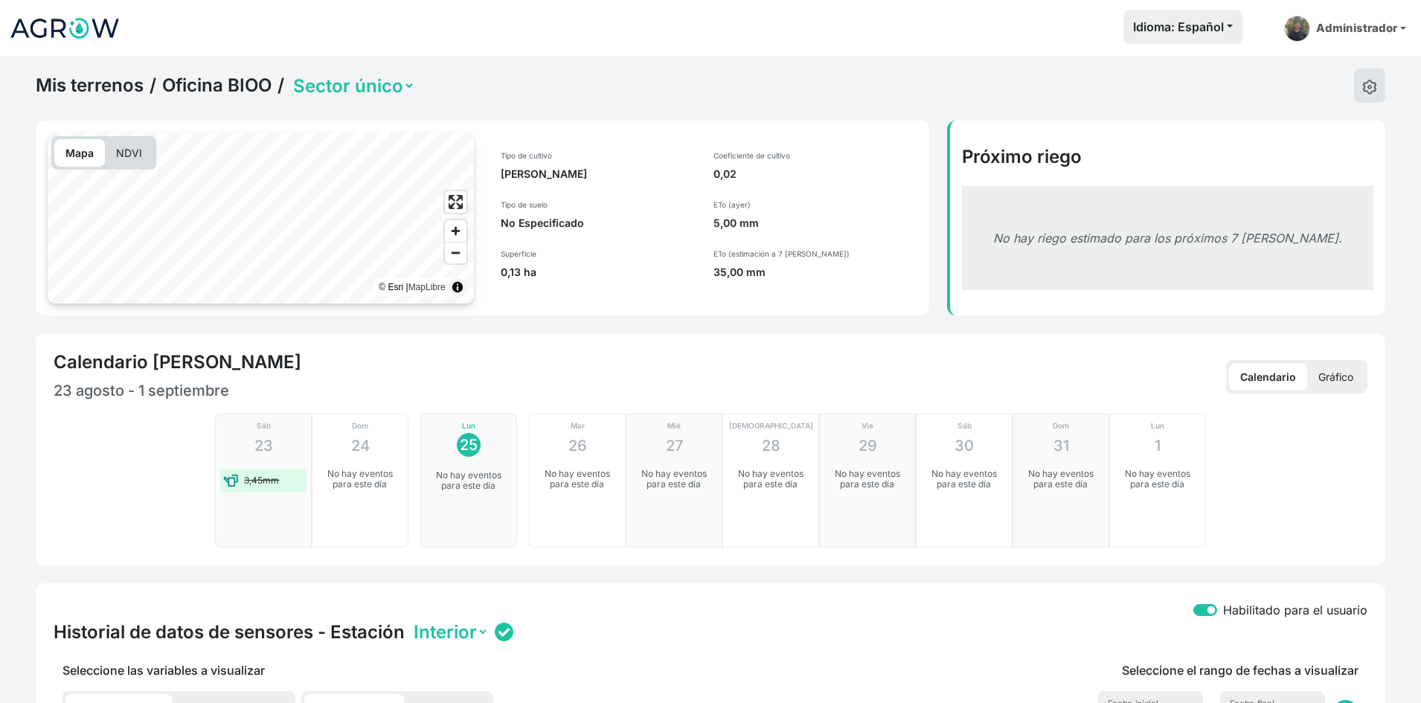
click at [1345, 384] on p "Gráfico" at bounding box center [1335, 377] width 57 height 28
